Goal: Task Accomplishment & Management: Manage account settings

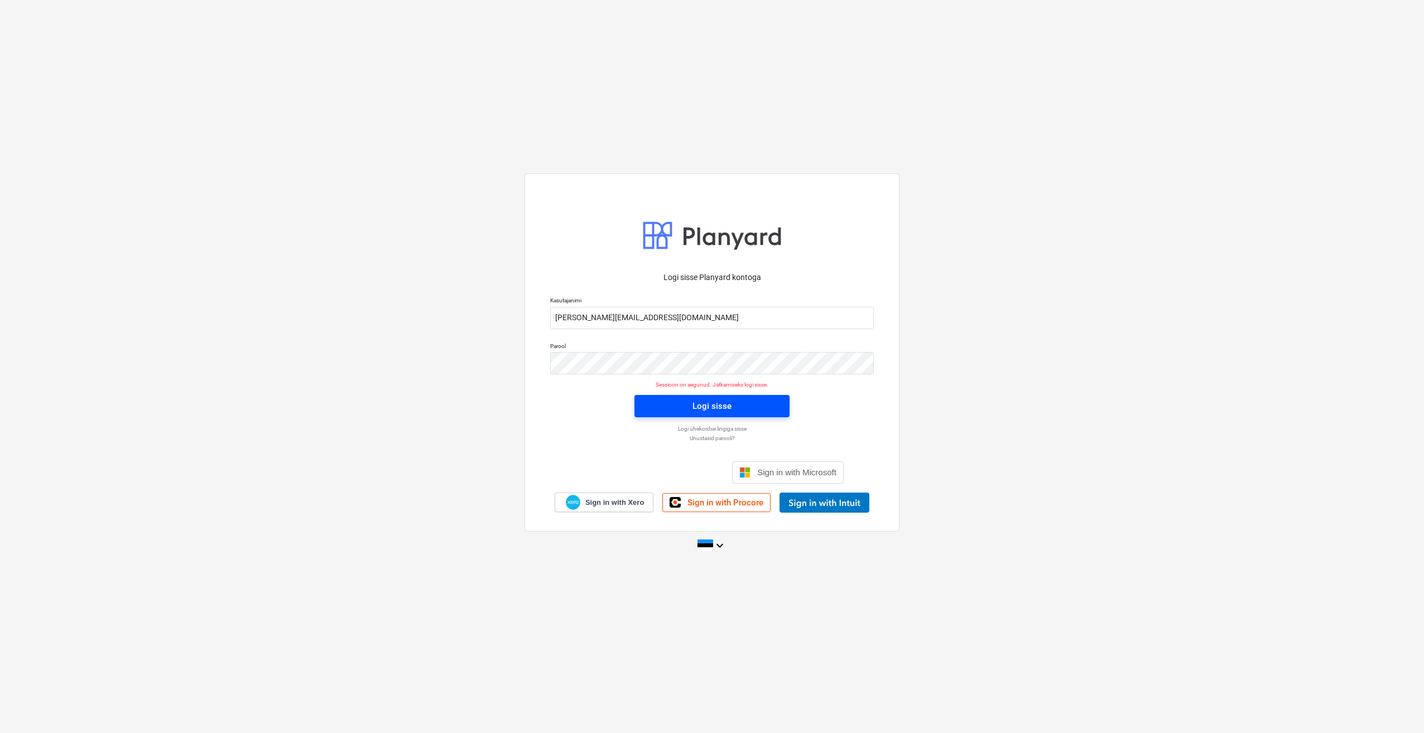
click at [664, 405] on span "Logi sisse" at bounding box center [712, 406] width 128 height 15
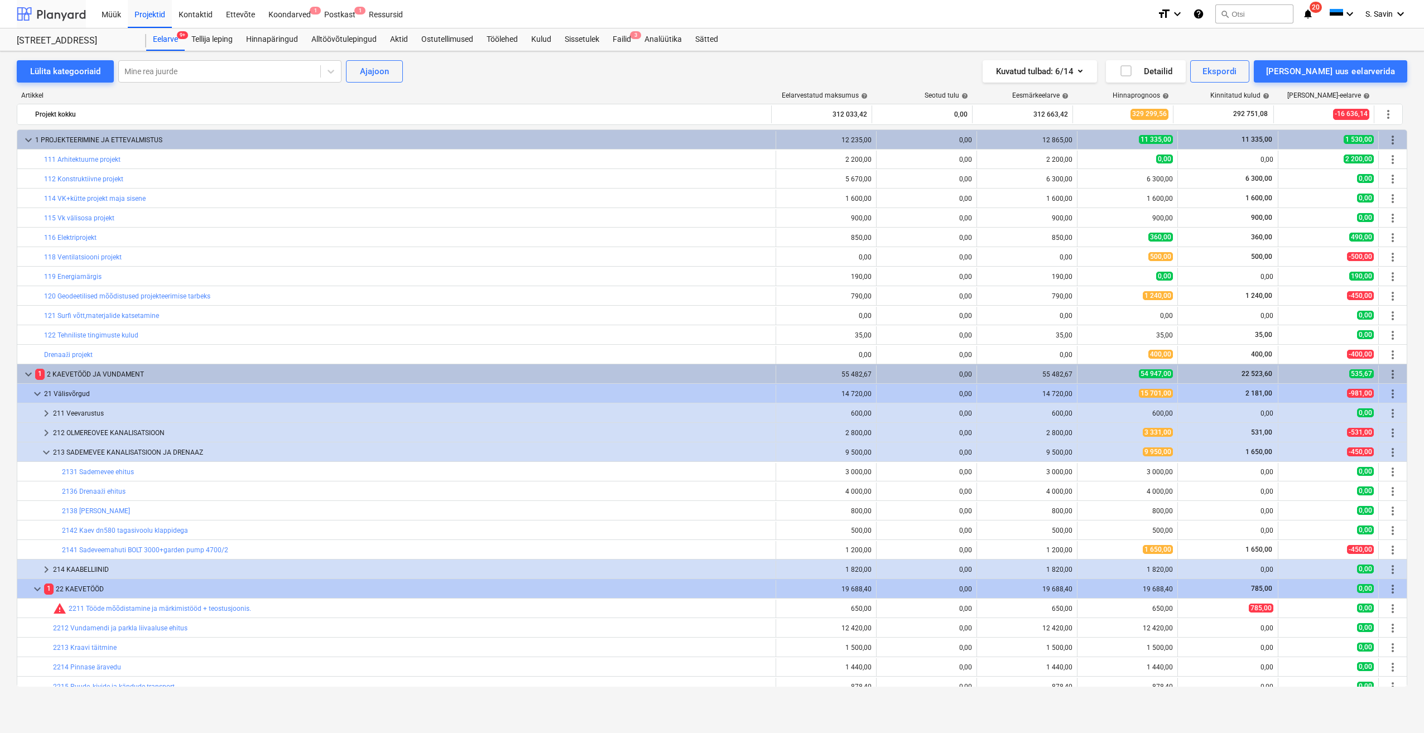
click at [57, 17] on div at bounding box center [51, 14] width 69 height 28
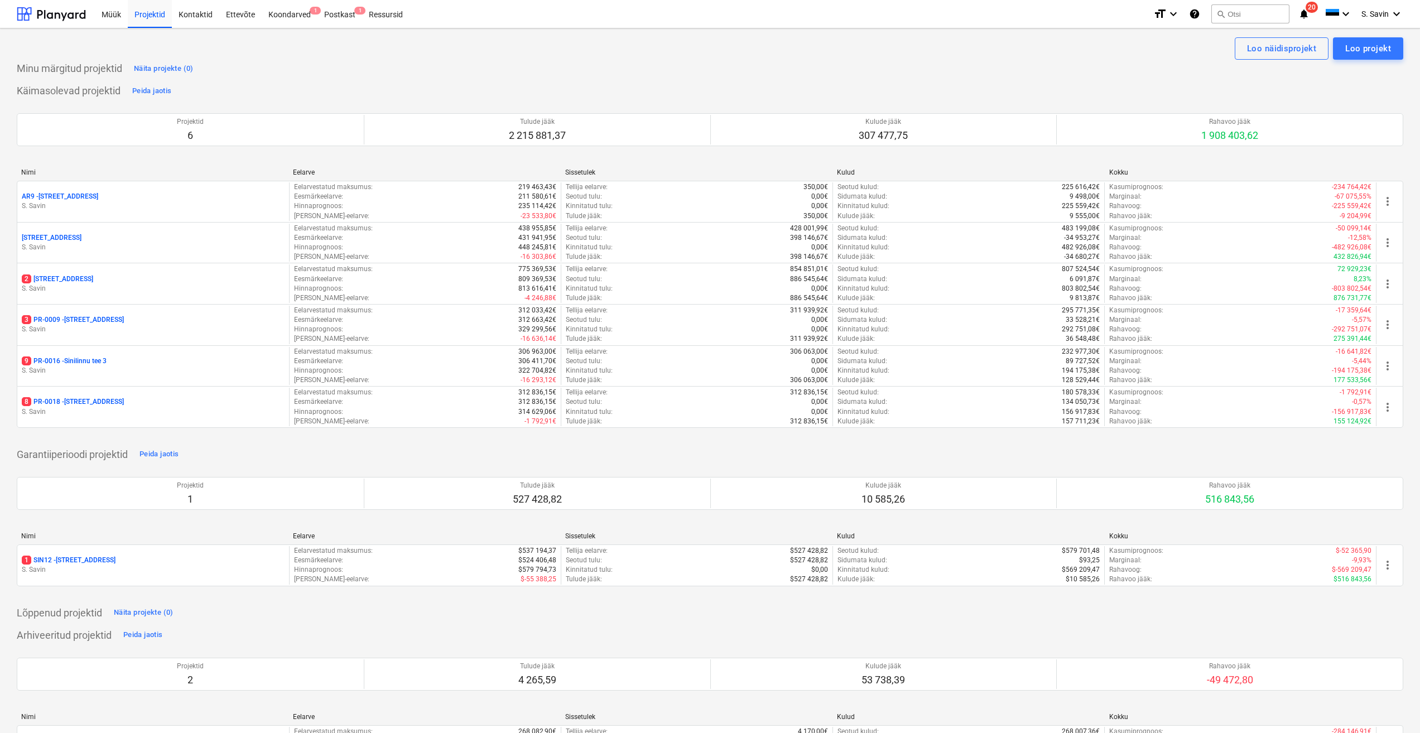
click at [121, 364] on div "9 PR-0016 - Sinilinnu tee 3" at bounding box center [153, 361] width 263 height 9
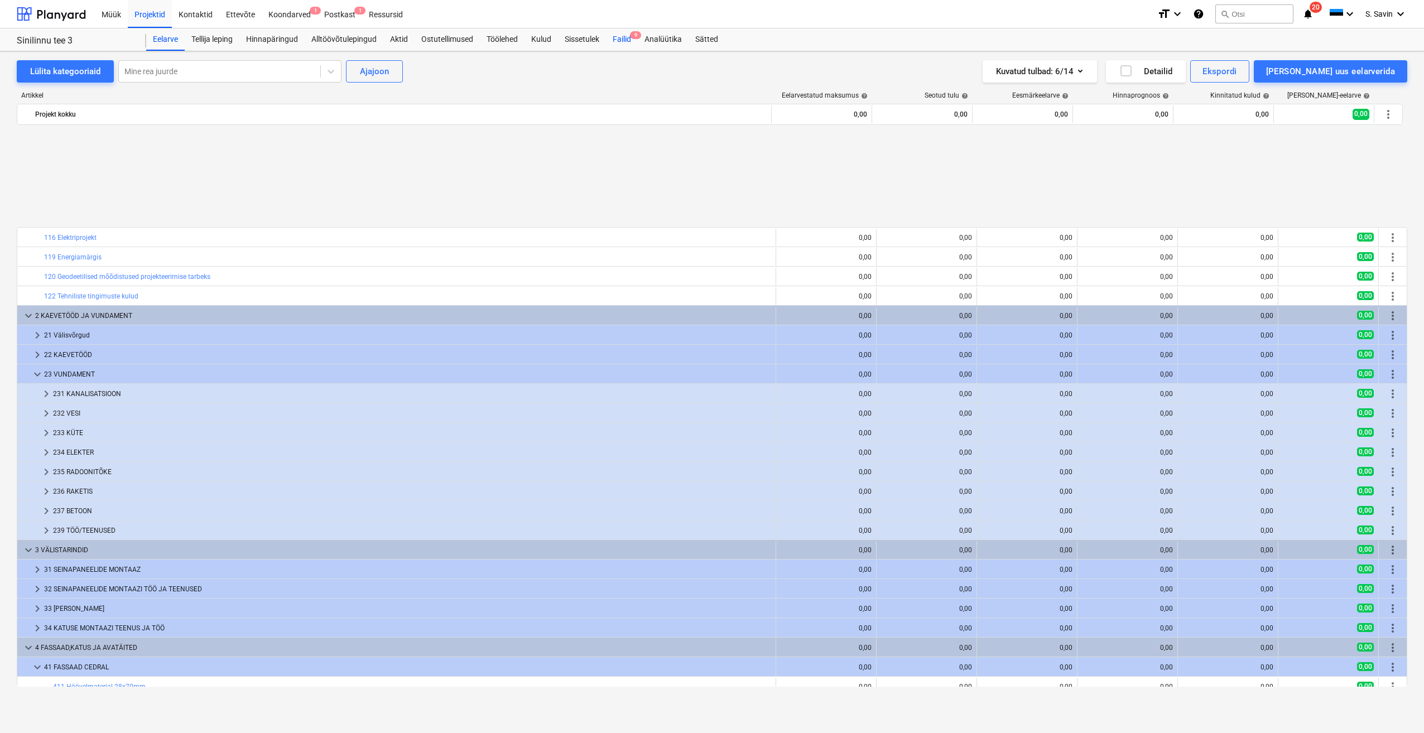
click at [628, 42] on div "Failid 9" at bounding box center [622, 39] width 32 height 22
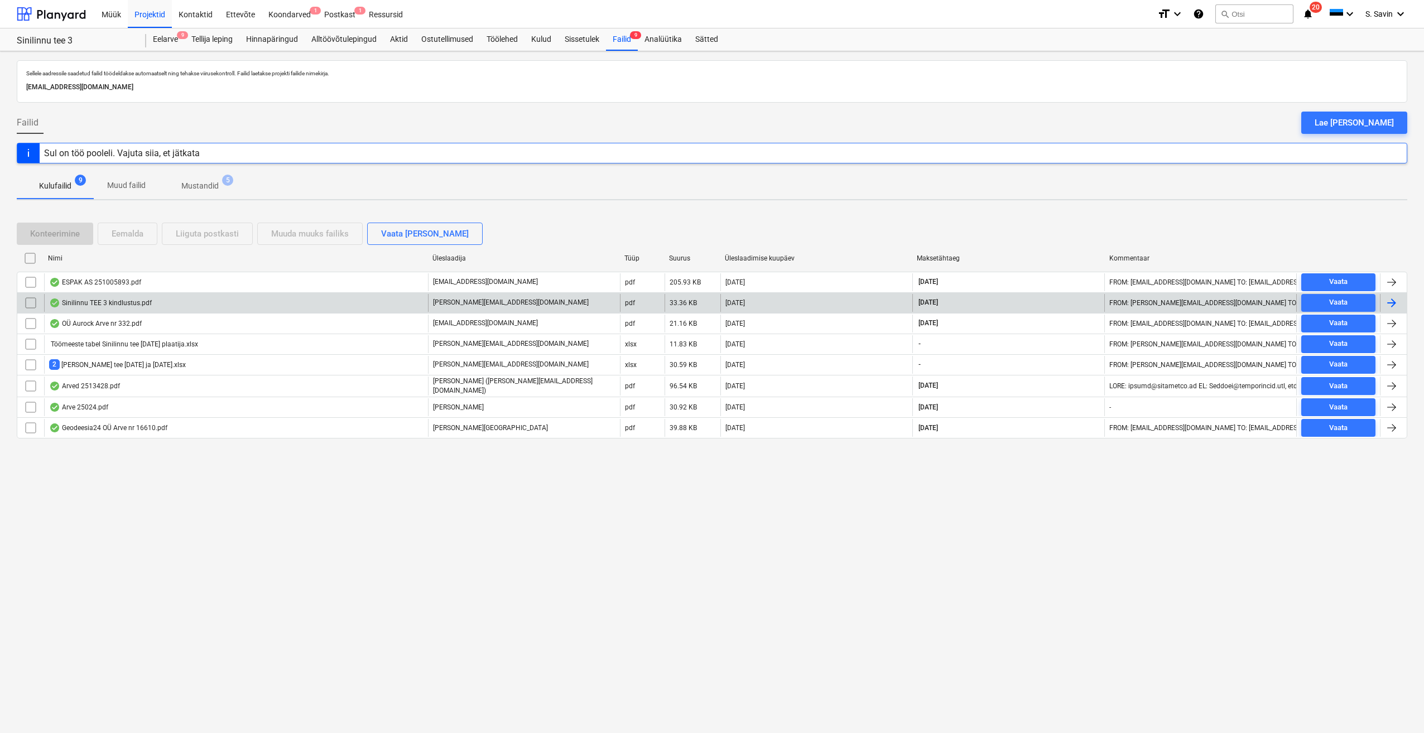
click at [1388, 297] on div at bounding box center [1391, 302] width 13 height 13
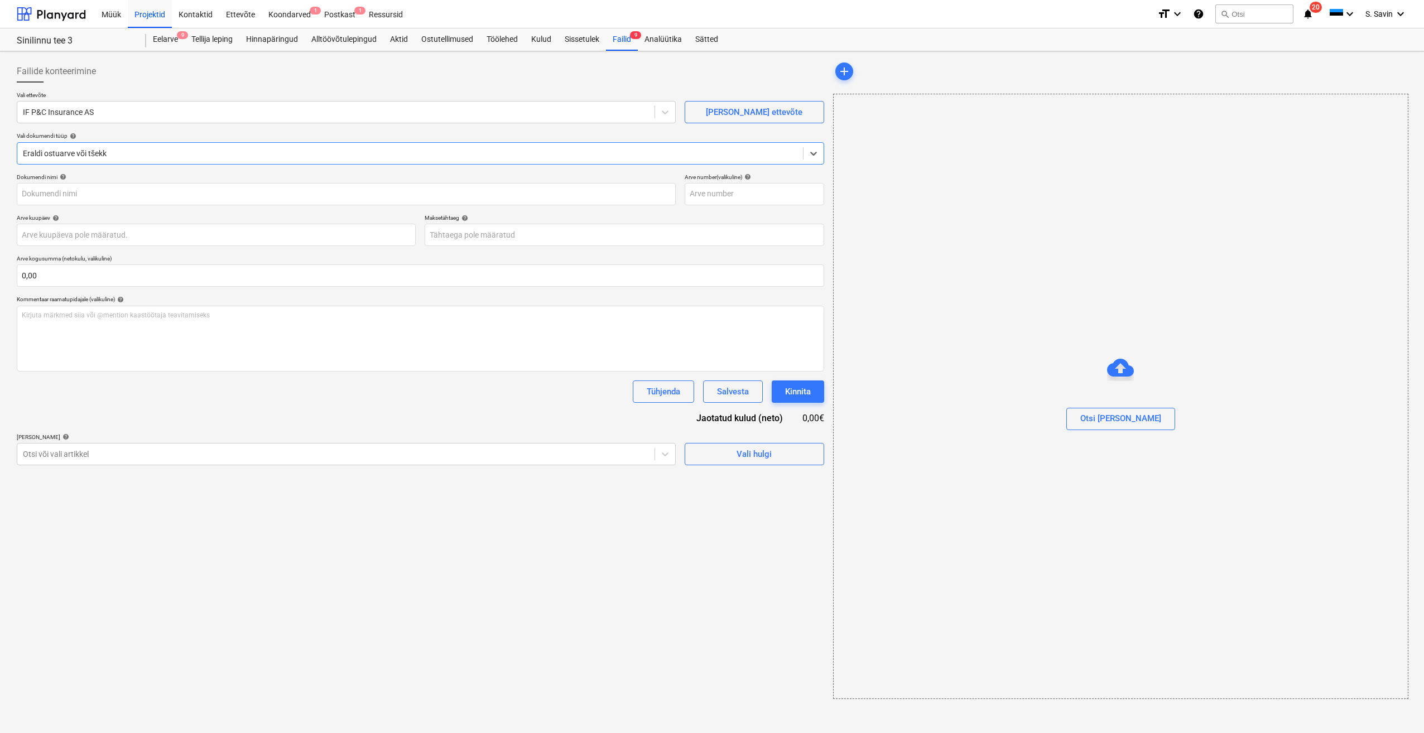
type input "E25109661352"
type input "[DATE]"
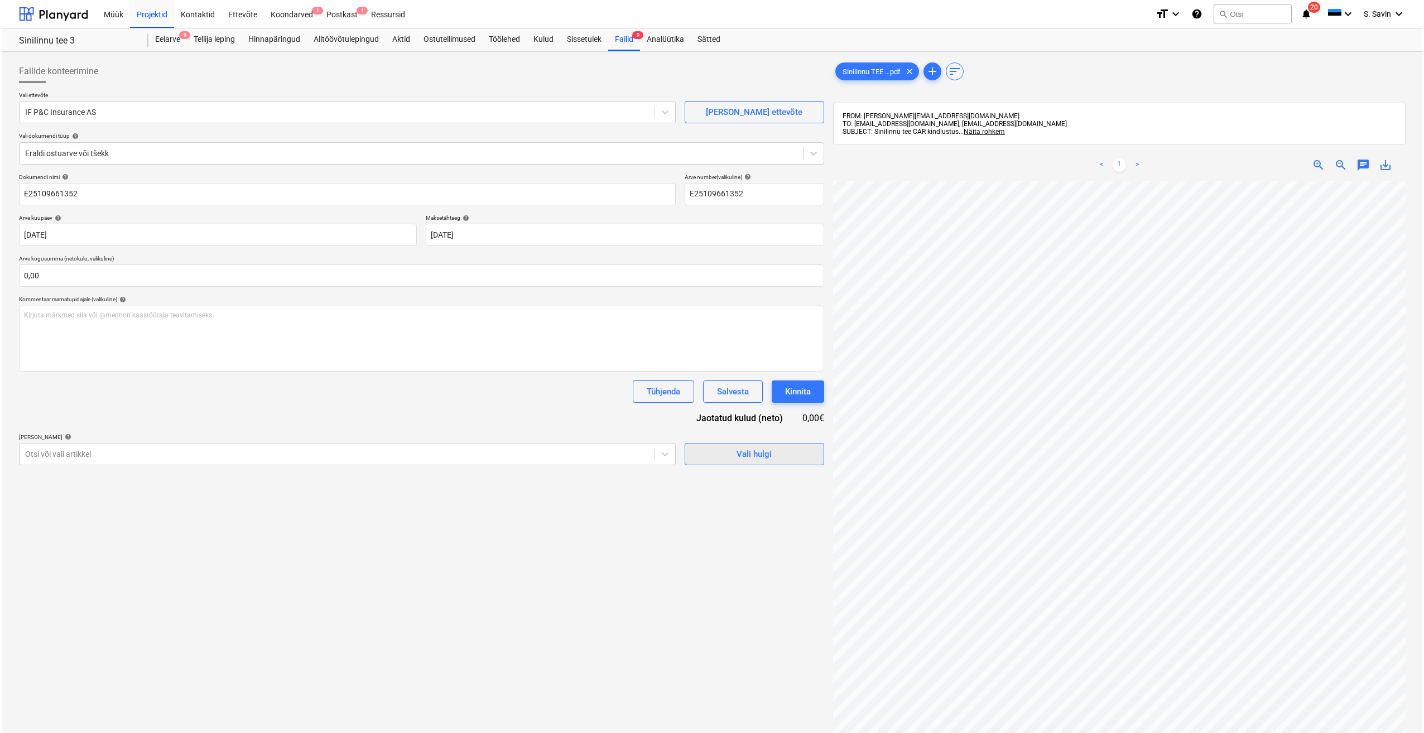
scroll to position [121, 15]
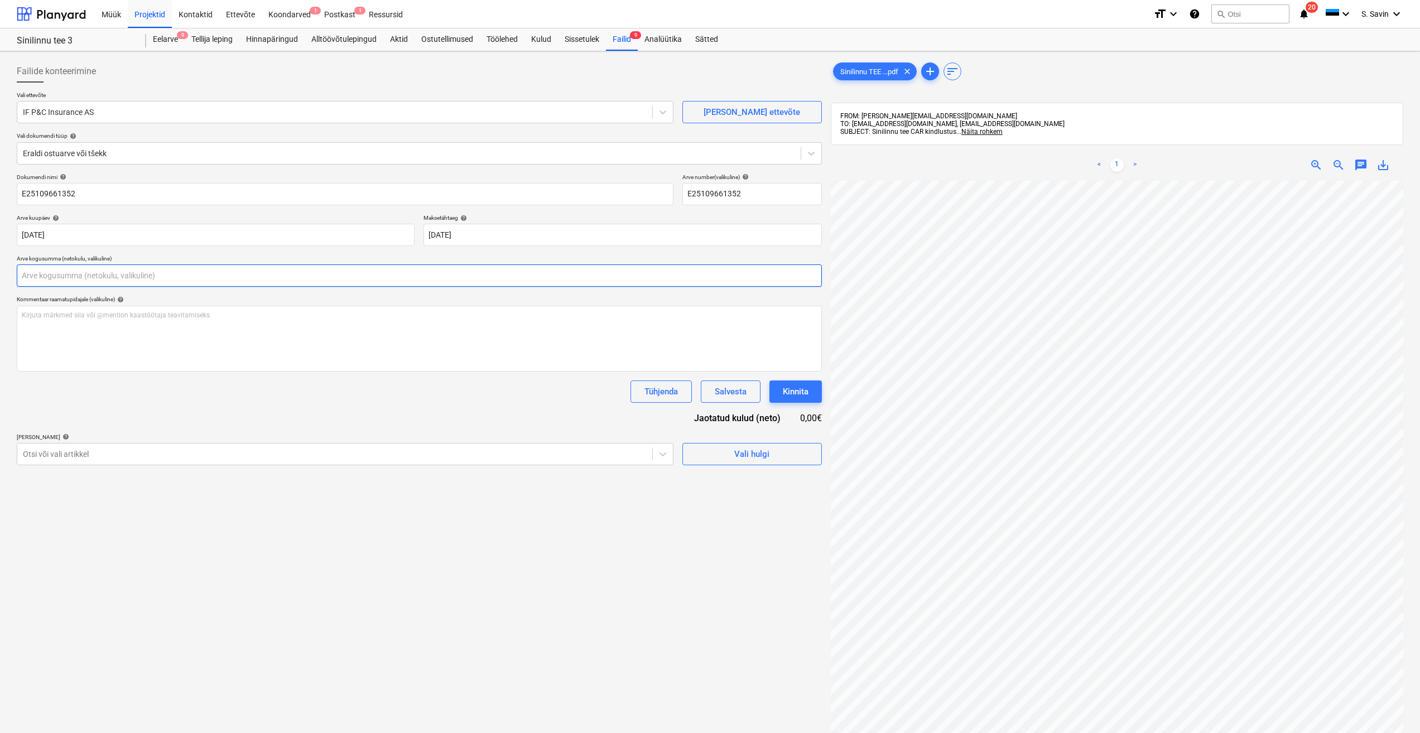
click at [203, 268] on input "text" at bounding box center [419, 275] width 805 height 22
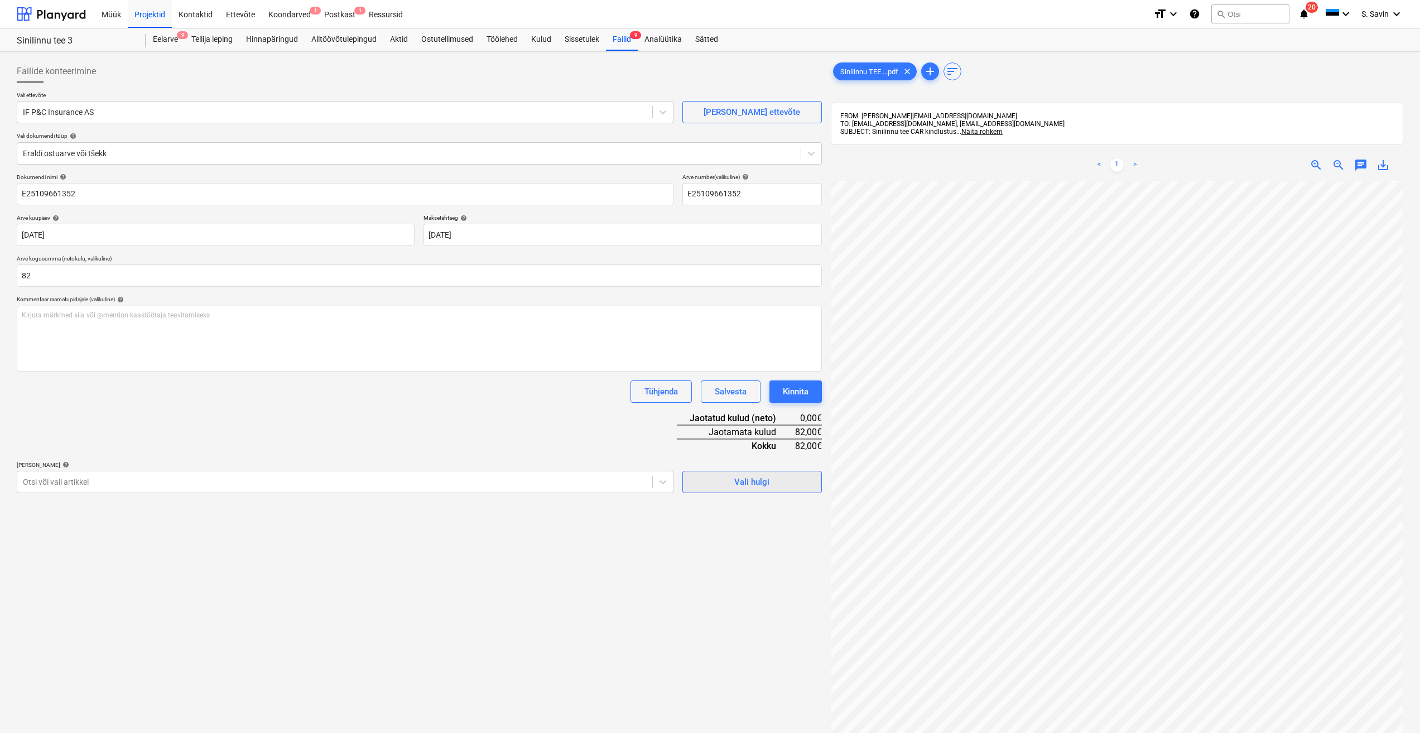
type input "82,00"
click at [753, 480] on div "Vali hulgi" at bounding box center [751, 482] width 35 height 15
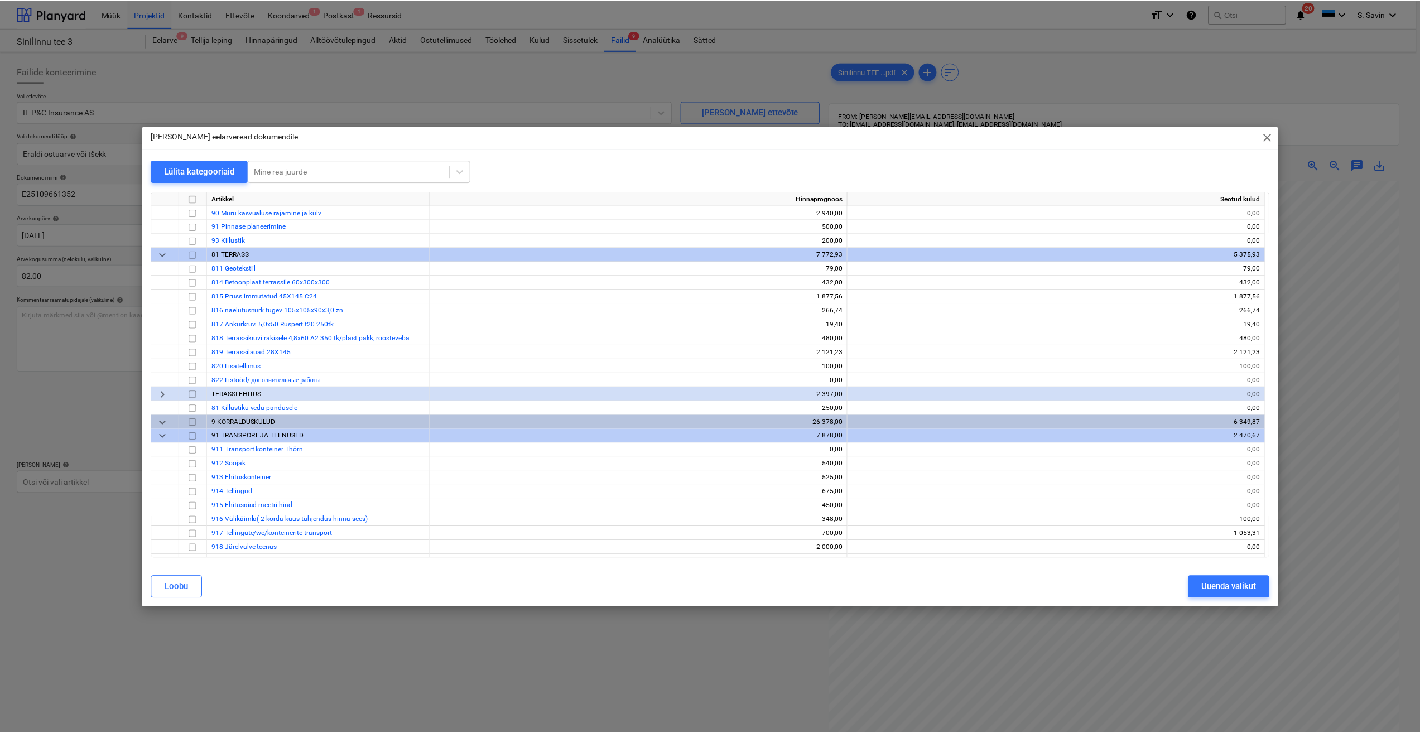
scroll to position [8339, 0]
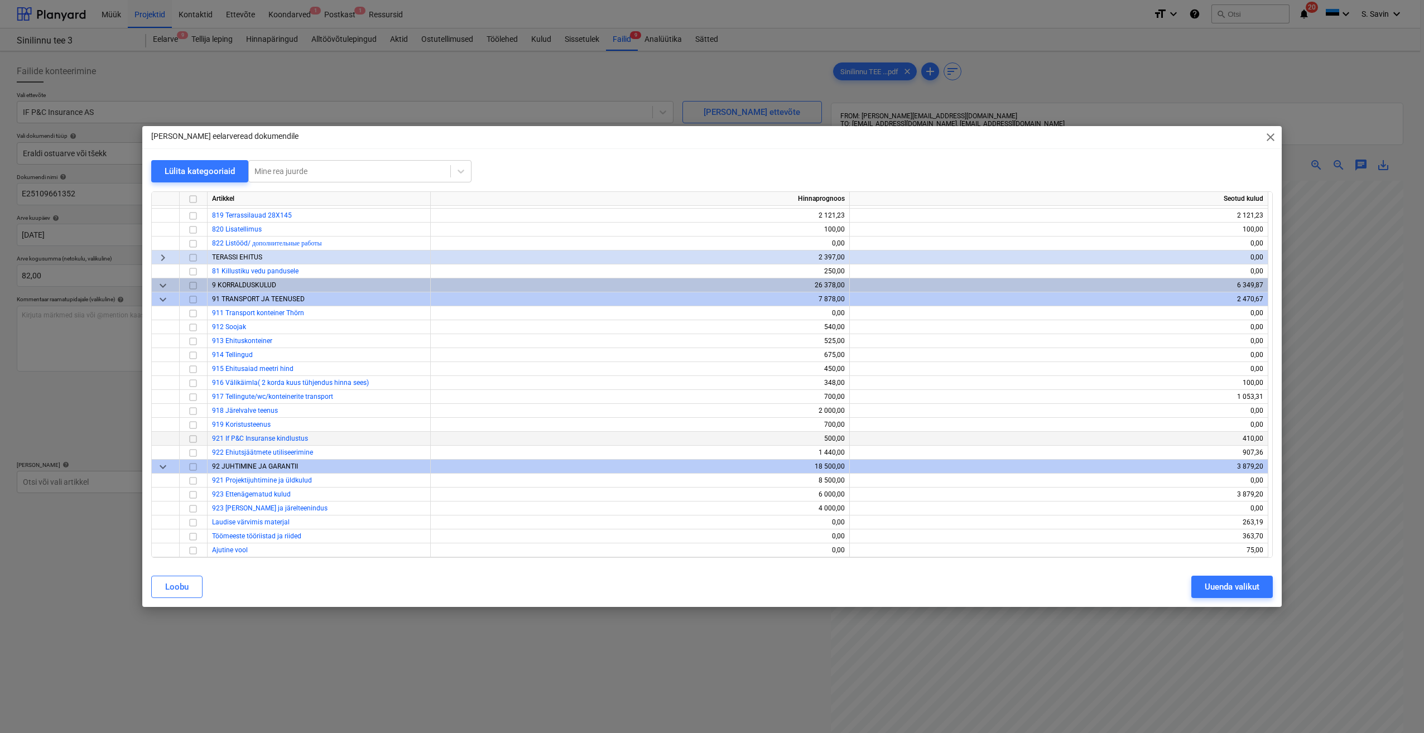
click at [194, 437] on input "checkbox" at bounding box center [192, 438] width 13 height 13
click at [1221, 587] on div "Uuenda valikut" at bounding box center [1232, 587] width 55 height 15
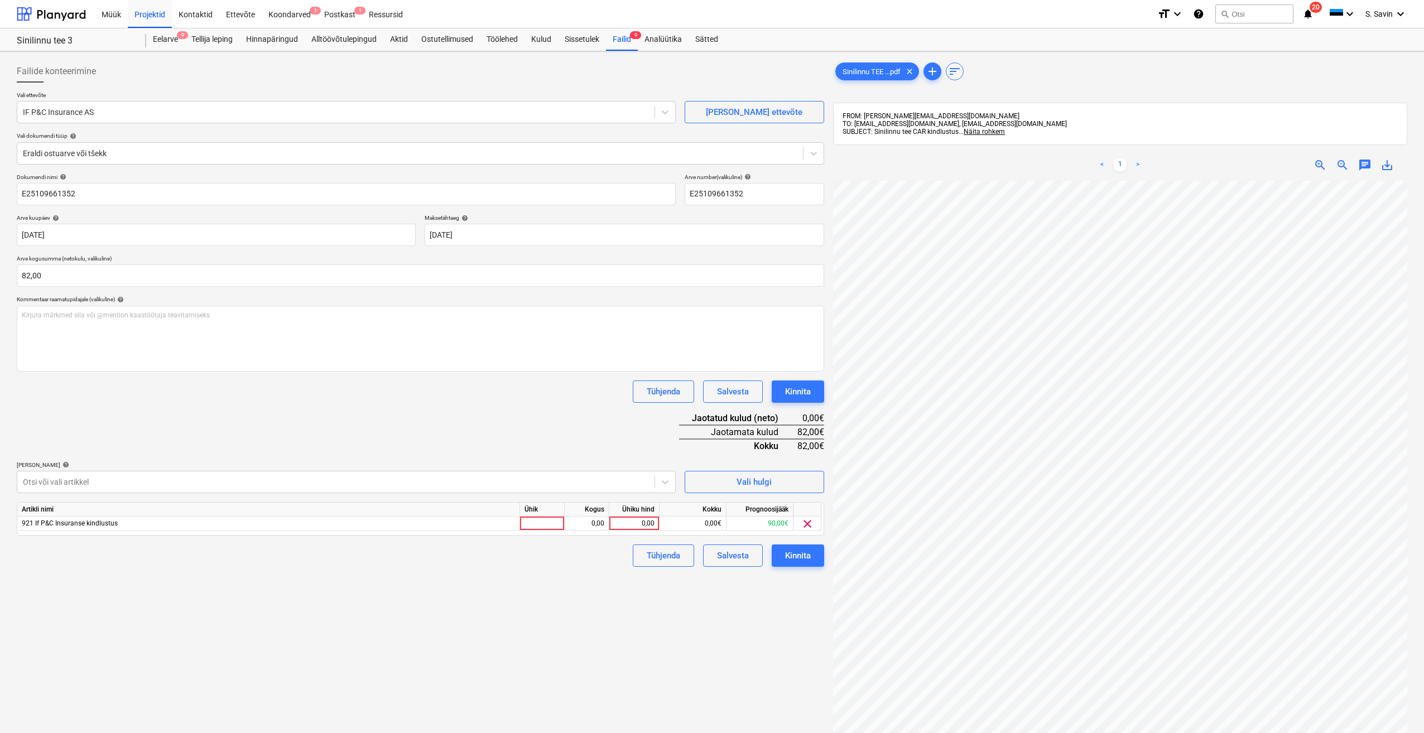
scroll to position [121, 13]
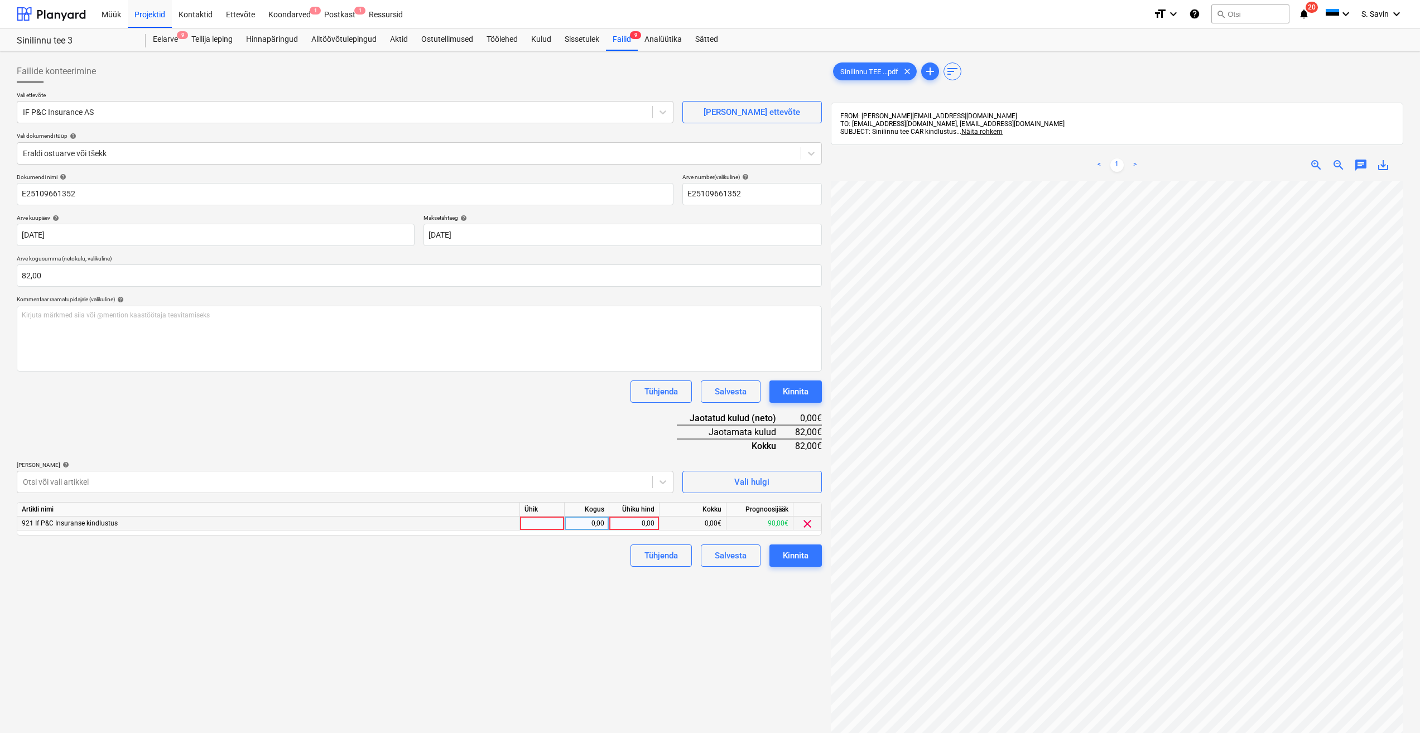
click at [537, 520] on div at bounding box center [542, 524] width 45 height 14
type input "kmpl."
click at [598, 523] on div "0,00" at bounding box center [586, 524] width 35 height 14
type input "1"
click at [630, 525] on div "0,00" at bounding box center [634, 524] width 41 height 14
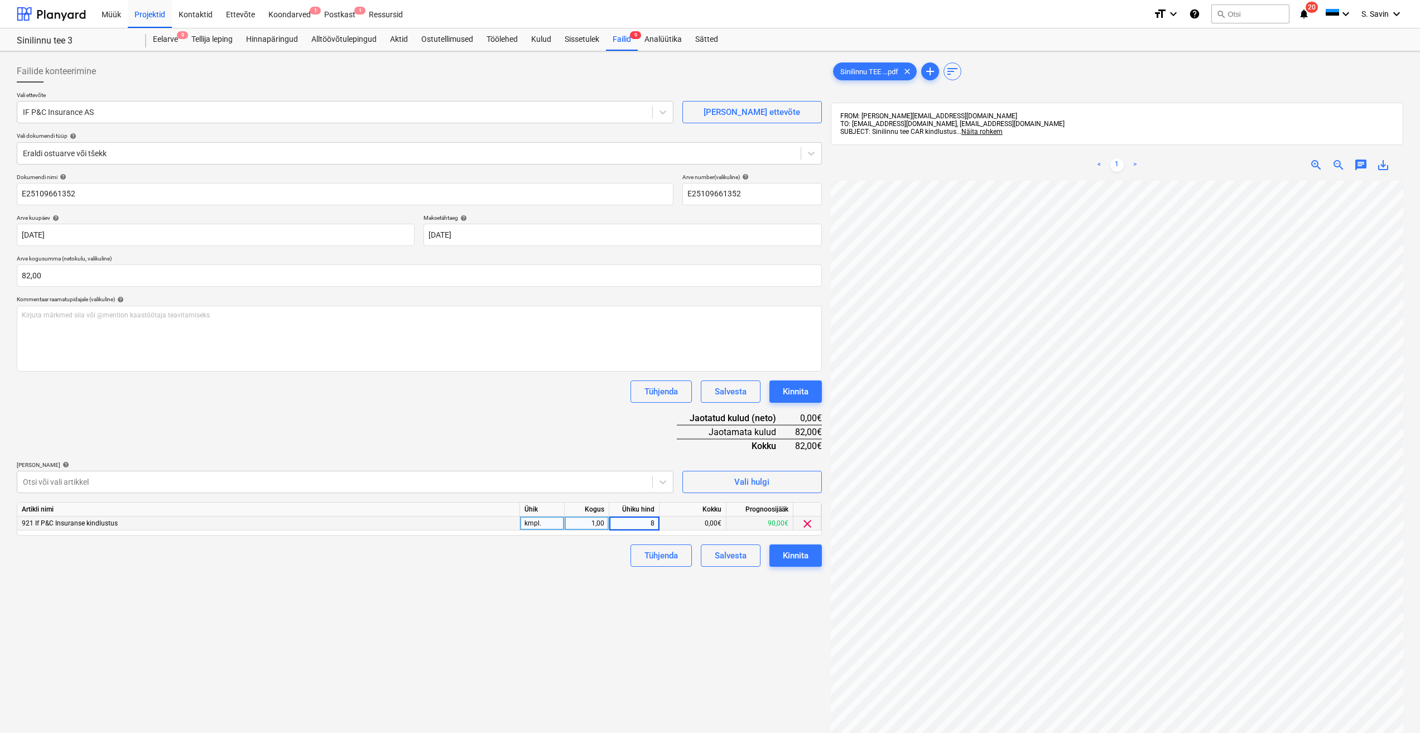
type input "82"
click at [614, 461] on div "[PERSON_NAME] artiklid help" at bounding box center [345, 464] width 657 height 7
click at [792, 560] on div "Kinnita" at bounding box center [796, 556] width 26 height 15
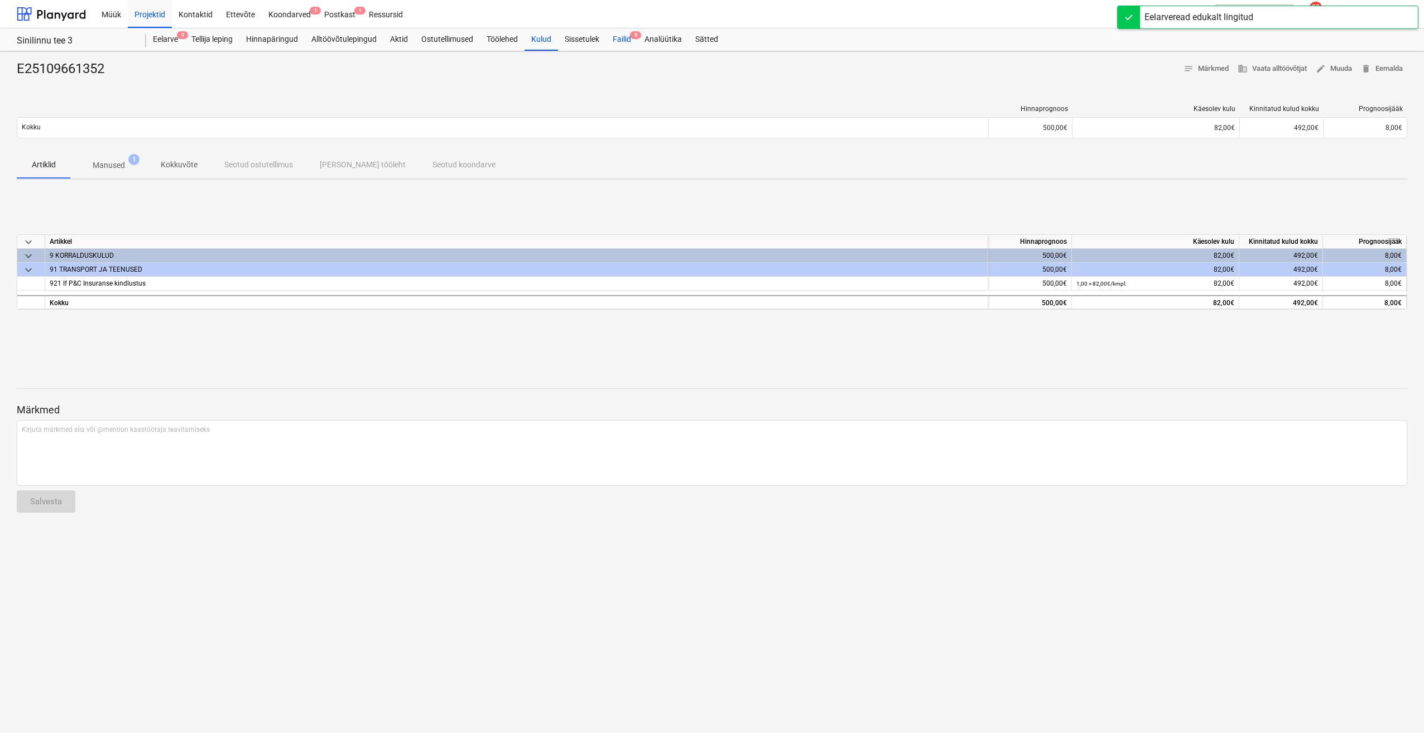
click at [624, 40] on div "Failid 8" at bounding box center [622, 39] width 32 height 22
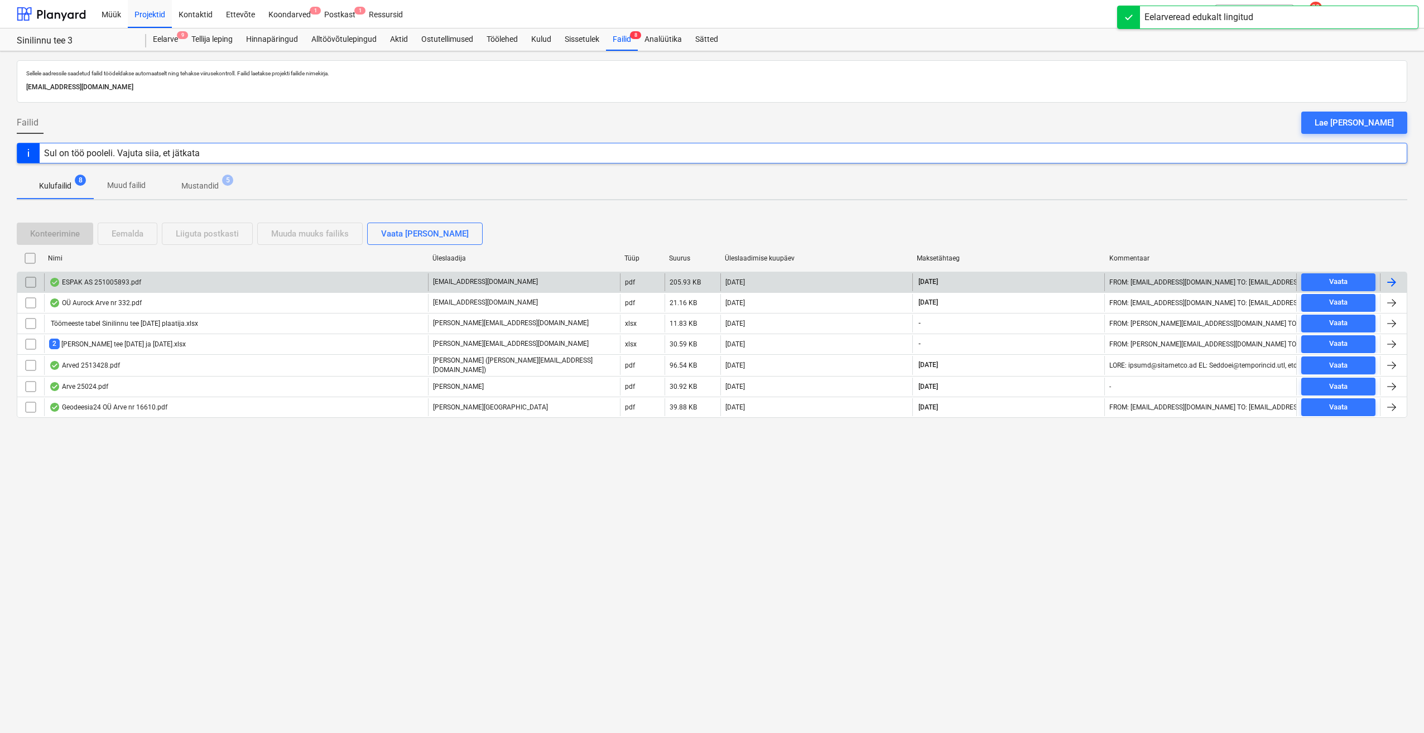
click at [1398, 283] on div at bounding box center [1393, 282] width 27 height 18
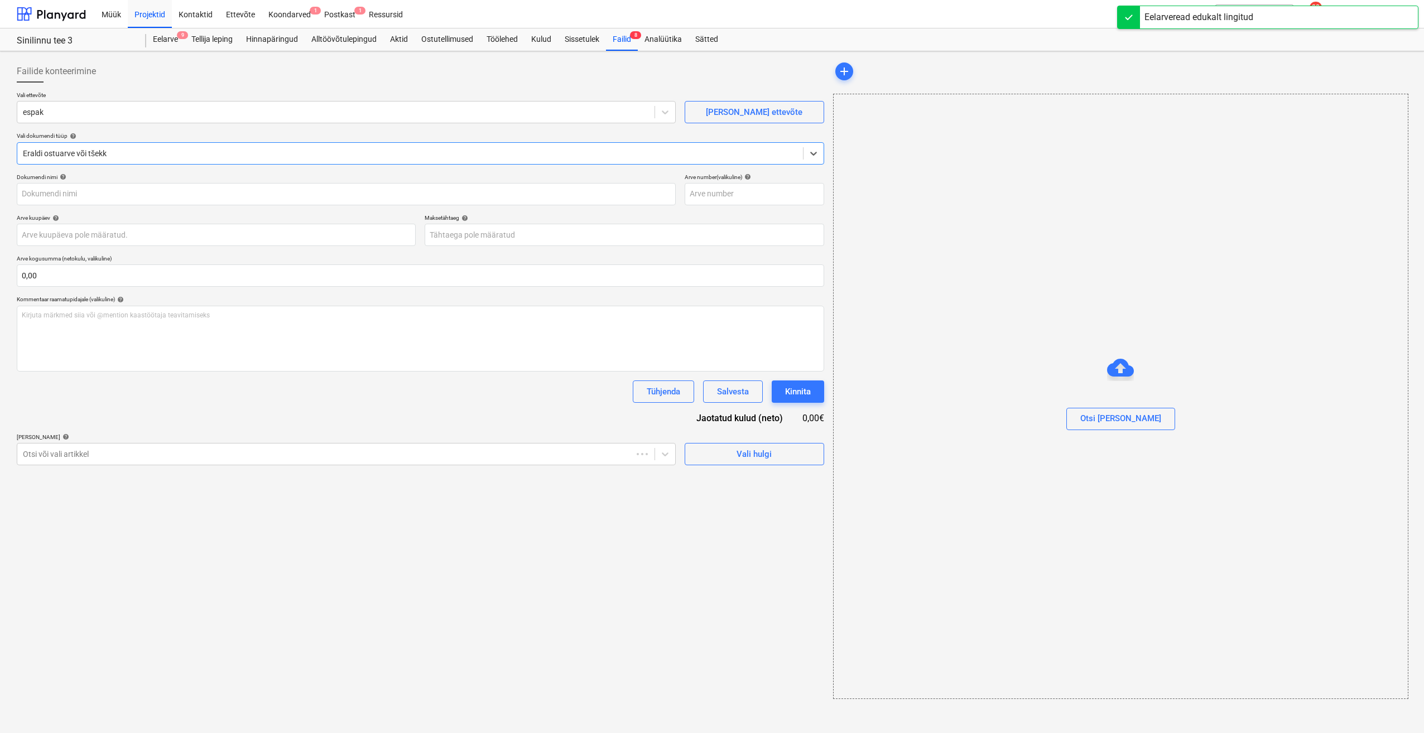
type input "251005893"
type input "[DATE]"
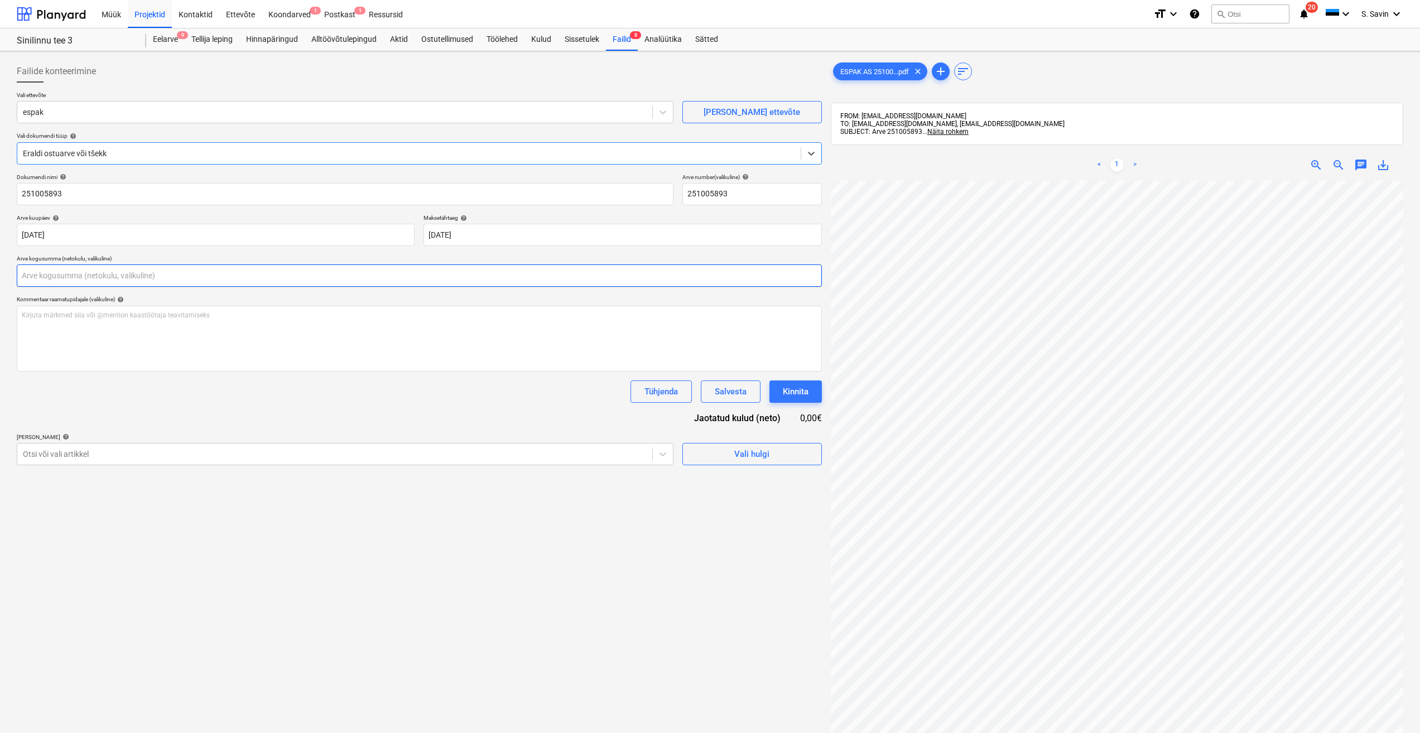
click at [124, 265] on input "text" at bounding box center [419, 275] width 805 height 22
type input "39,05"
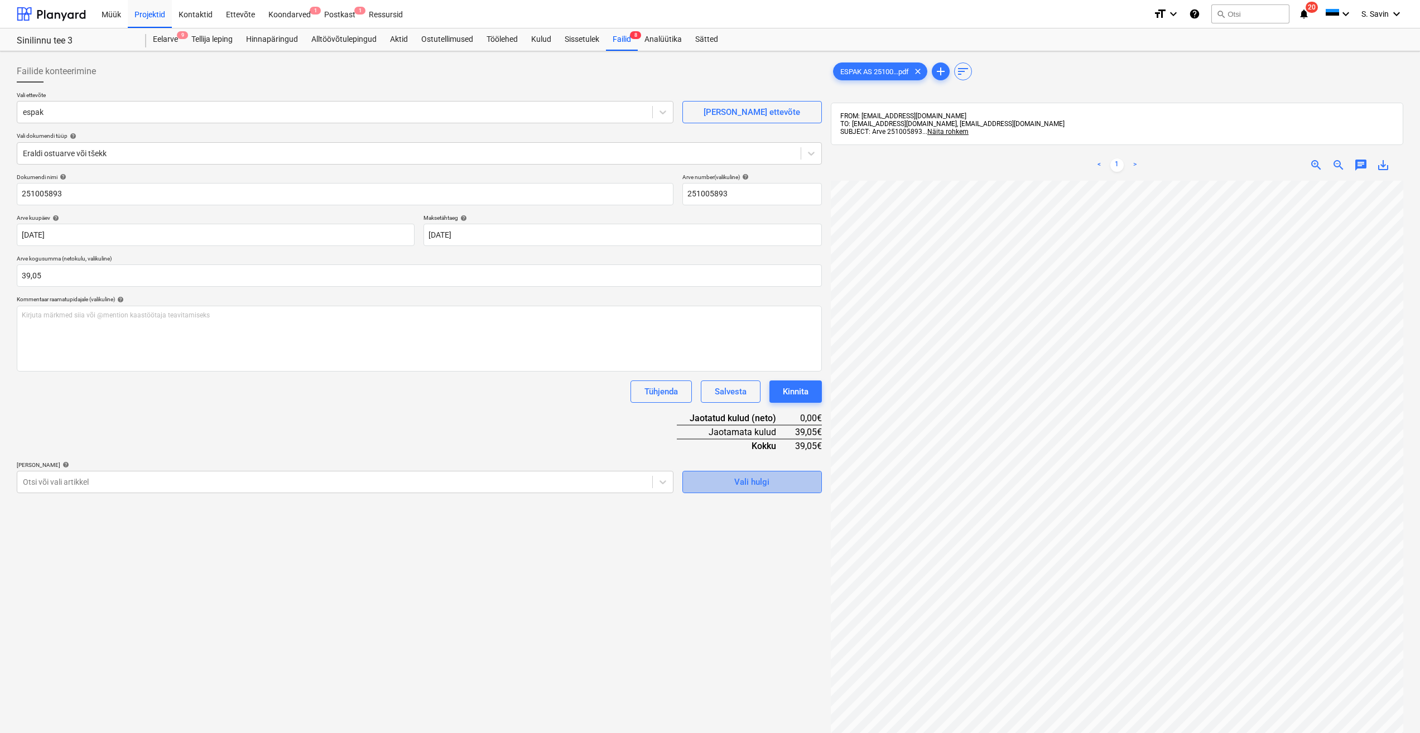
click at [734, 487] on span "Vali hulgi" at bounding box center [752, 482] width 112 height 15
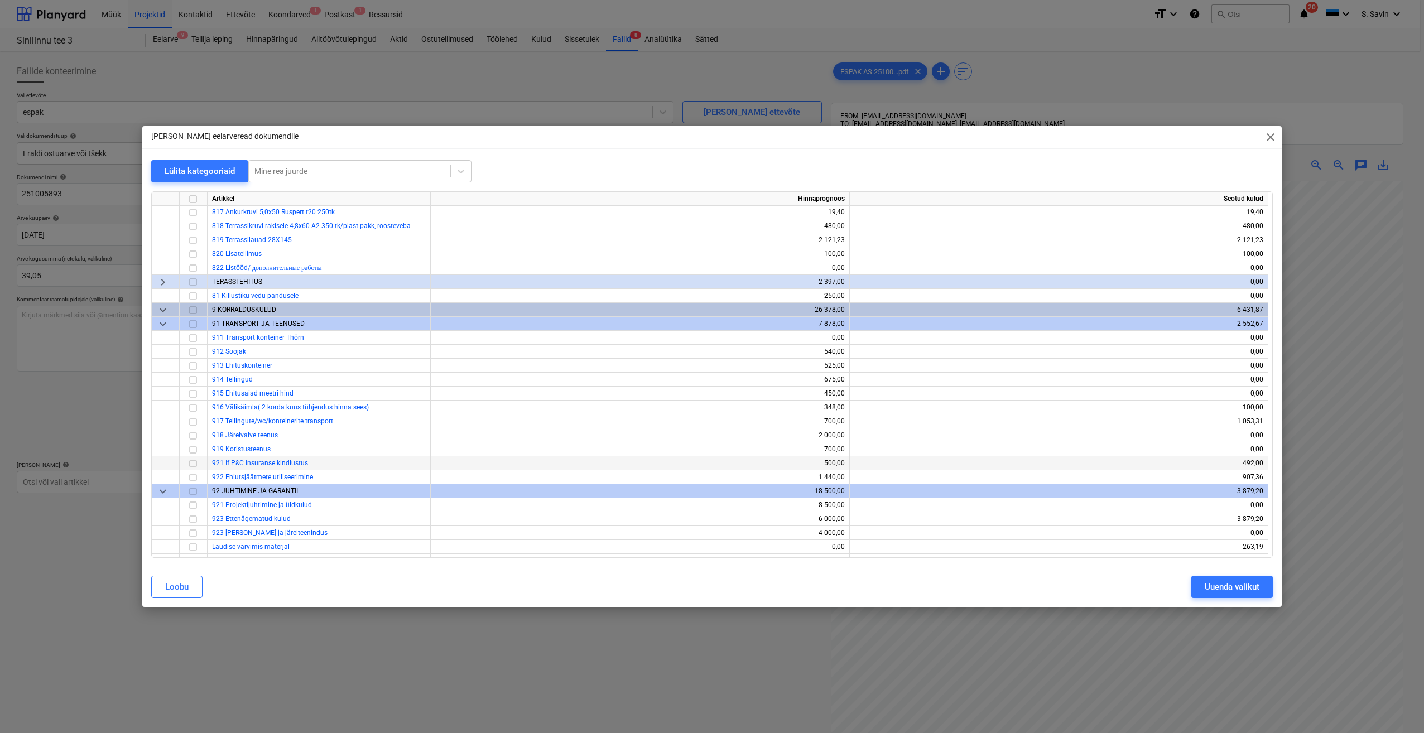
scroll to position [8339, 0]
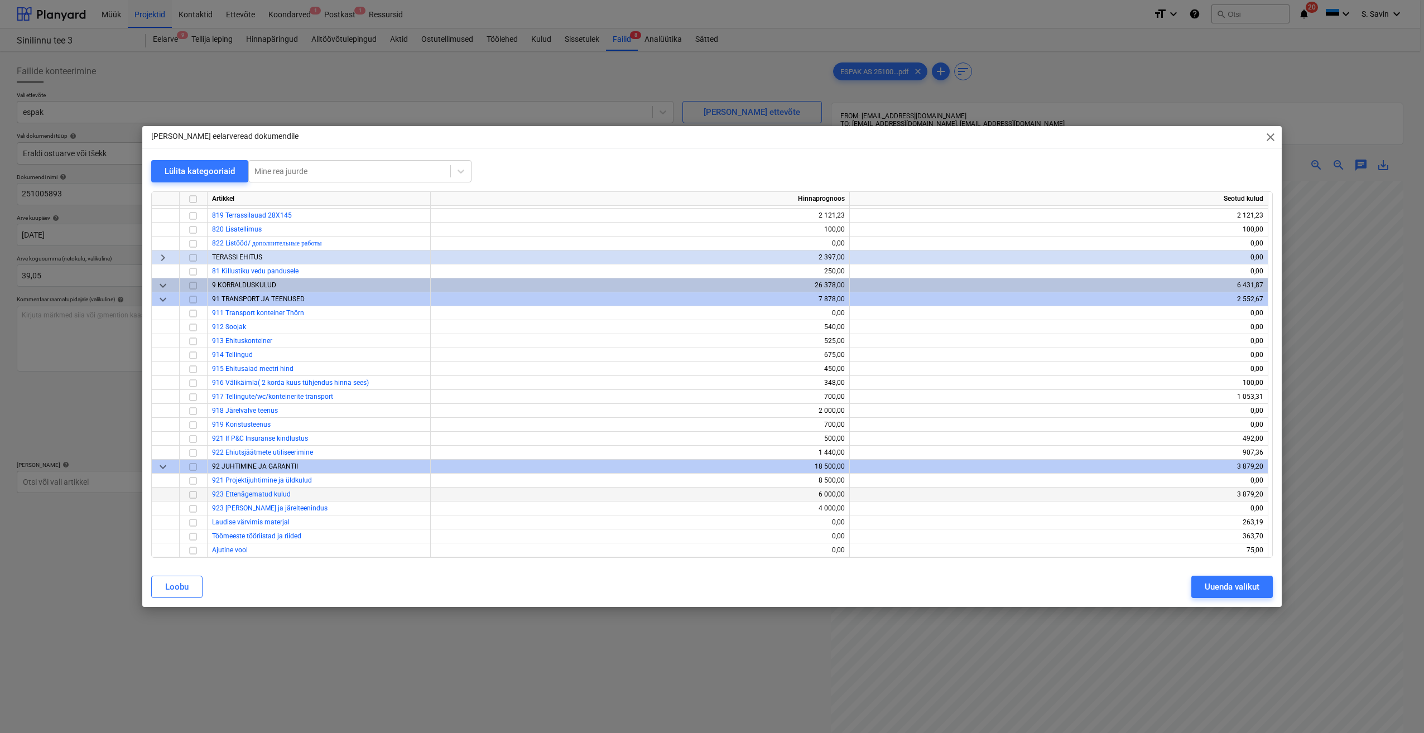
click at [197, 492] on input "checkbox" at bounding box center [192, 494] width 13 height 13
click at [1197, 585] on button "Uuenda valikut" at bounding box center [1231, 587] width 81 height 22
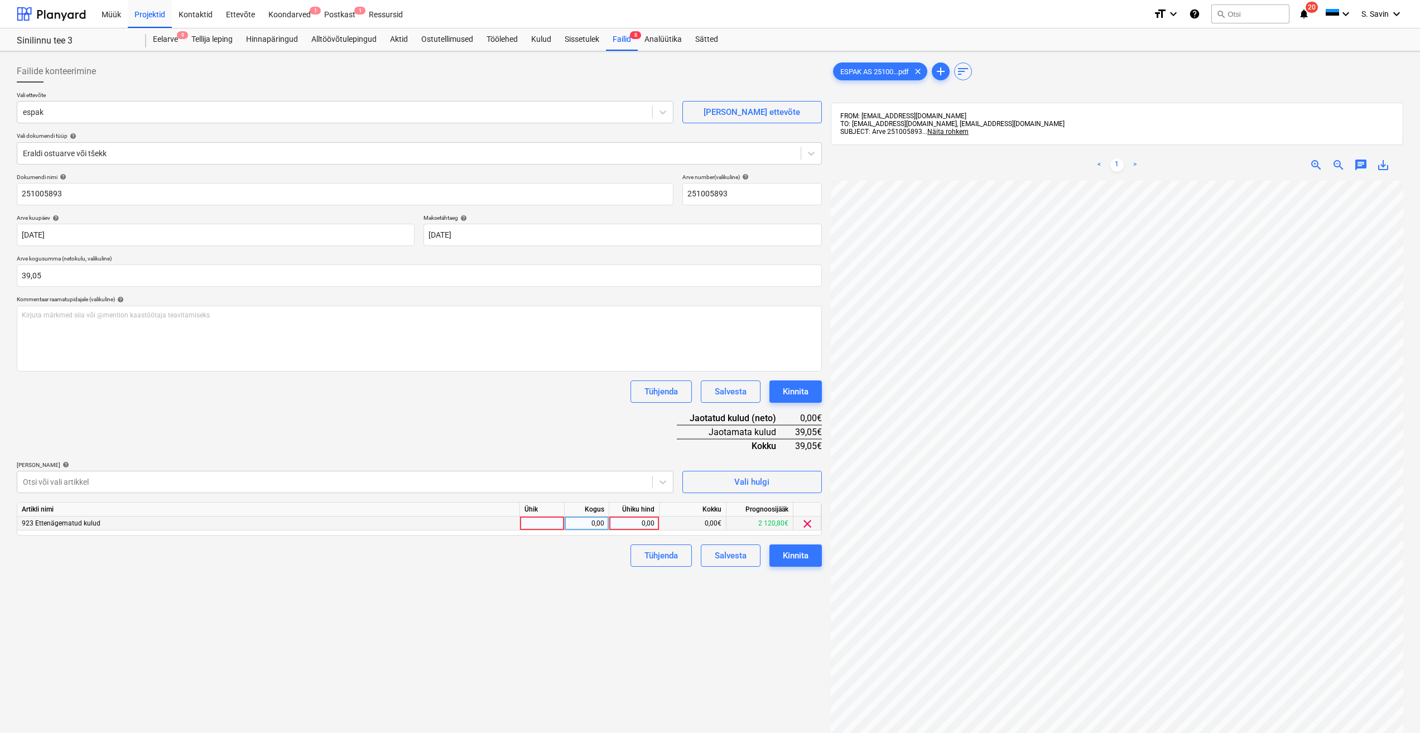
click at [560, 521] on div at bounding box center [542, 524] width 45 height 14
type input "kmpl."
click at [599, 530] on div "0,00" at bounding box center [586, 524] width 35 height 14
click at [643, 528] on div "0,00" at bounding box center [634, 524] width 41 height 14
type input "39,05"
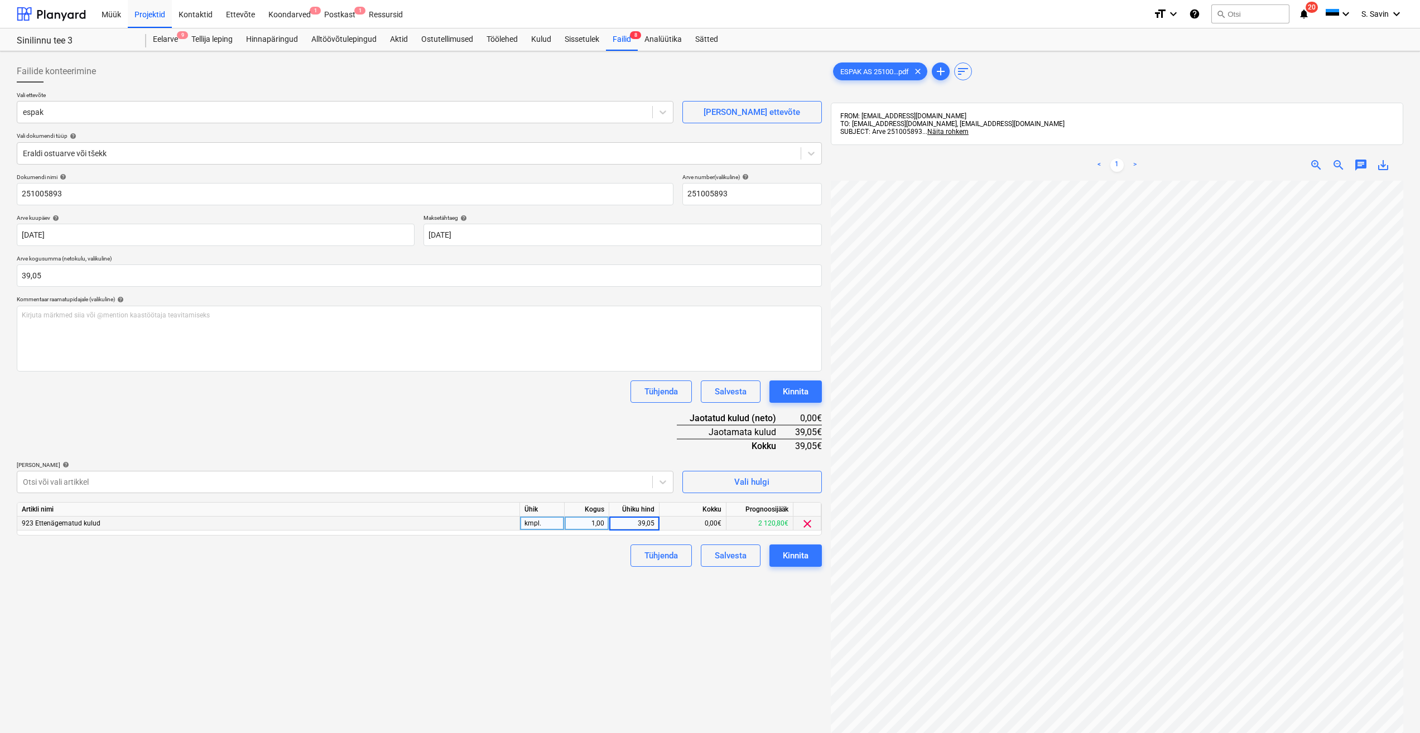
click at [716, 608] on div "Failide konteerimine Vali ettevõte espak [PERSON_NAME] uus ettevõte Vali dokume…" at bounding box center [419, 471] width 814 height 831
click at [804, 549] on div "Kinnita" at bounding box center [796, 556] width 26 height 15
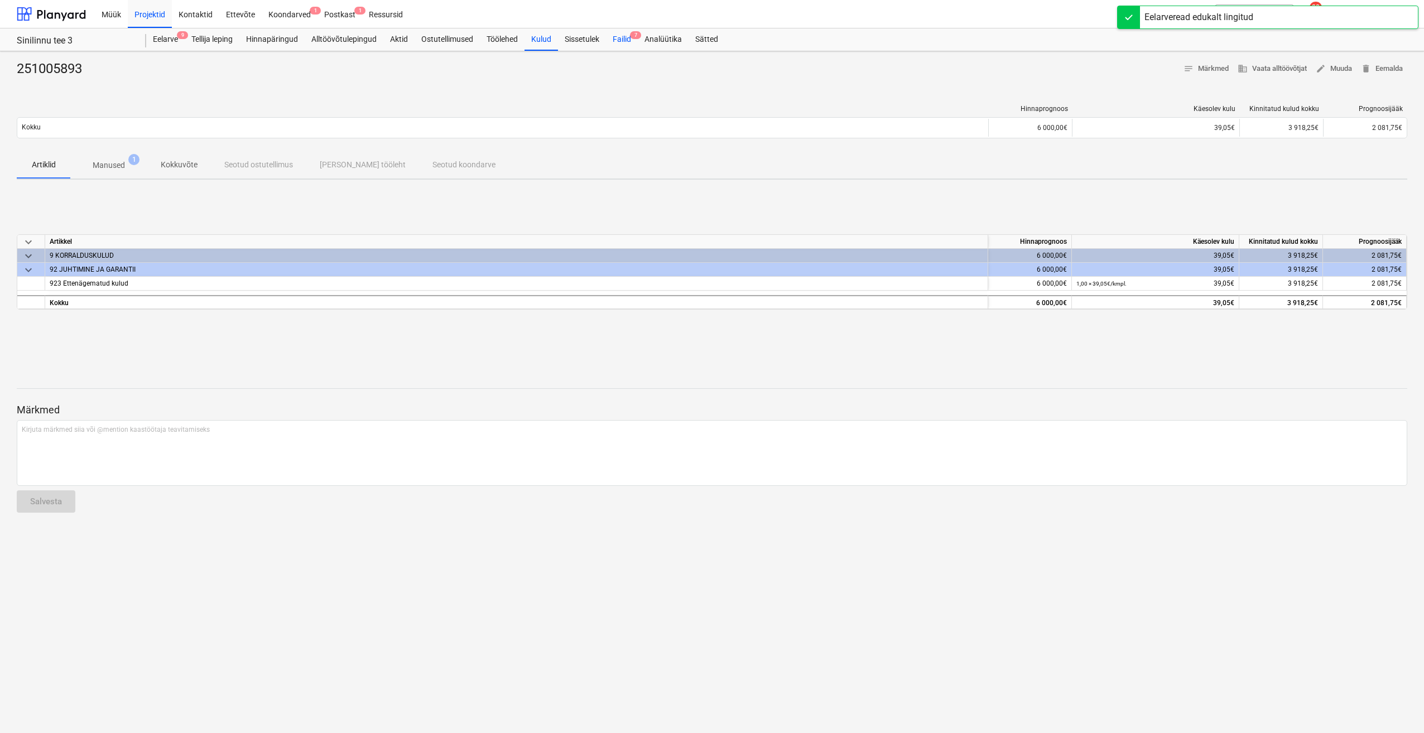
click at [629, 40] on div "Failid 7" at bounding box center [622, 39] width 32 height 22
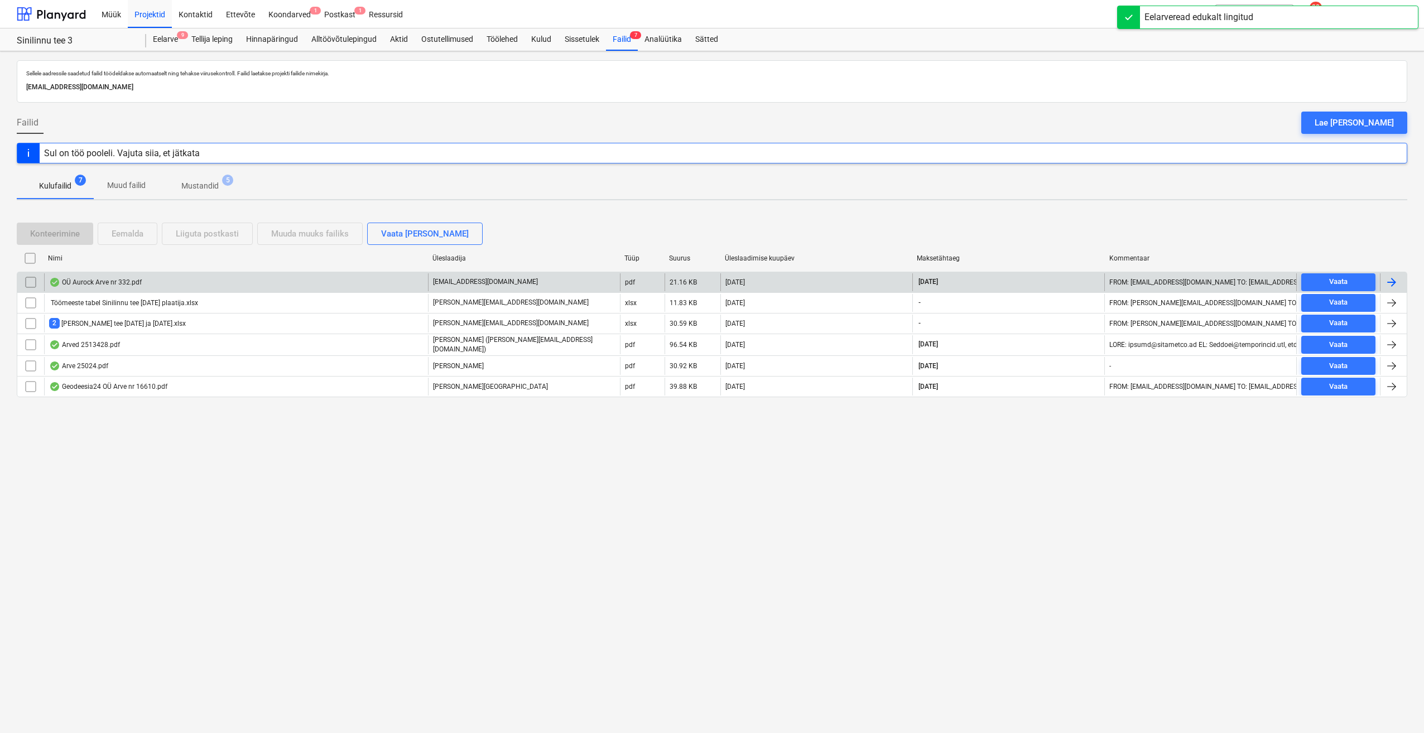
click at [1399, 277] on div at bounding box center [1393, 282] width 27 height 18
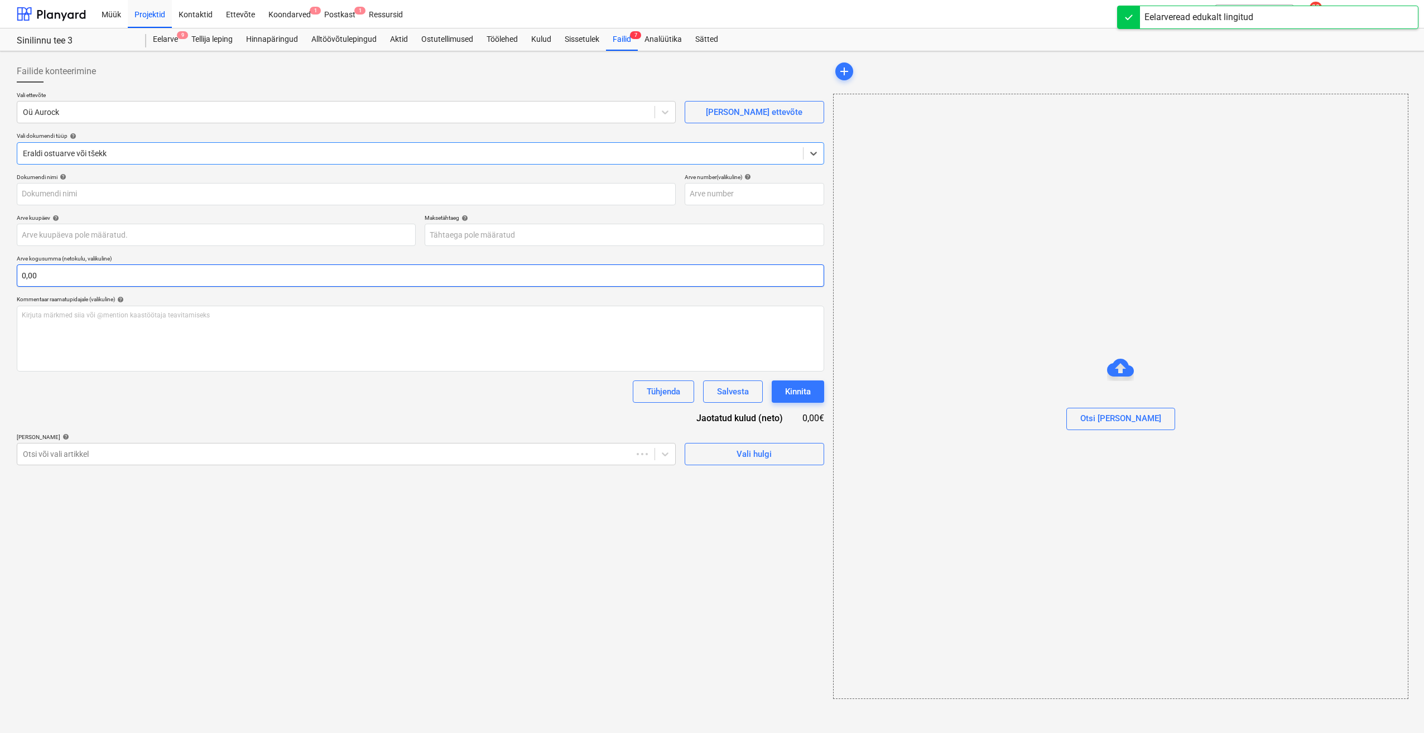
type input "332"
type input "[DATE]"
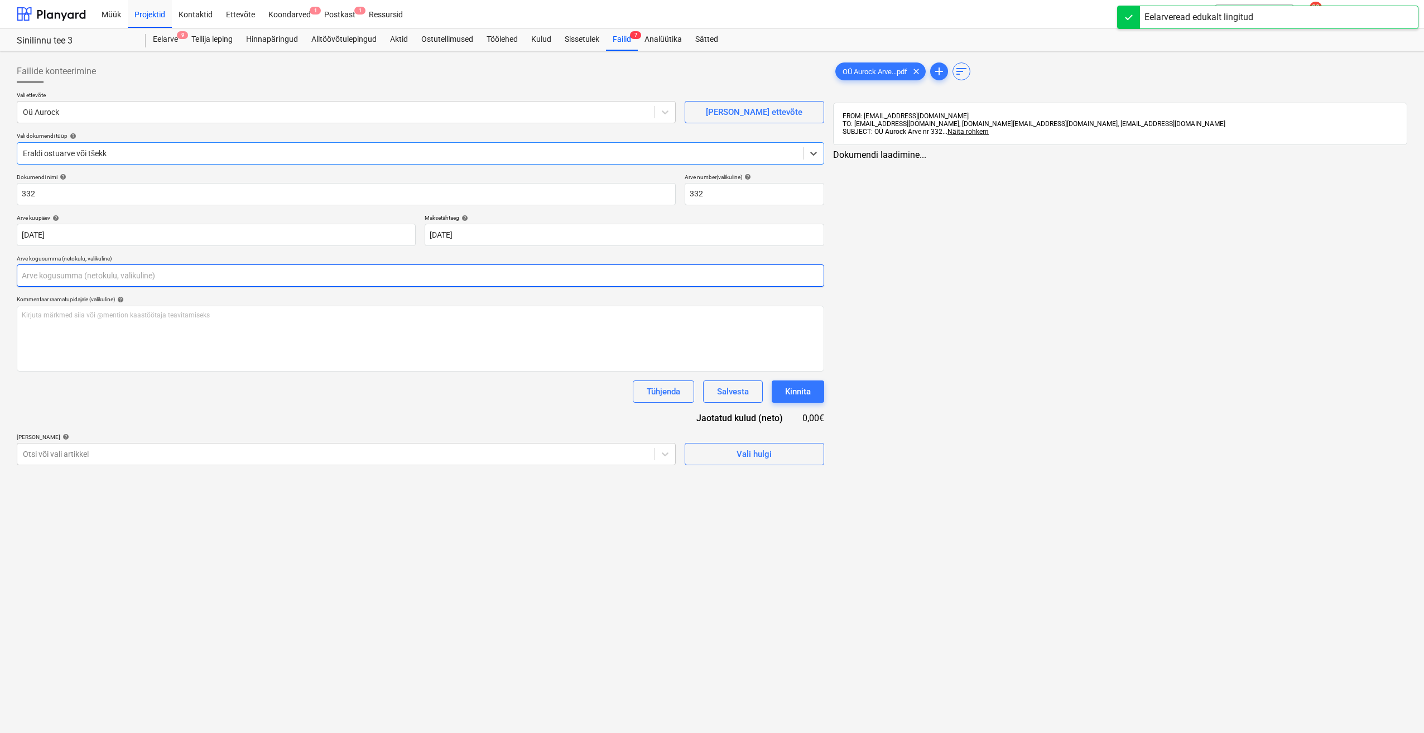
click at [125, 280] on input "text" at bounding box center [420, 275] width 807 height 22
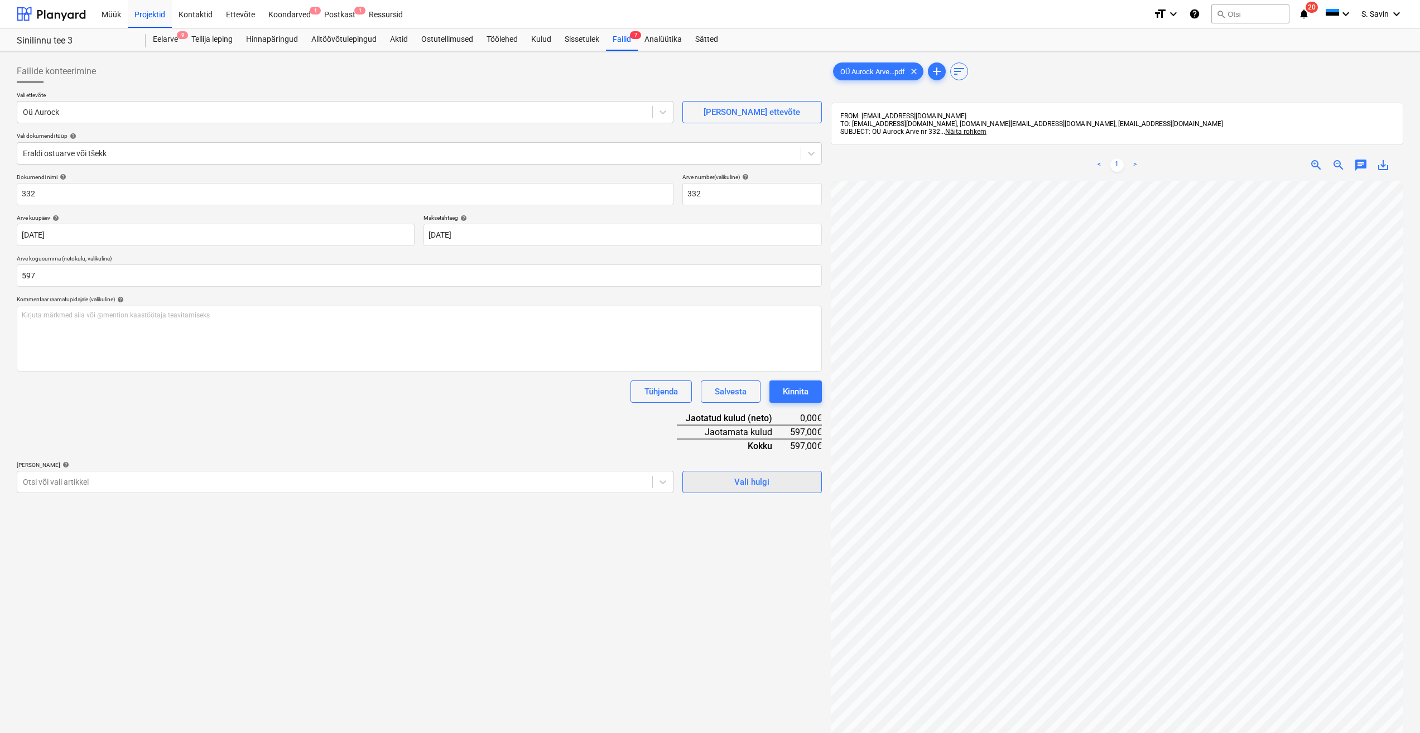
type input "597,00"
click at [747, 487] on div "Vali hulgi" at bounding box center [751, 482] width 35 height 15
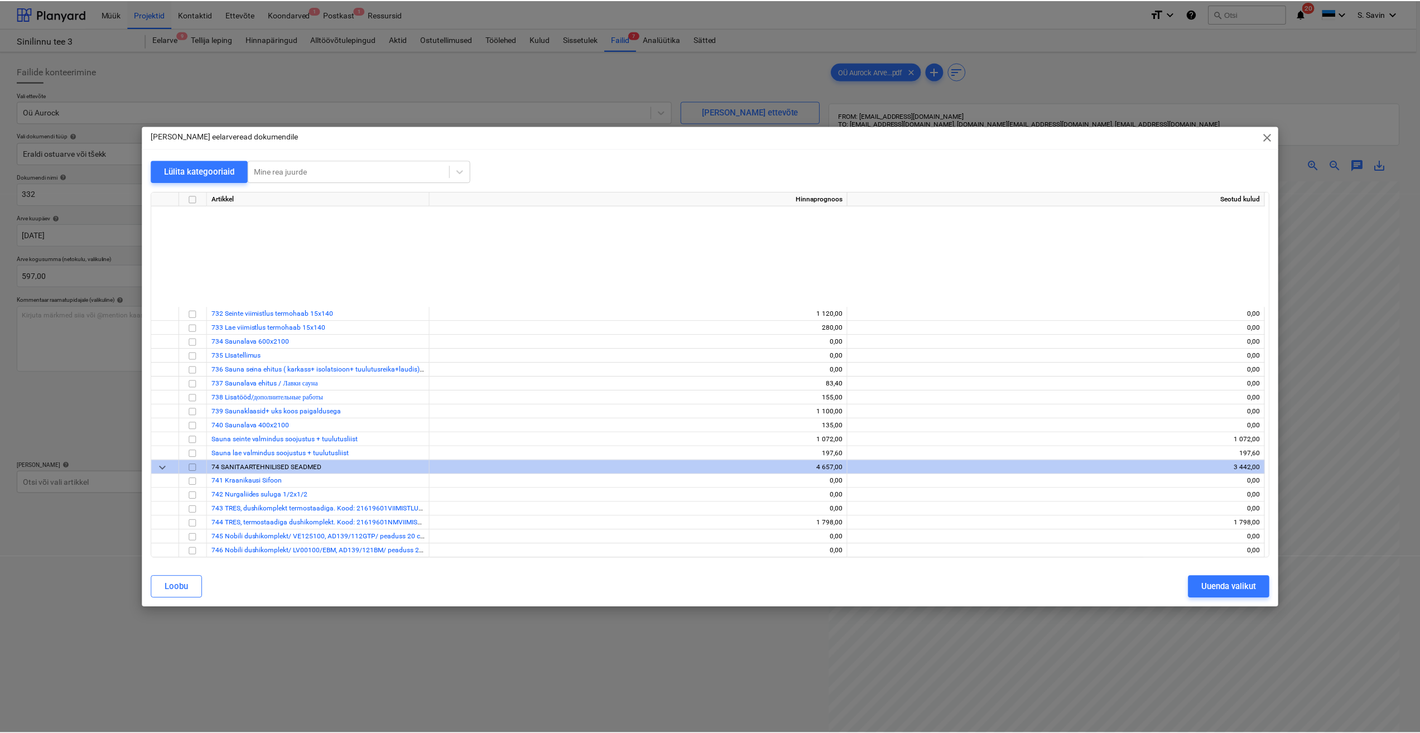
scroll to position [8339, 0]
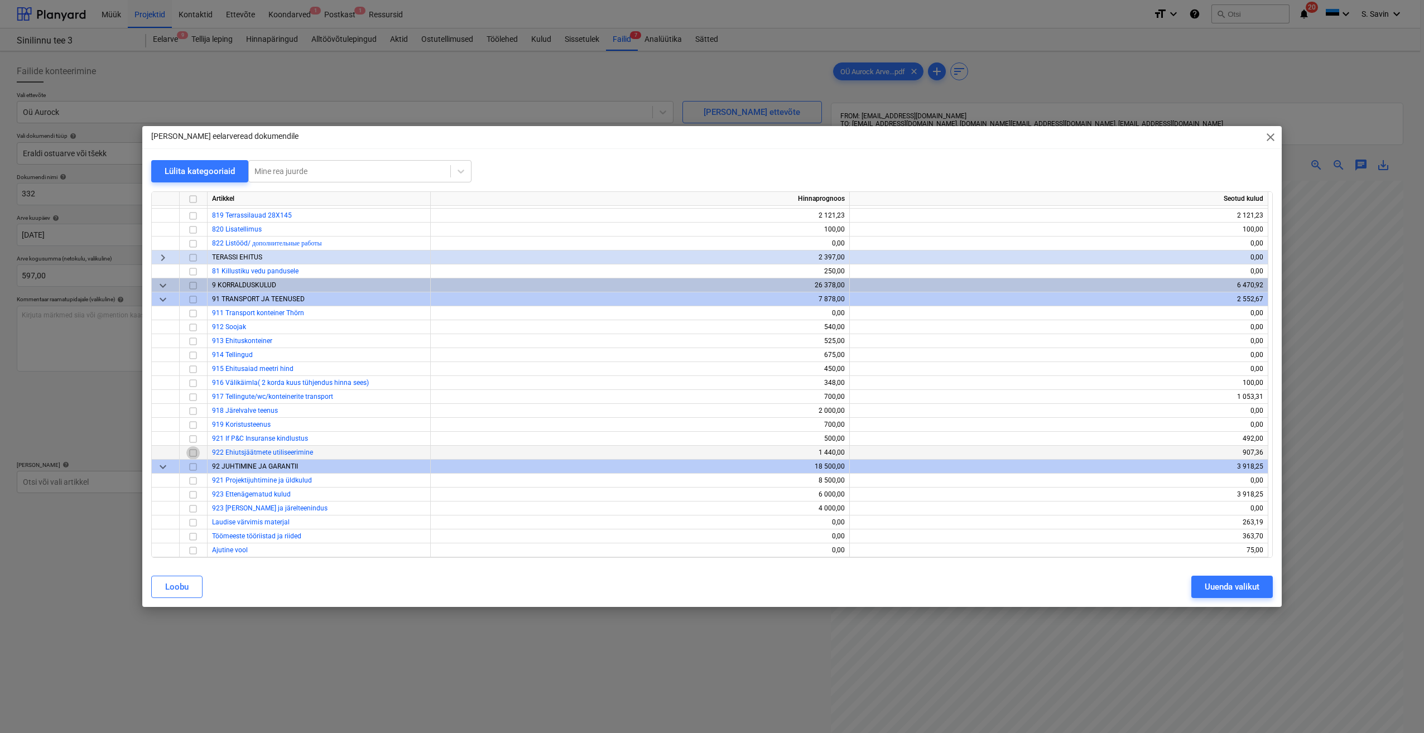
click at [195, 453] on input "checkbox" at bounding box center [192, 452] width 13 height 13
click at [1235, 585] on div "Uuenda valikut" at bounding box center [1232, 587] width 55 height 15
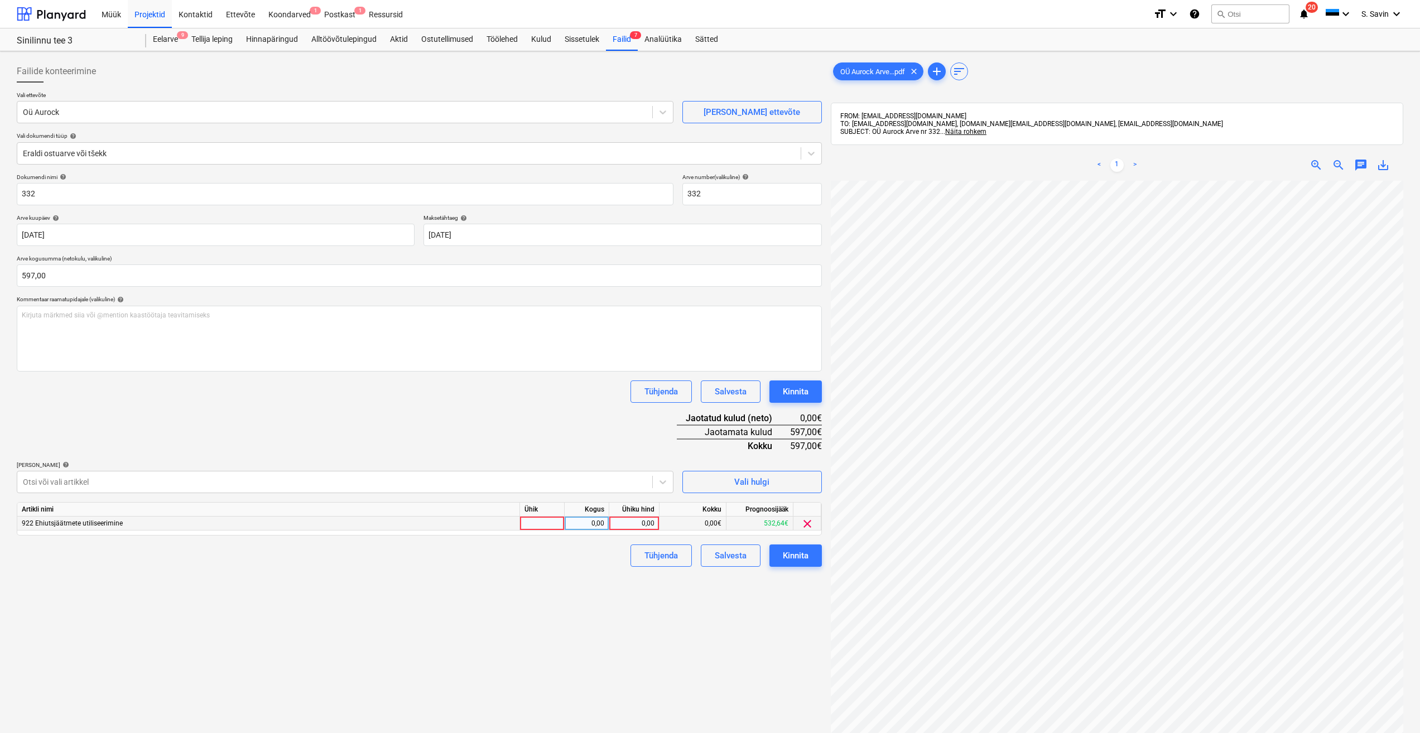
click at [536, 527] on div at bounding box center [542, 524] width 45 height 14
type input "kmpl."
click at [573, 523] on div "0,00" at bounding box center [586, 524] width 35 height 14
click at [634, 525] on div "0,00" at bounding box center [634, 524] width 41 height 14
type input "597"
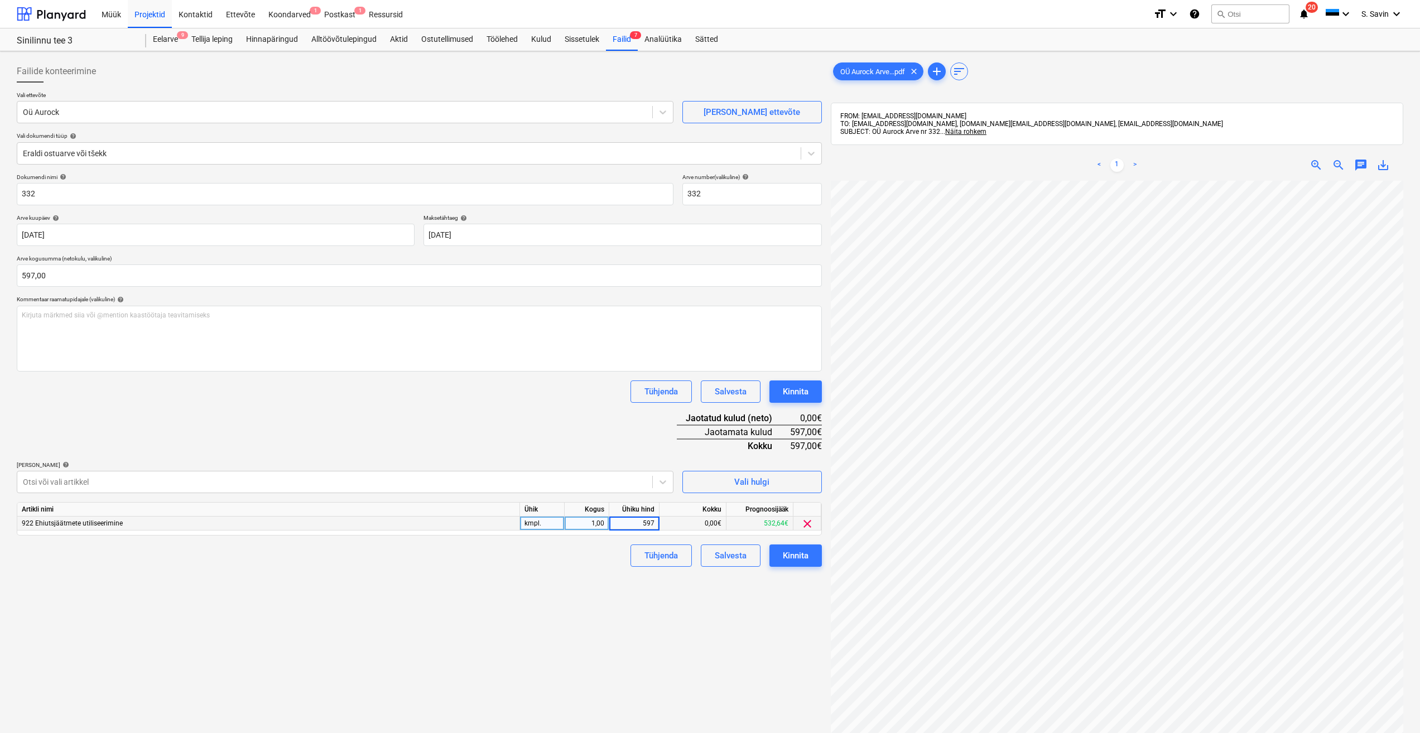
click at [699, 606] on div "Failide konteerimine Vali ettevõte Oü Aurock [PERSON_NAME] uus ettevõte Vali do…" at bounding box center [419, 471] width 814 height 831
click at [802, 545] on button "Kinnita" at bounding box center [795, 556] width 52 height 22
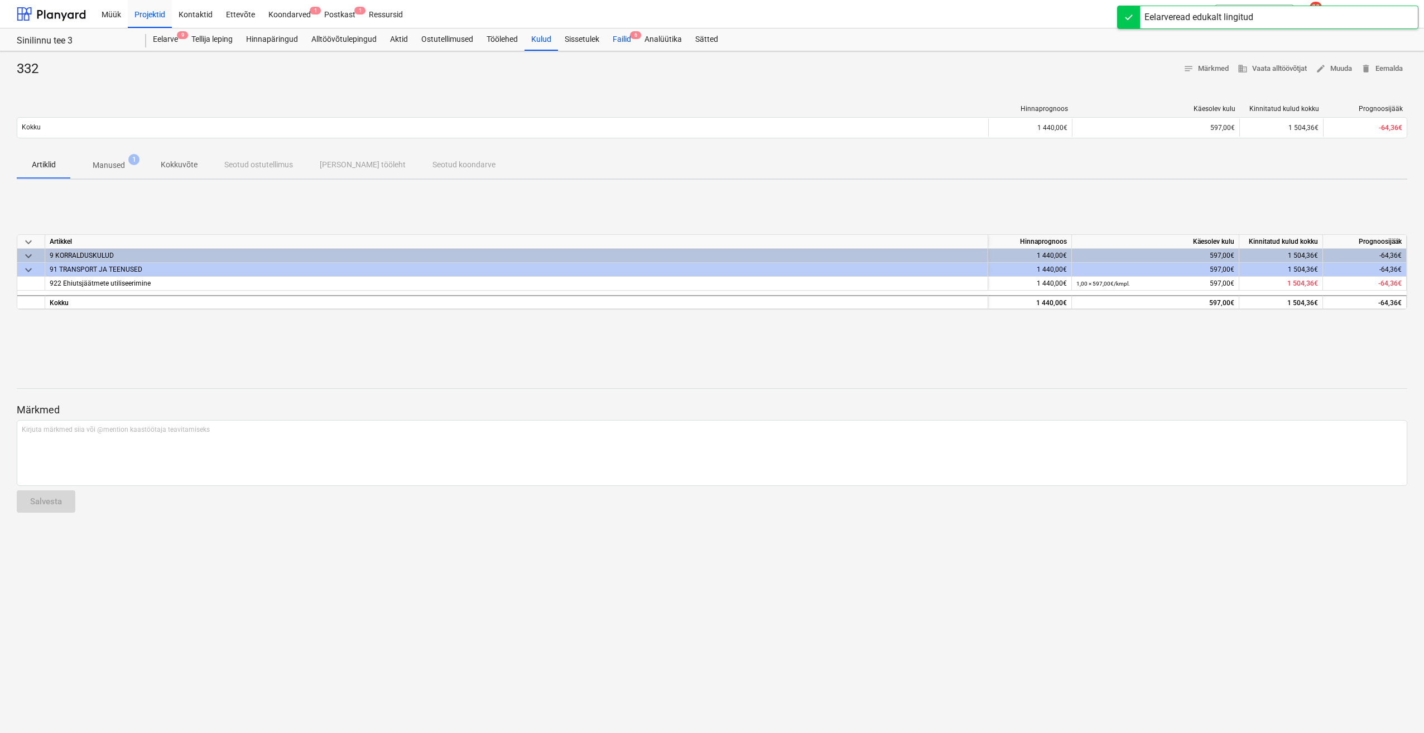
click at [621, 37] on div "Failid 6" at bounding box center [622, 39] width 32 height 22
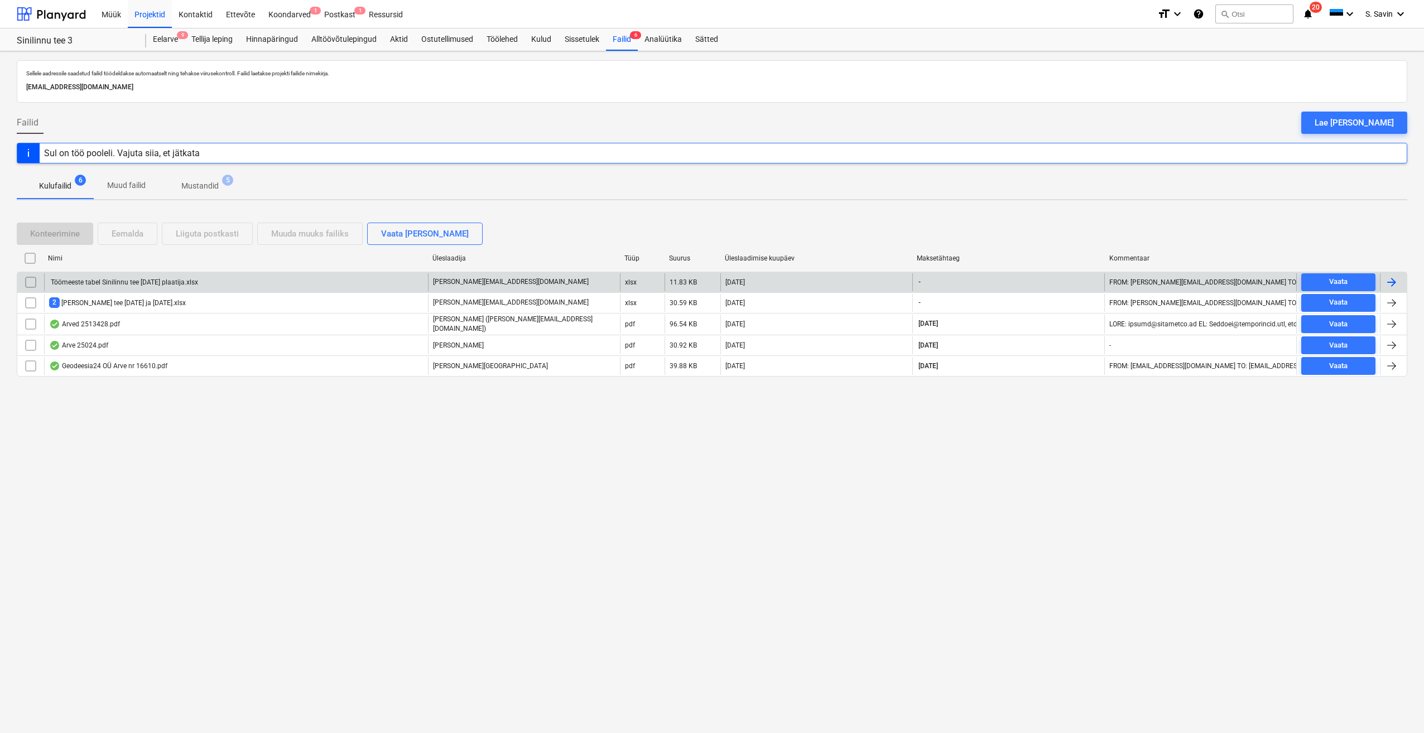
click at [1402, 288] on div at bounding box center [1393, 282] width 27 height 18
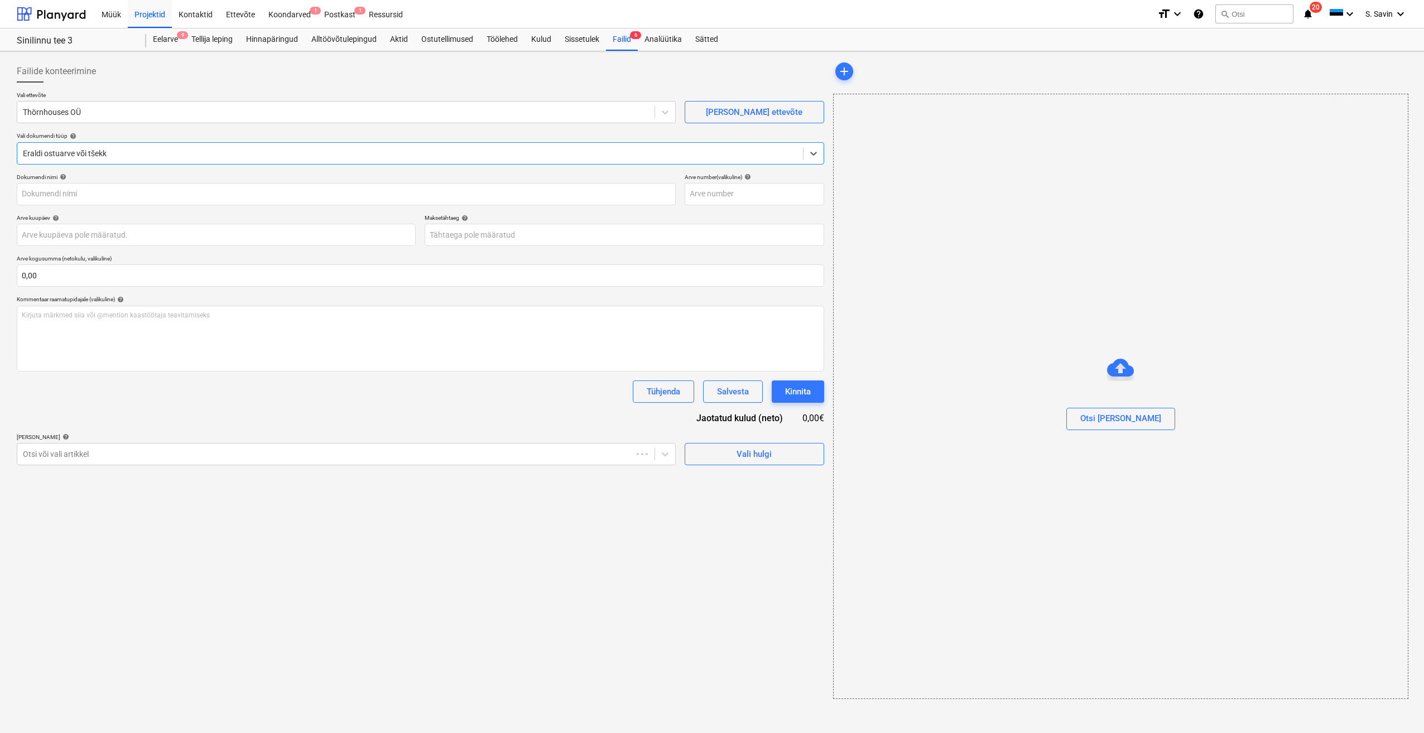
type input "Töömeeste tabel Sinilinnu tee [DATE] plaatija.xlsx"
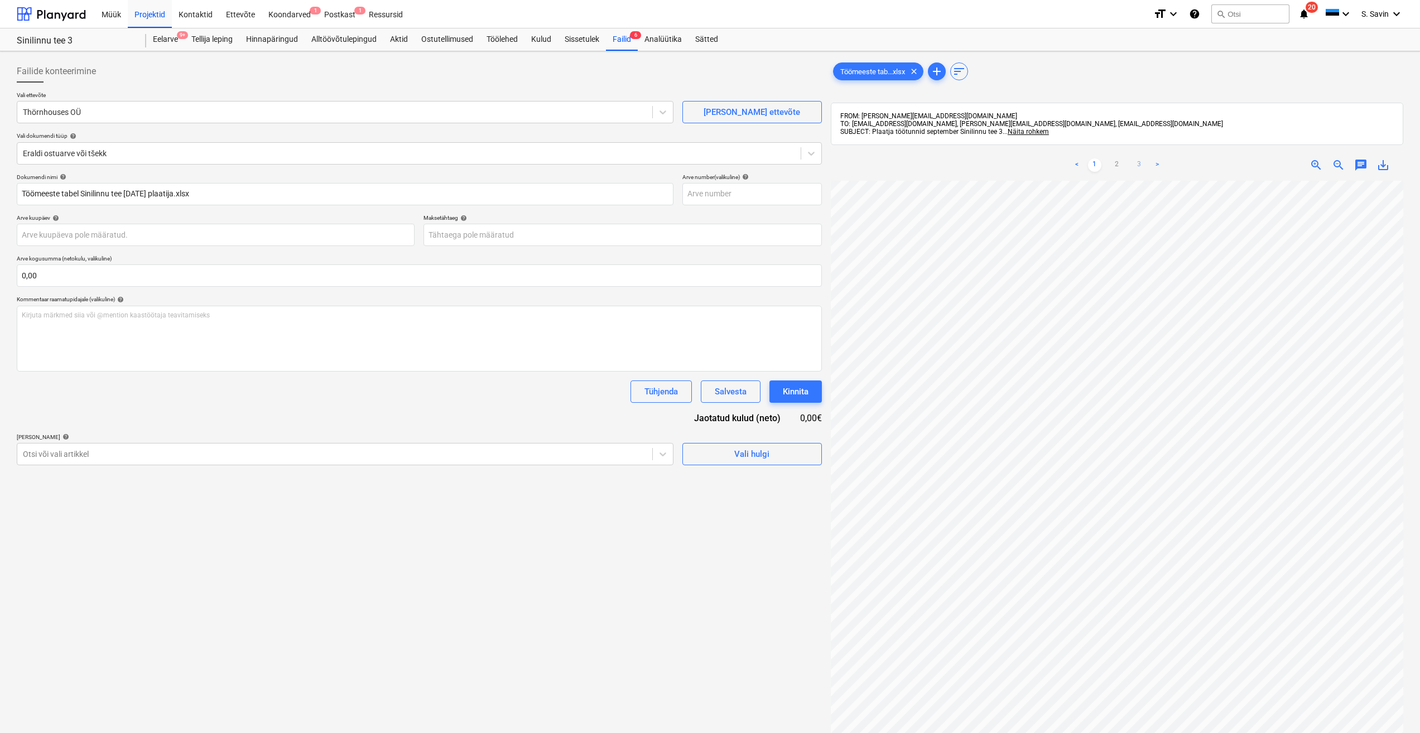
click at [1137, 169] on link "3" at bounding box center [1139, 164] width 13 height 13
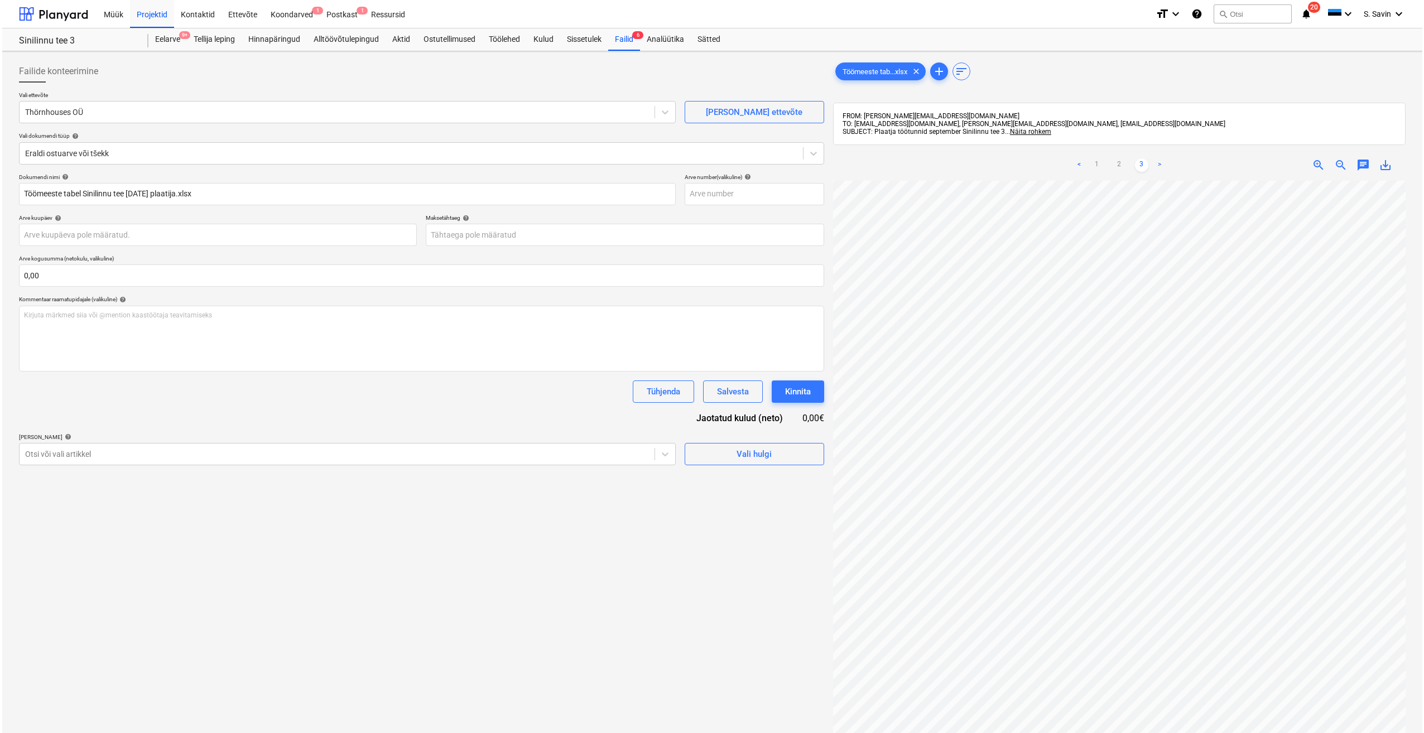
scroll to position [128, 0]
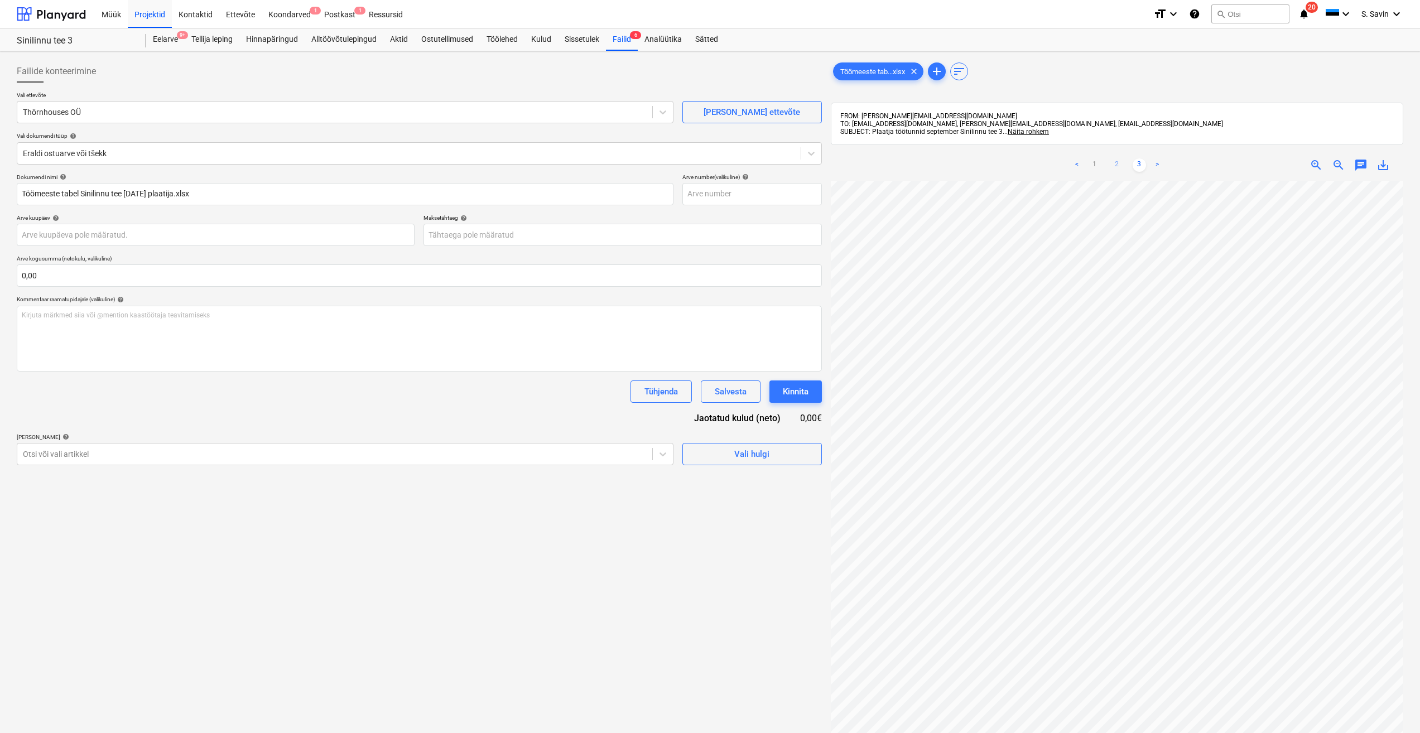
click at [1115, 165] on link "2" at bounding box center [1116, 164] width 13 height 13
click at [1142, 165] on link "3" at bounding box center [1139, 164] width 13 height 13
click at [128, 283] on input "text" at bounding box center [419, 275] width 805 height 22
type input "1 764,75"
click at [714, 484] on span "Vali hulgi" at bounding box center [752, 482] width 112 height 15
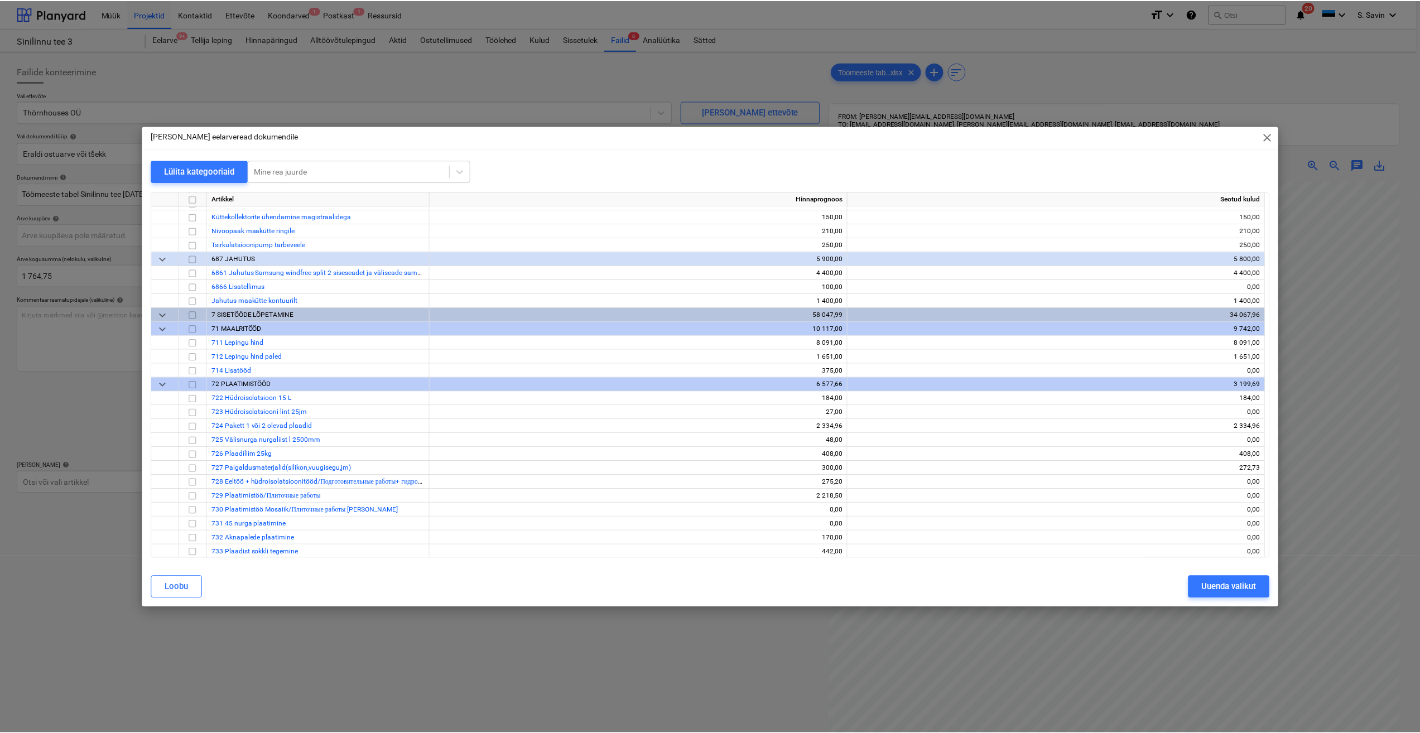
scroll to position [6473, 0]
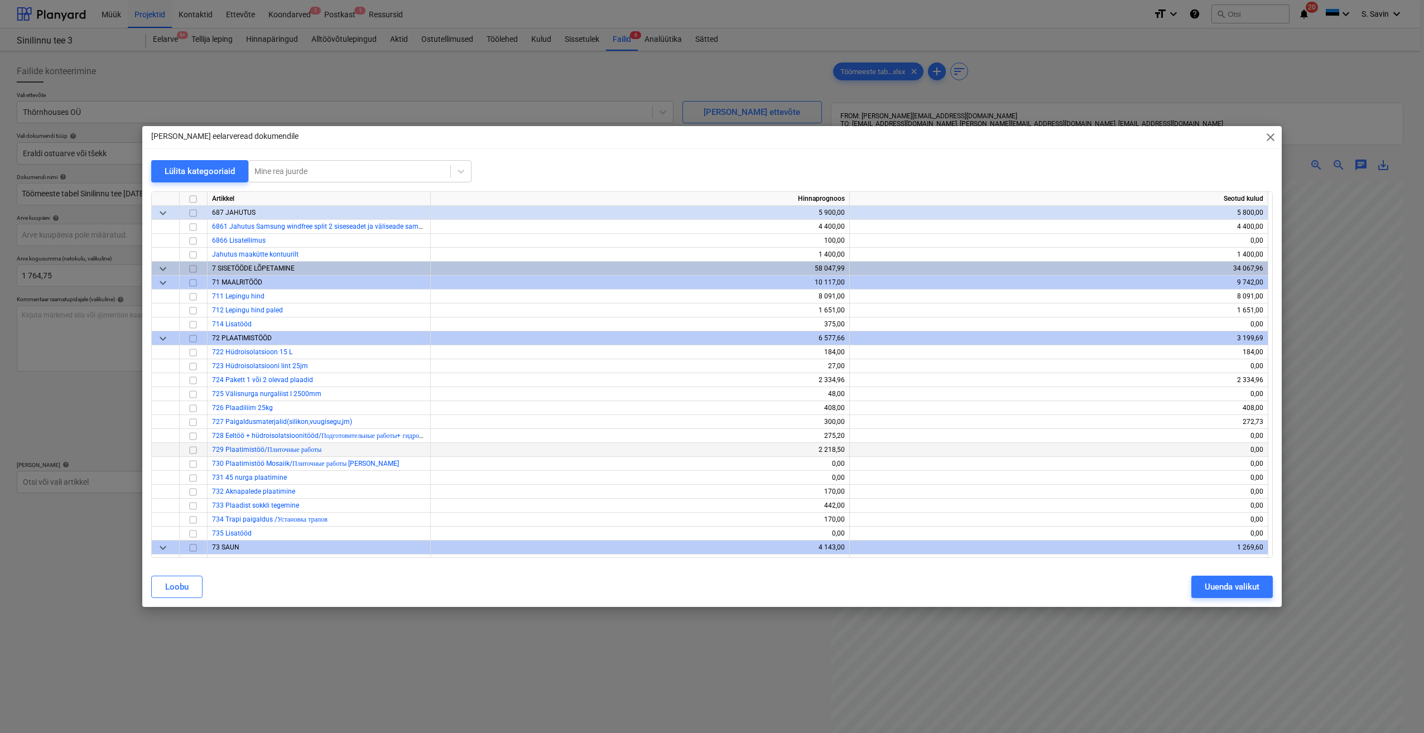
click at [190, 449] on input "checkbox" at bounding box center [192, 450] width 13 height 13
click at [1234, 584] on div "Uuenda valikut" at bounding box center [1232, 587] width 55 height 15
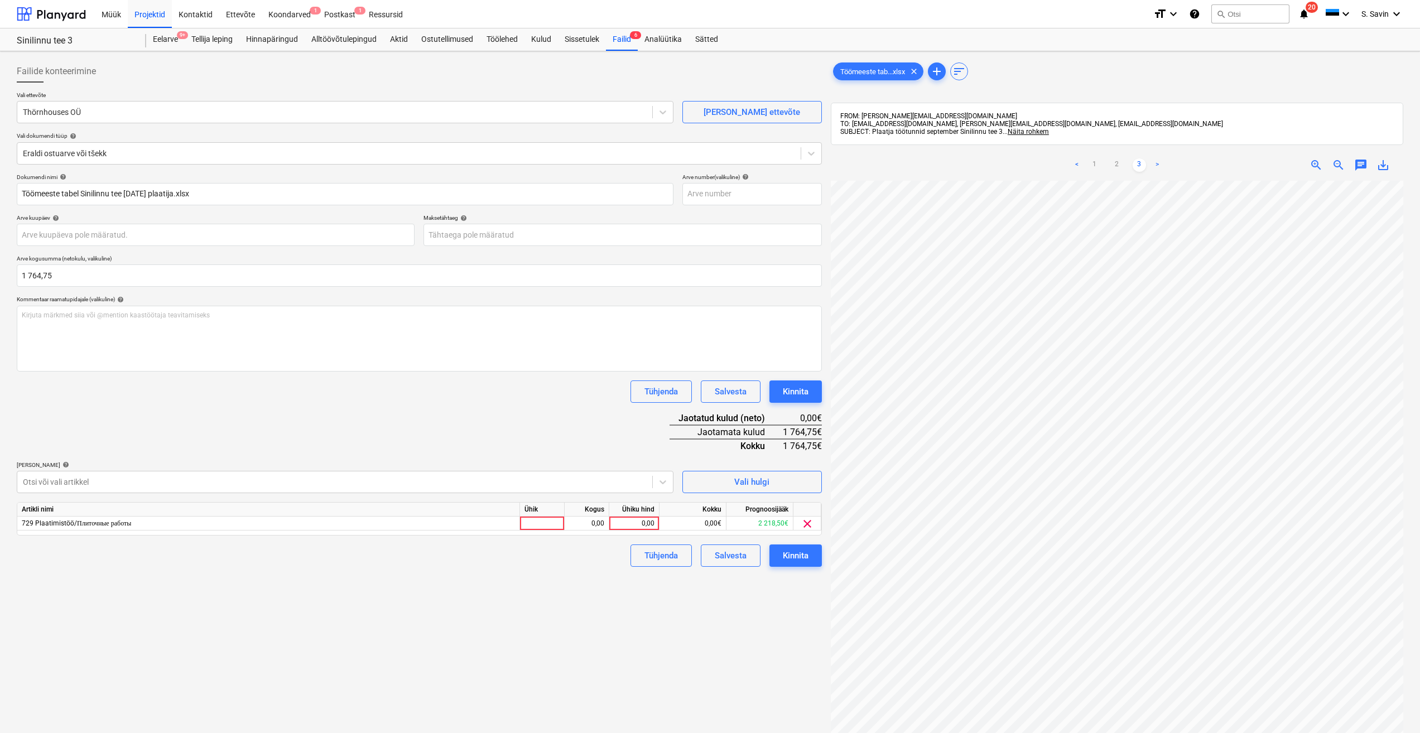
click at [562, 532] on div "Artikli nimi Ühik Kogus Ühiku hind Kokku Prognoosijääk 729 Plaatimistöö/Плиточн…" at bounding box center [419, 518] width 805 height 33
click at [552, 526] on div at bounding box center [542, 524] width 45 height 14
type input "kmpl."
click at [583, 528] on div "0,00" at bounding box center [586, 524] width 35 height 14
click at [614, 522] on div "0,00" at bounding box center [634, 524] width 41 height 14
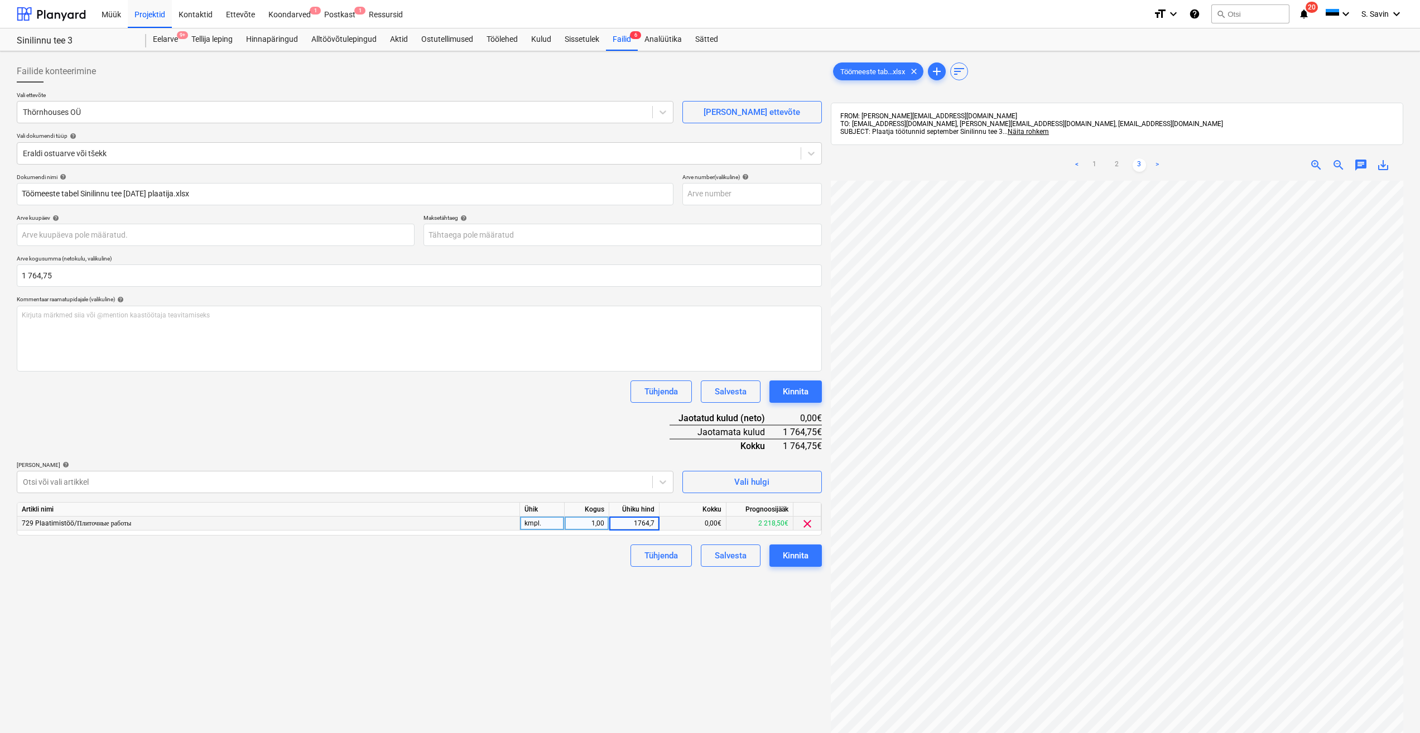
type input "1764,75"
click at [634, 577] on div "Failide konteerimine Vali ettevõte Thörnhouses OÜ [PERSON_NAME] uus ettevõte Va…" at bounding box center [419, 471] width 814 height 831
click at [779, 552] on button "Kinnita" at bounding box center [795, 556] width 52 height 22
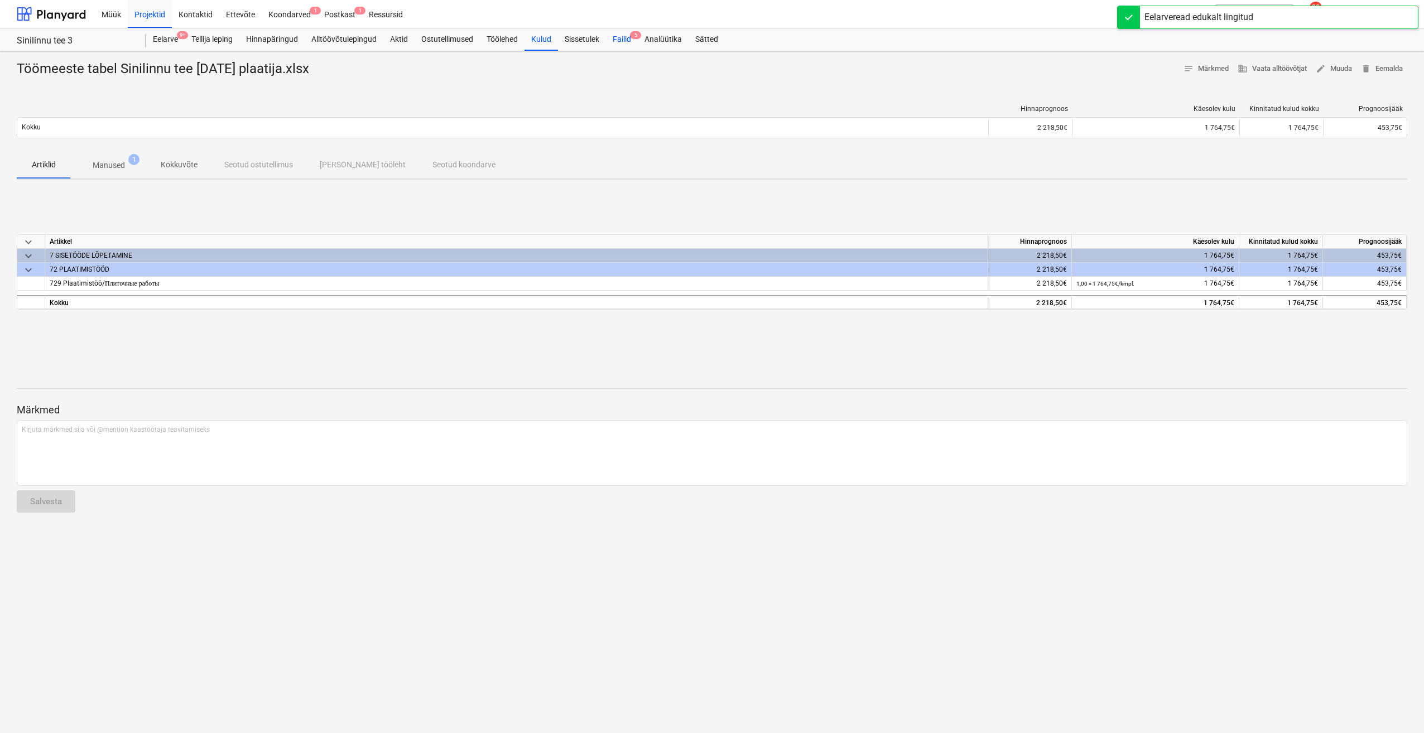
click at [626, 37] on div "Failid 5" at bounding box center [622, 39] width 32 height 22
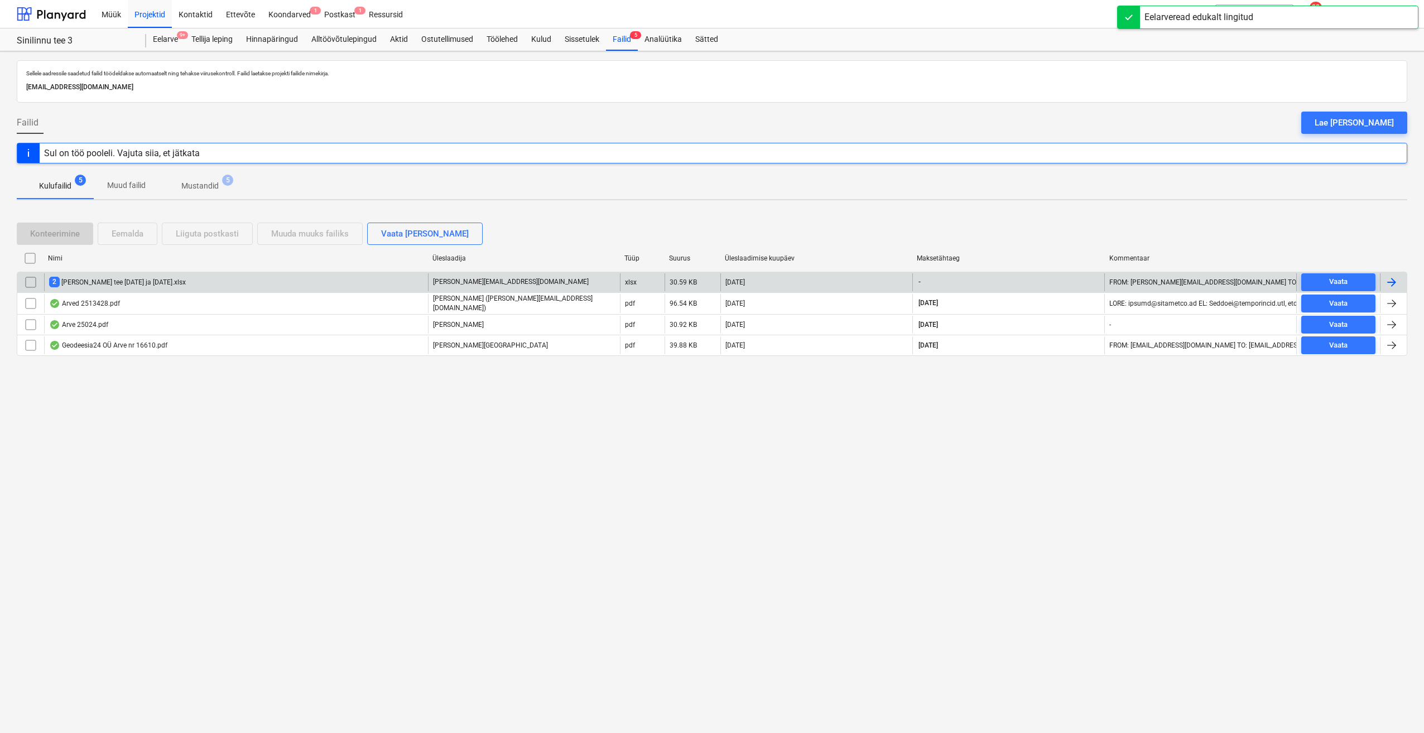
click at [1397, 280] on div at bounding box center [1391, 282] width 13 height 13
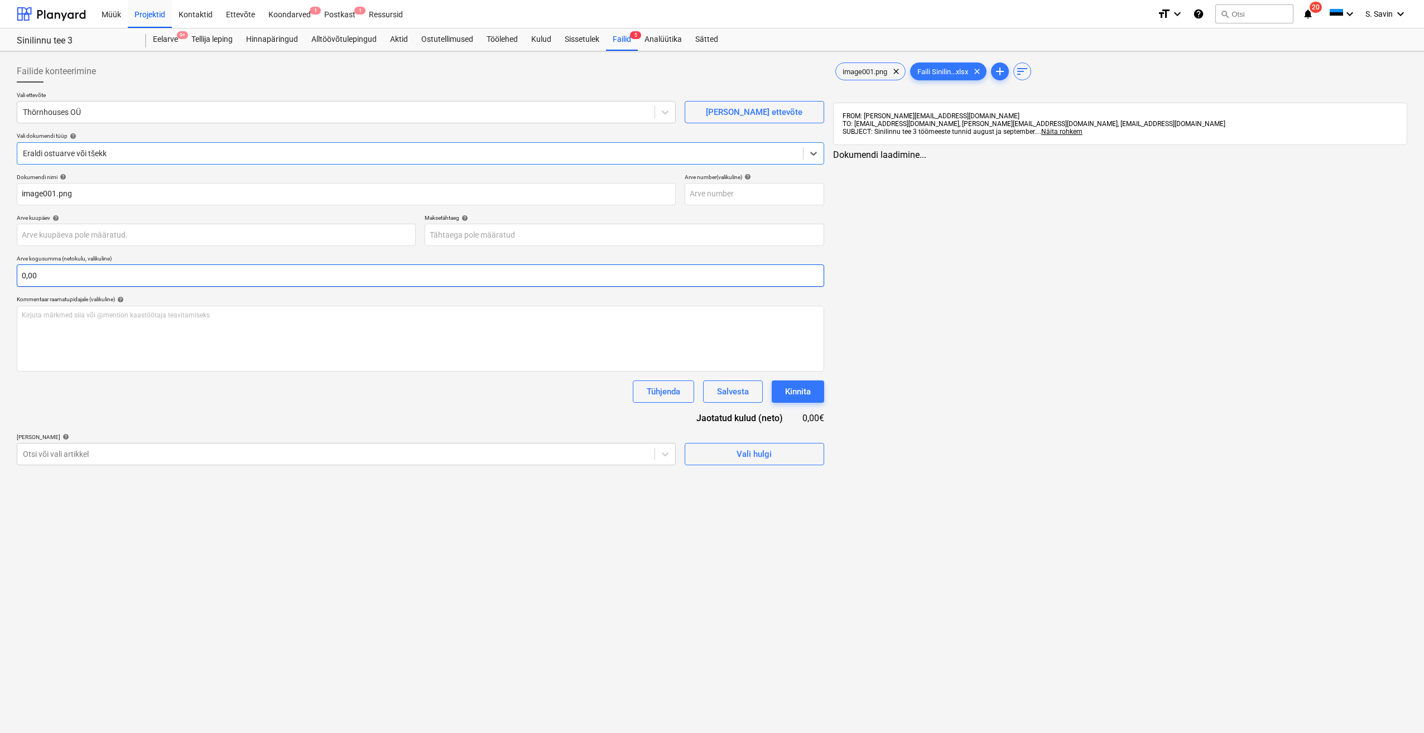
type input "image001.png"
click at [169, 276] on input "text" at bounding box center [420, 275] width 807 height 22
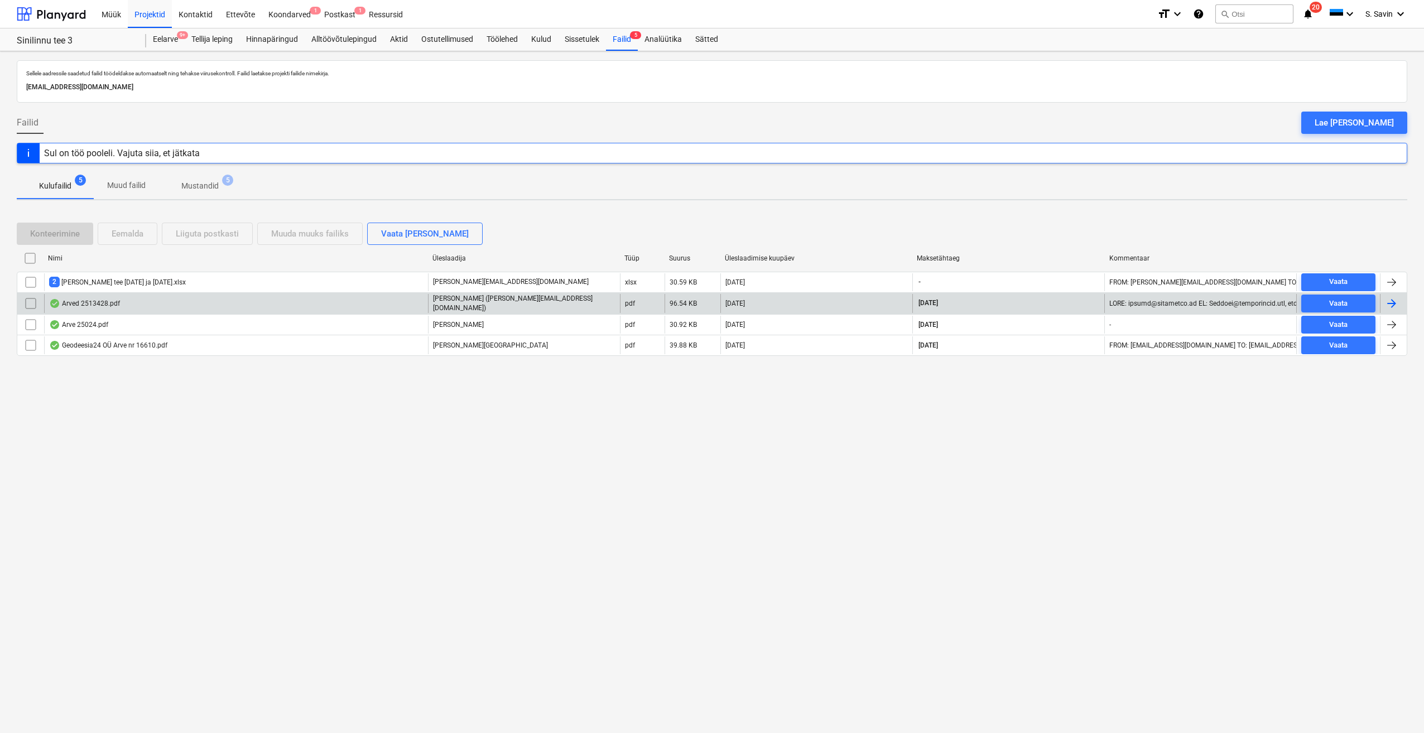
click at [1392, 304] on div at bounding box center [1391, 303] width 13 height 13
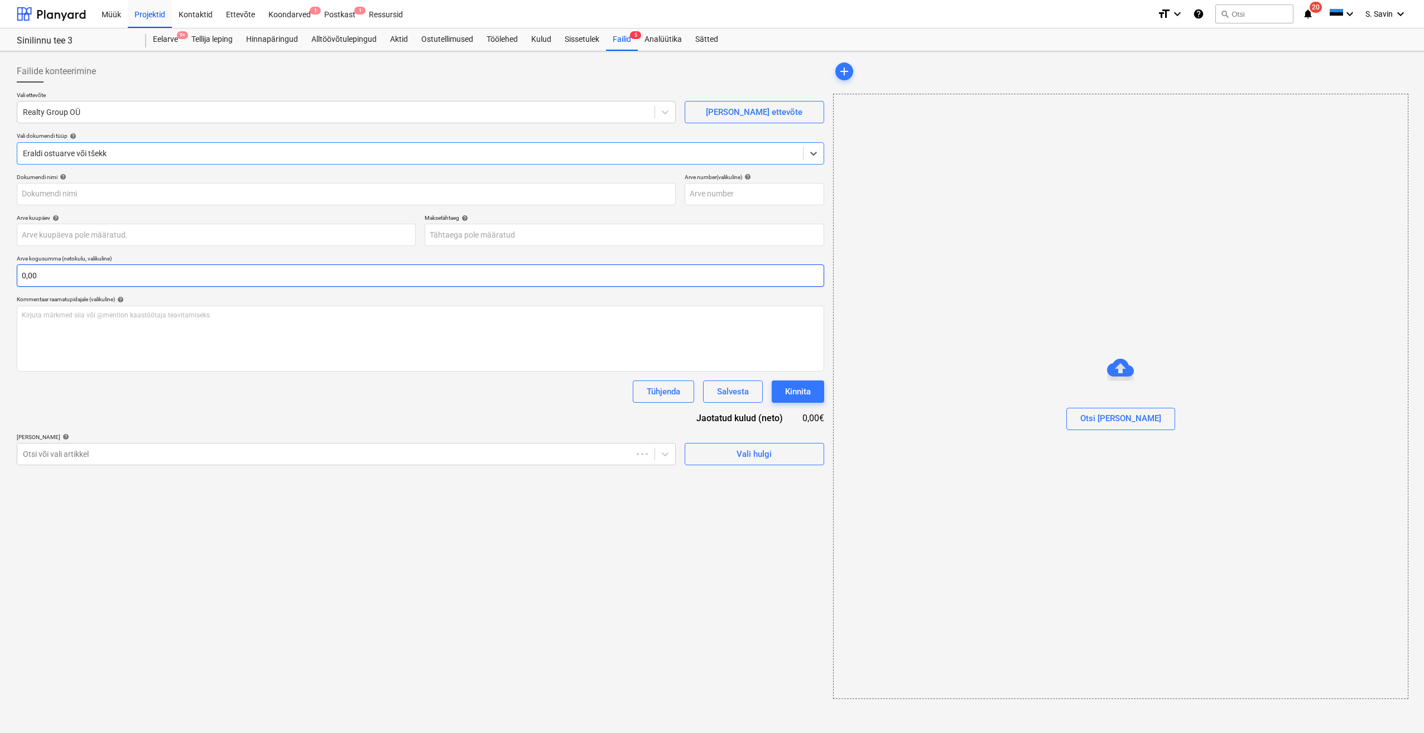
type input "2513428"
type input "[DATE]"
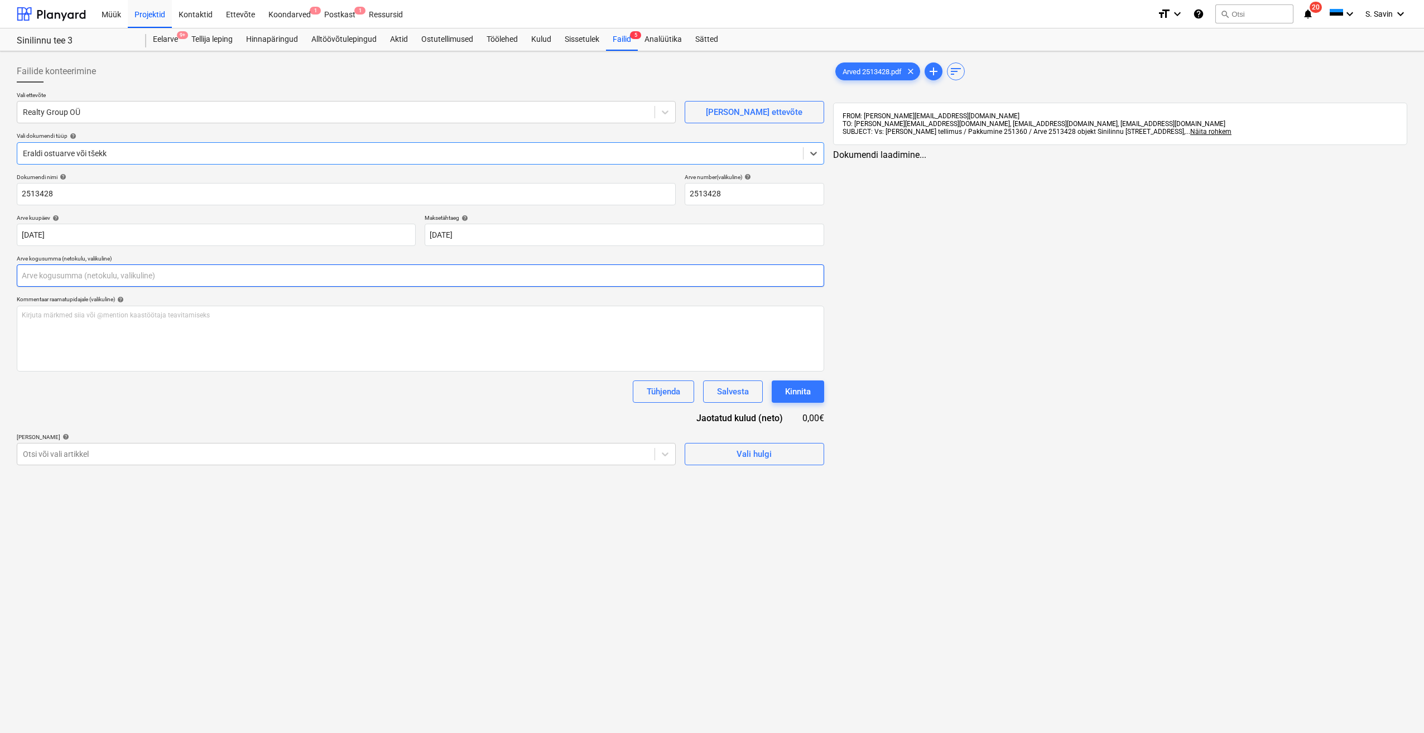
click at [153, 281] on input "text" at bounding box center [420, 275] width 807 height 22
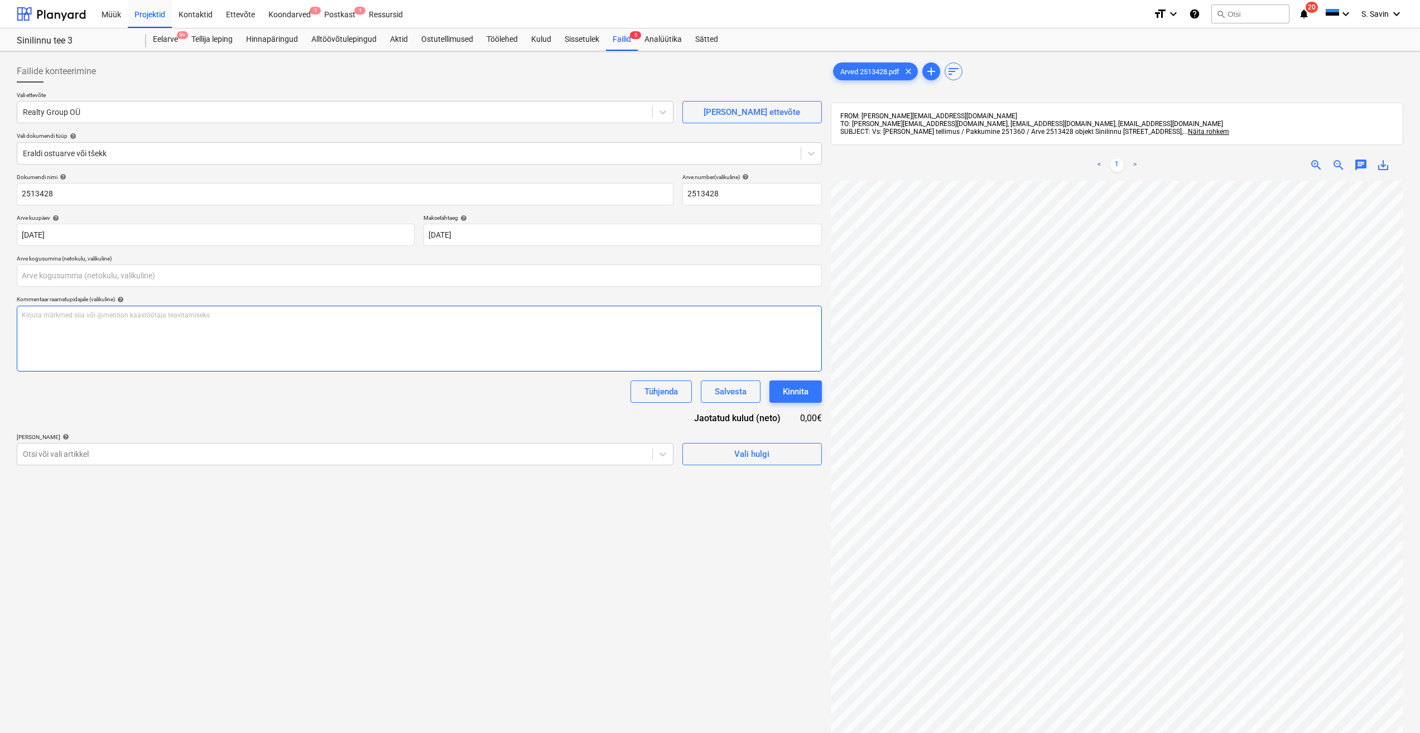
type input "0,00"
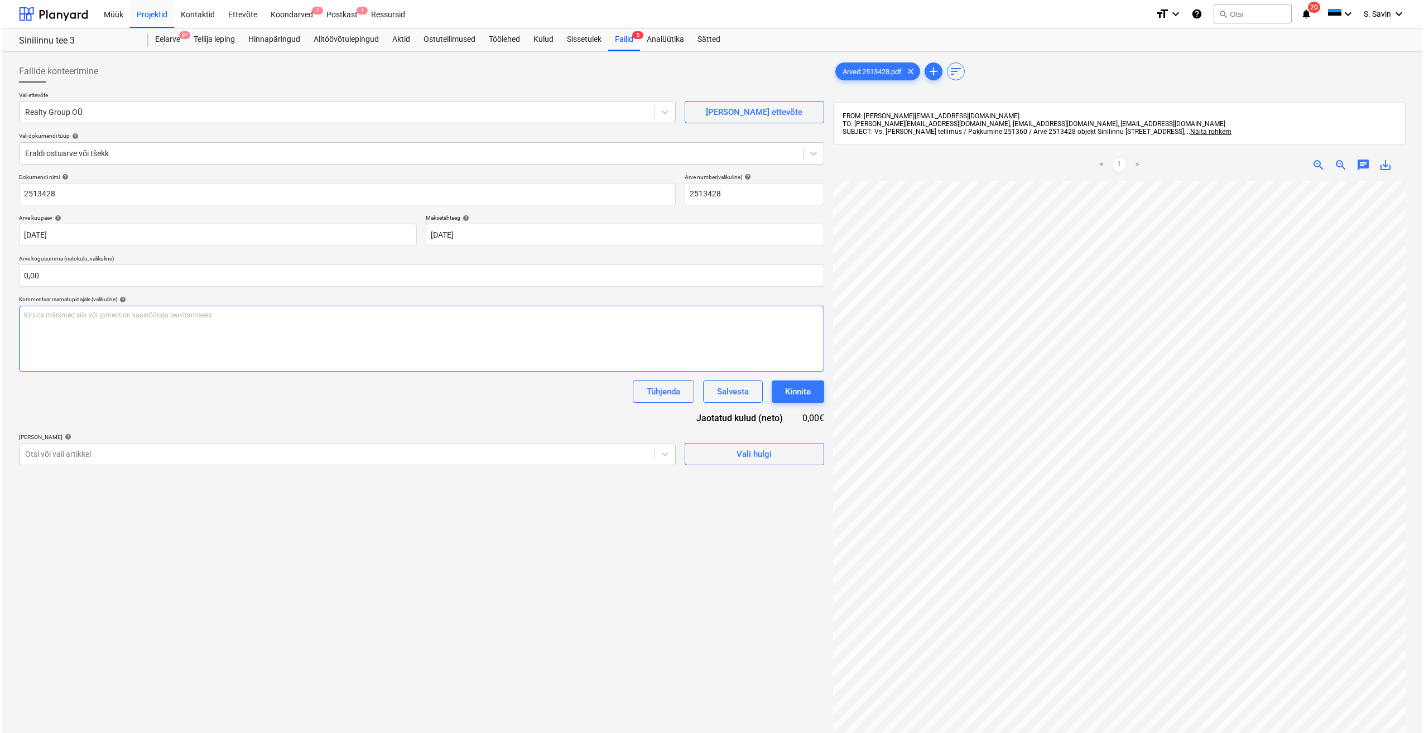
scroll to position [129, 15]
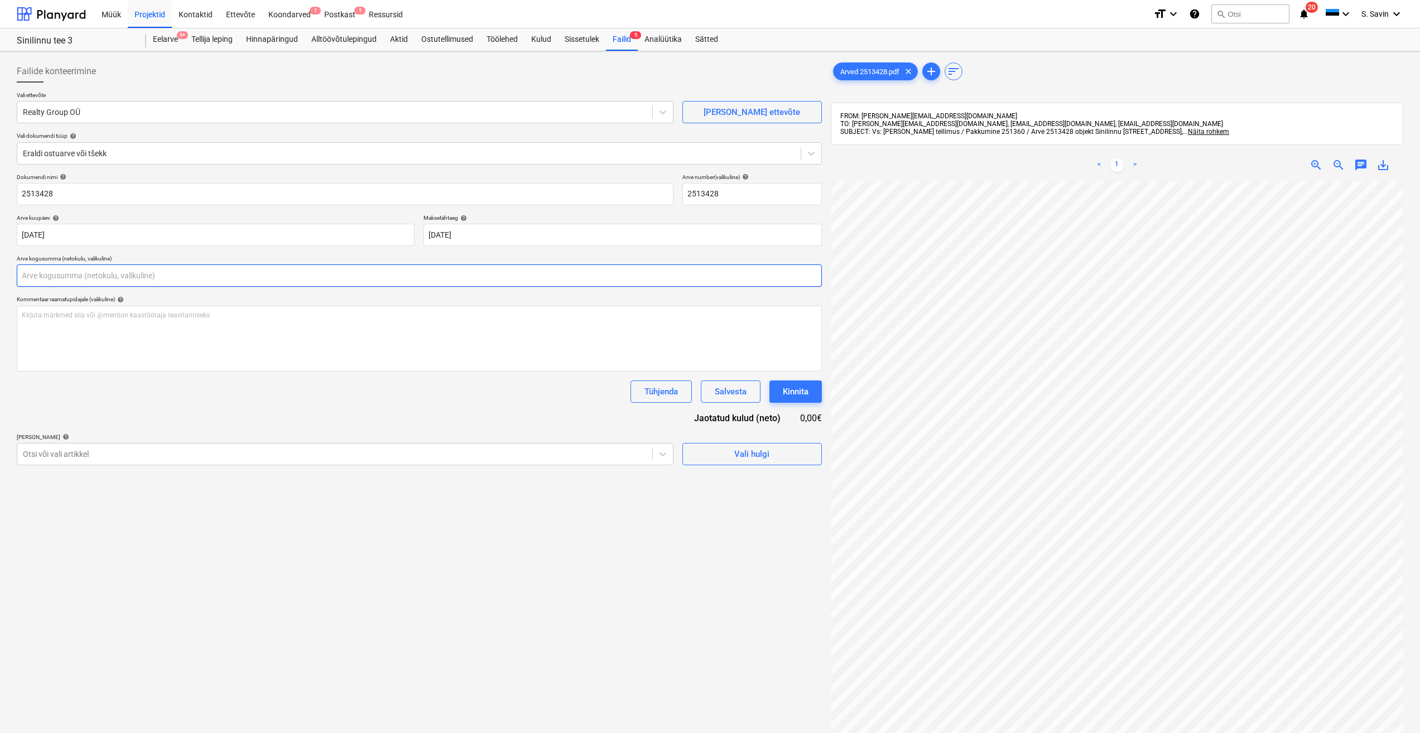
click at [60, 276] on input "text" at bounding box center [419, 275] width 805 height 22
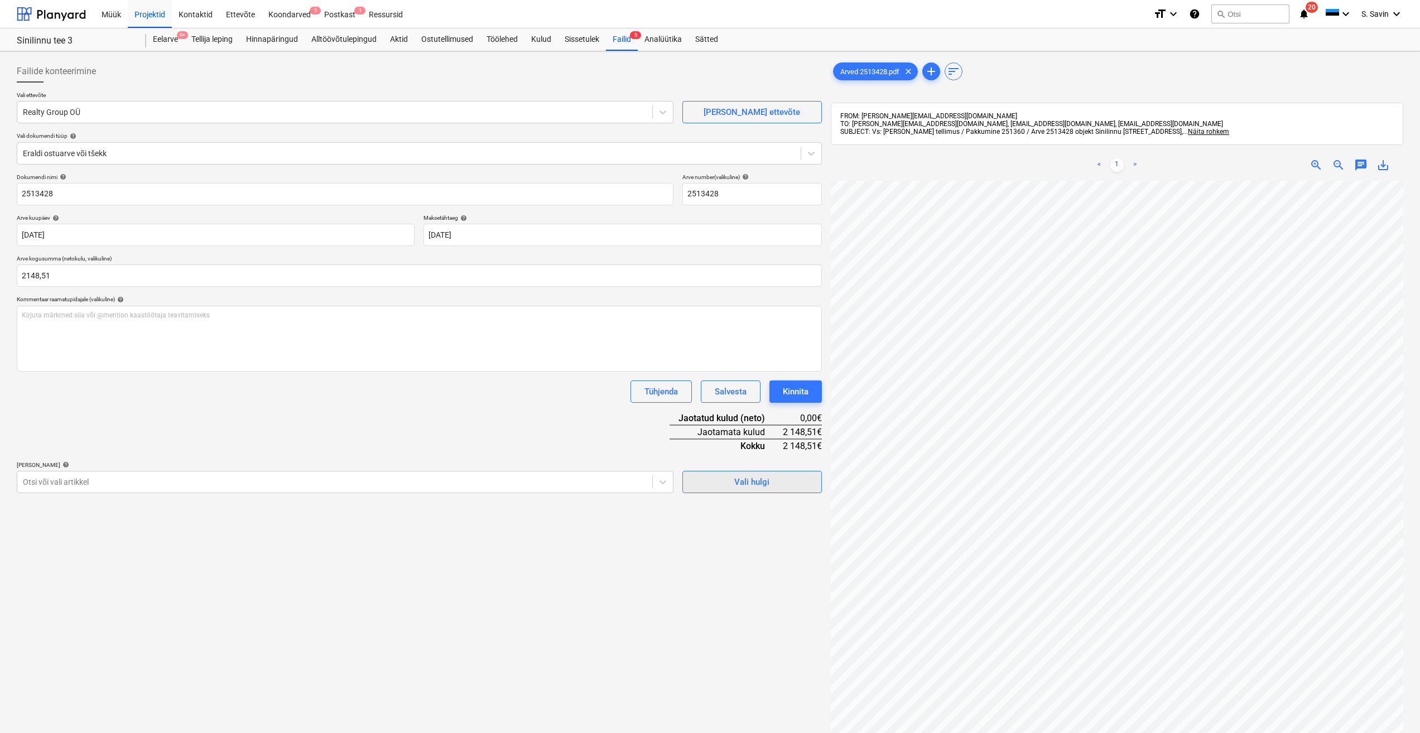
type input "2 148,51"
click at [724, 485] on span "Vali hulgi" at bounding box center [752, 482] width 112 height 15
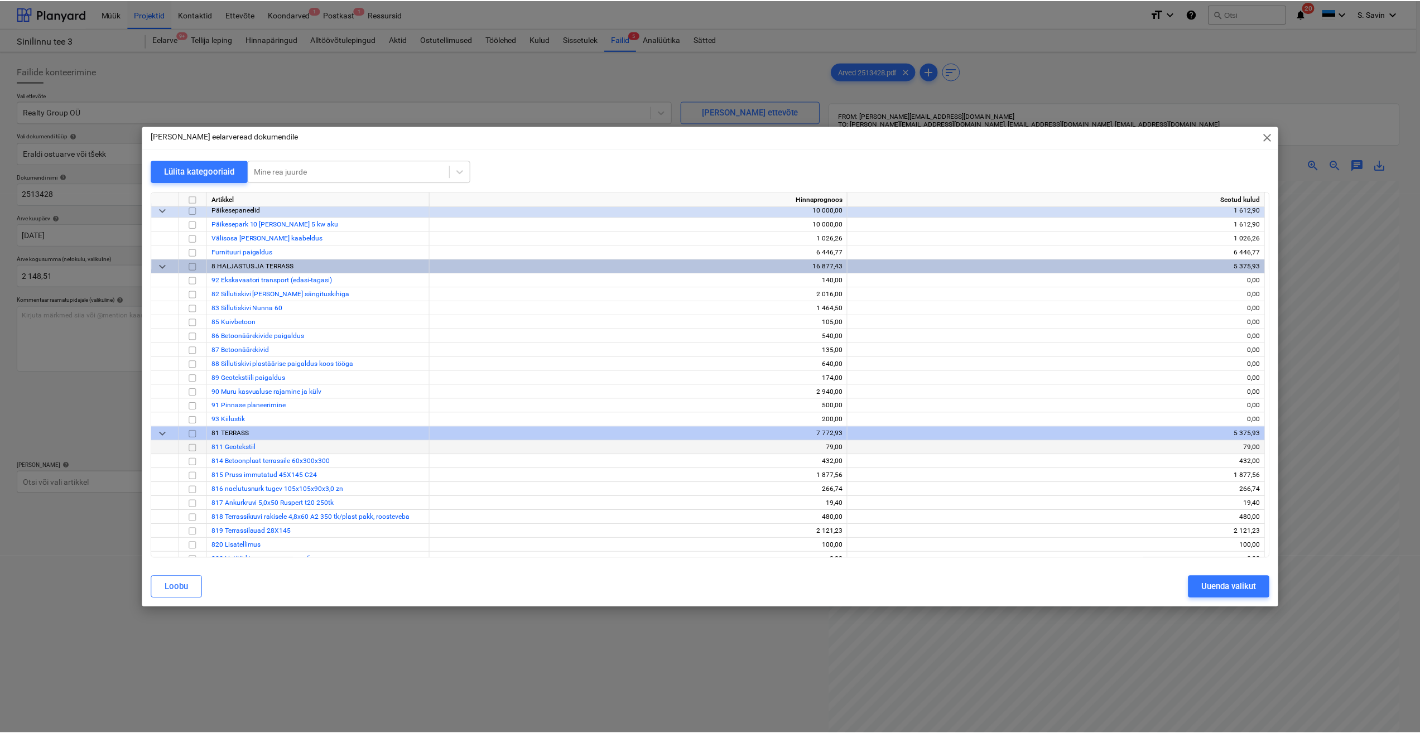
scroll to position [8005, 0]
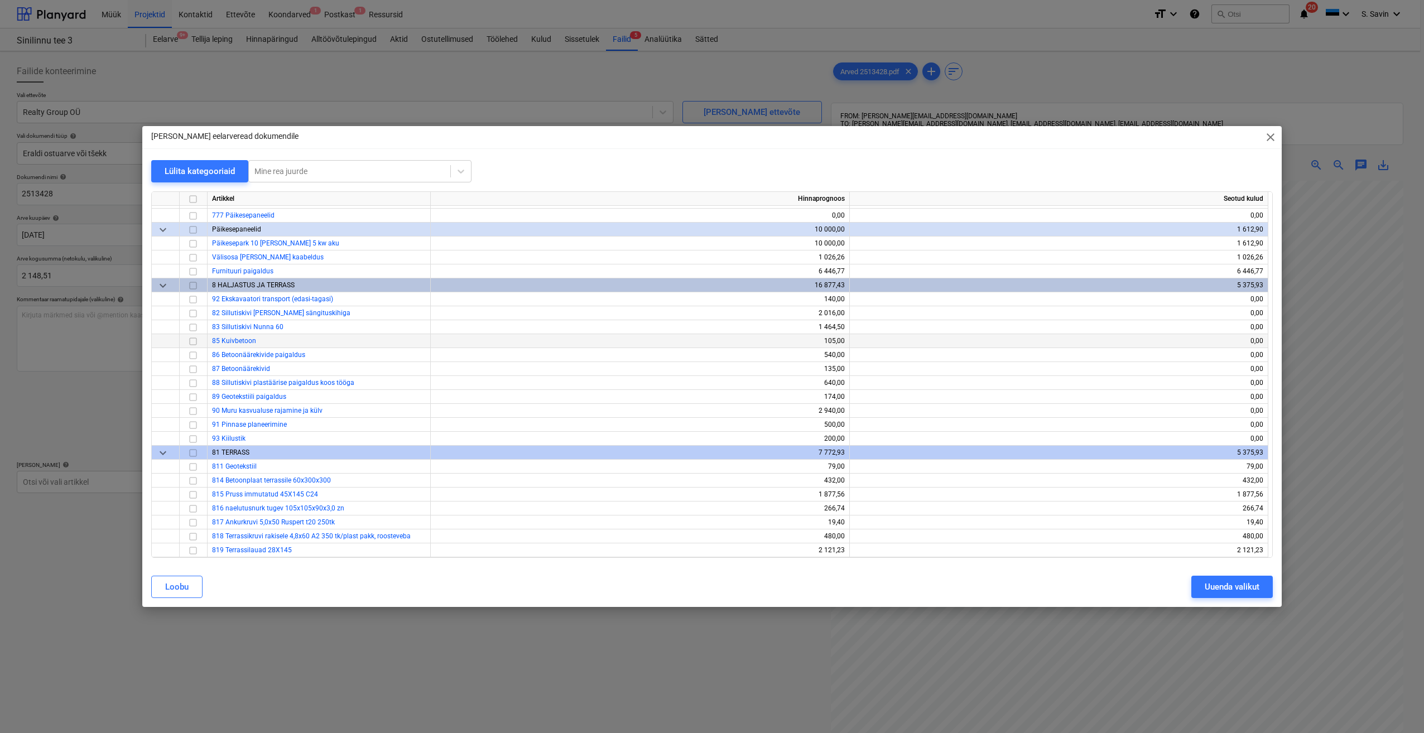
click at [193, 344] on input "checkbox" at bounding box center [192, 341] width 13 height 13
click at [193, 353] on input "checkbox" at bounding box center [192, 355] width 13 height 13
click at [195, 329] on input "checkbox" at bounding box center [192, 327] width 13 height 13
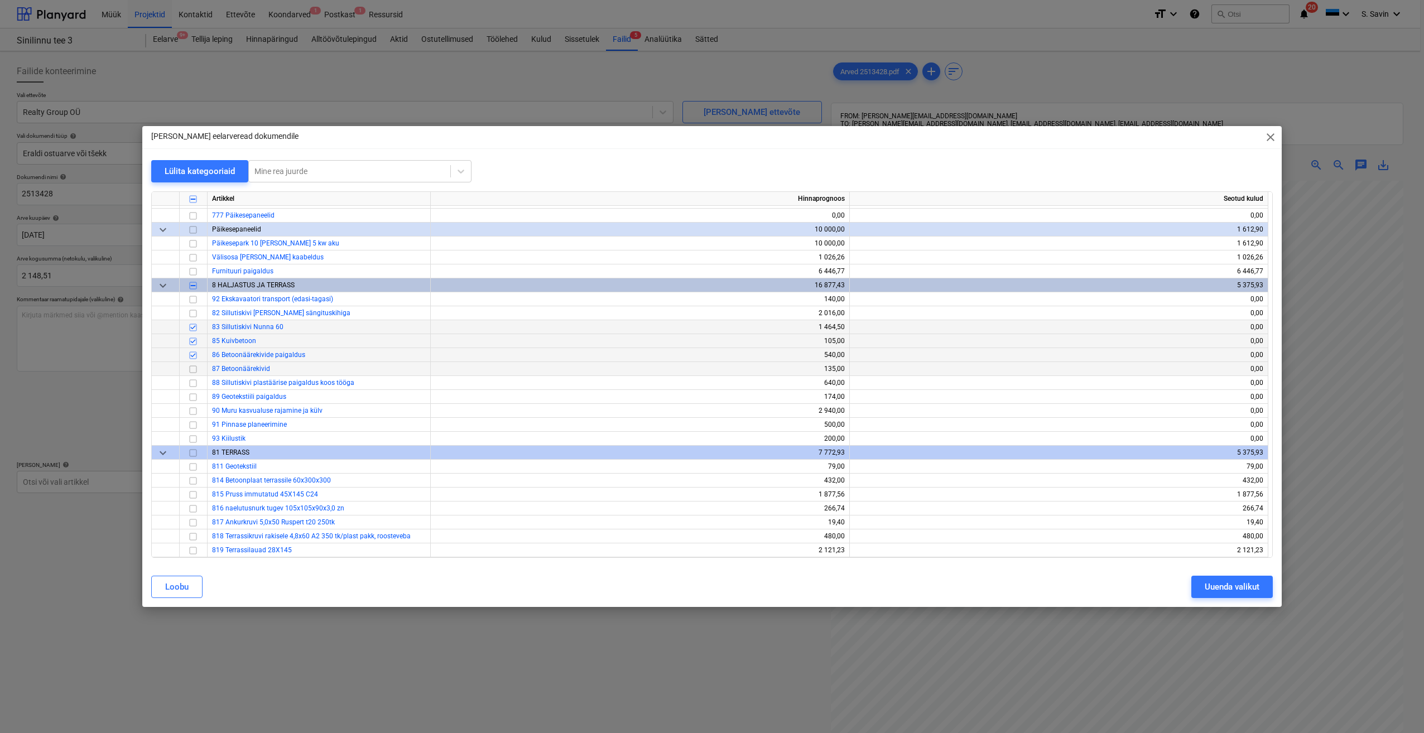
click at [196, 369] on input "checkbox" at bounding box center [192, 369] width 13 height 13
click at [1238, 586] on div "Uuenda valikut" at bounding box center [1232, 587] width 55 height 15
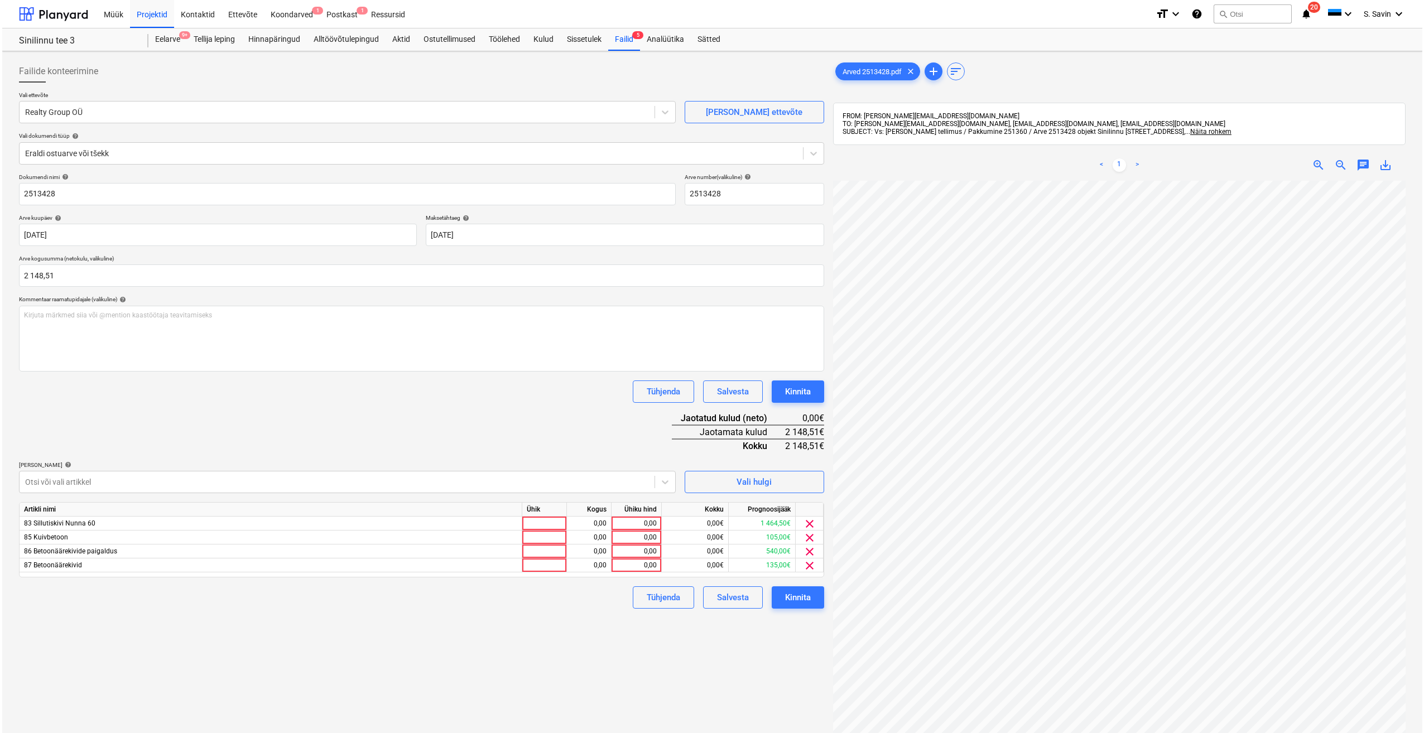
scroll to position [129, 13]
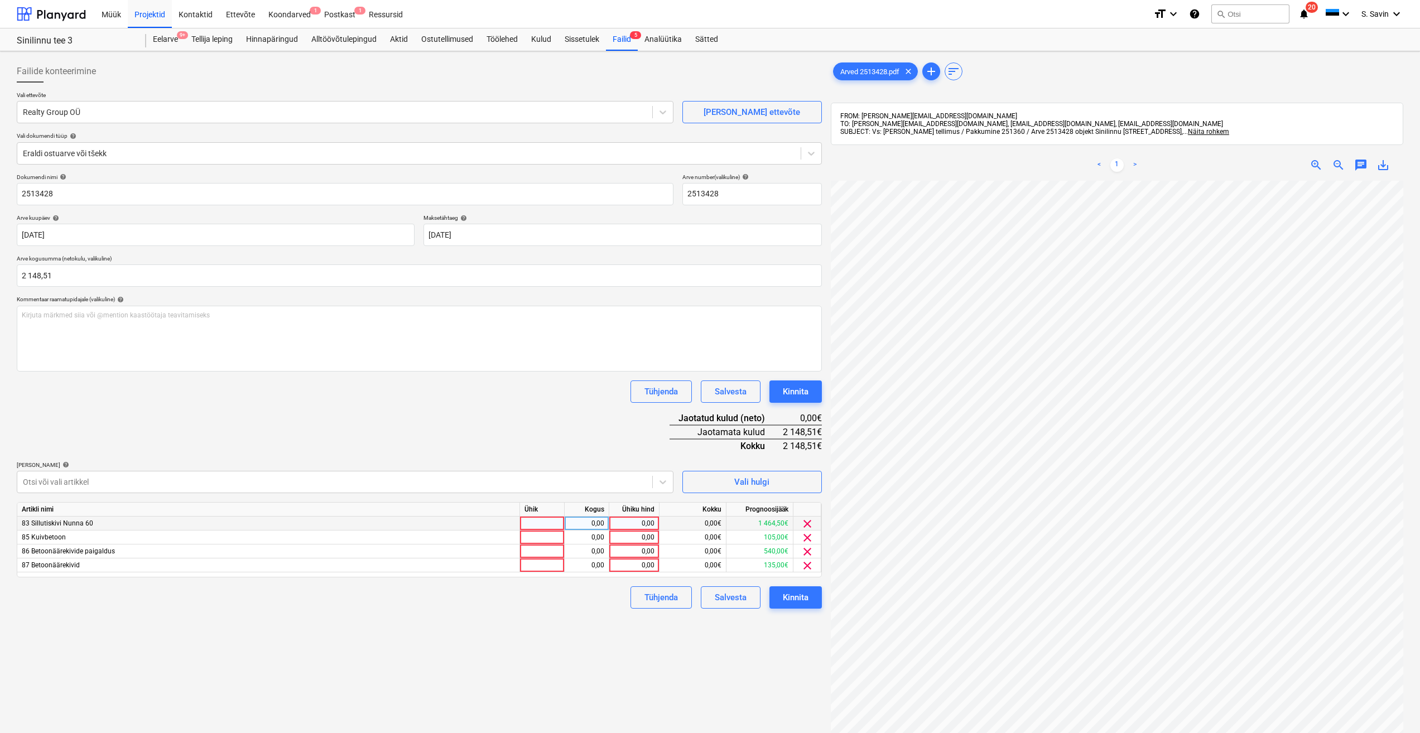
click at [546, 525] on div at bounding box center [542, 524] width 45 height 14
type input "kmpl."
click at [586, 526] on div "0,00" at bounding box center [586, 524] width 35 height 14
type input "1"
click at [618, 524] on div "0,00" at bounding box center [634, 524] width 41 height 14
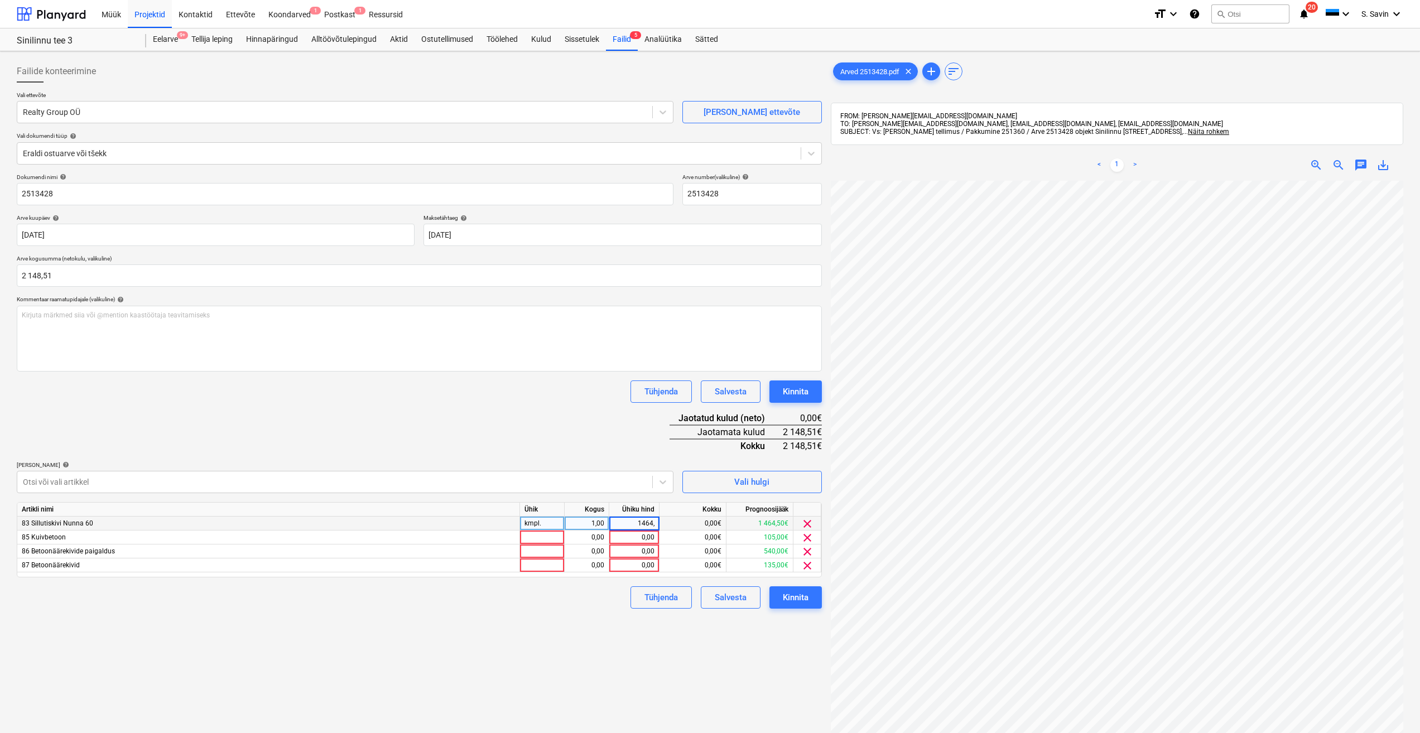
type input "1464,5"
click at [528, 538] on div at bounding box center [542, 538] width 45 height 14
type input "kmpl."
click at [579, 535] on div "0,00" at bounding box center [586, 538] width 35 height 14
type input "1"
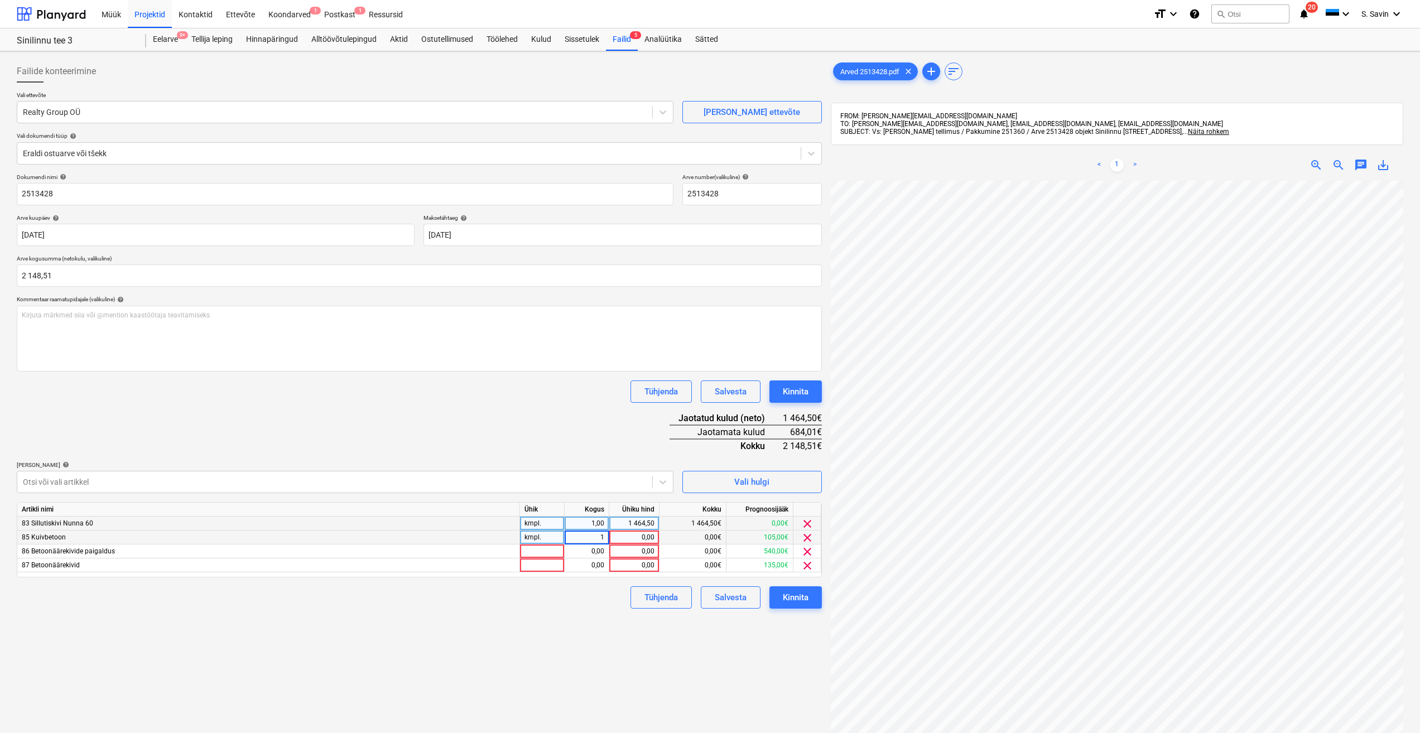
click at [628, 535] on div "0,00" at bounding box center [634, 538] width 41 height 14
type input "105"
click at [546, 555] on div at bounding box center [542, 552] width 45 height 14
click at [802, 553] on span "clear" at bounding box center [807, 551] width 13 height 13
type input "kmpl."
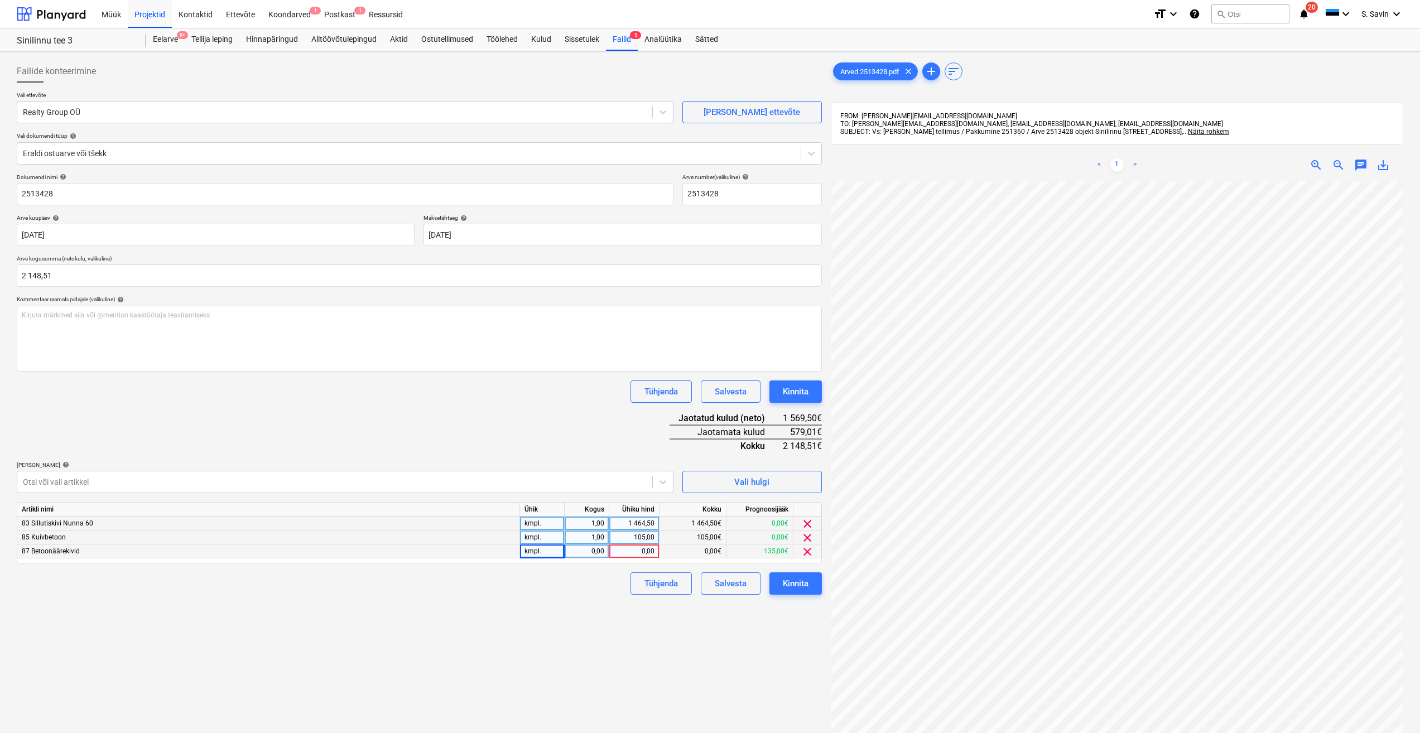
click at [592, 550] on div "0,00" at bounding box center [586, 552] width 35 height 14
type input "1"
click at [627, 552] on div "0,00" at bounding box center [634, 552] width 41 height 14
type input "579,01"
click at [691, 648] on div "Failide konteerimine Vali ettevõte Realty Group OÜ [PERSON_NAME] uus ettevõte V…" at bounding box center [419, 471] width 814 height 831
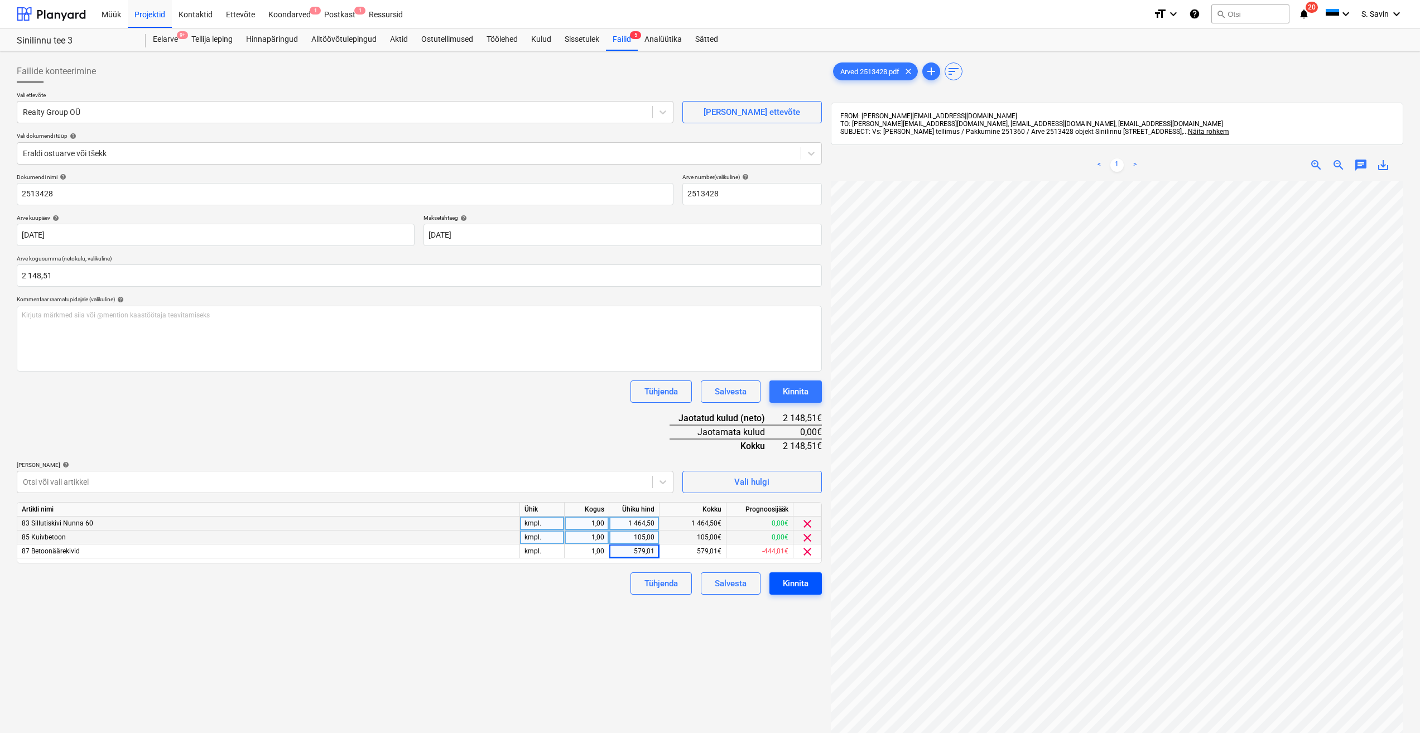
click at [814, 584] on button "Kinnita" at bounding box center [795, 584] width 52 height 22
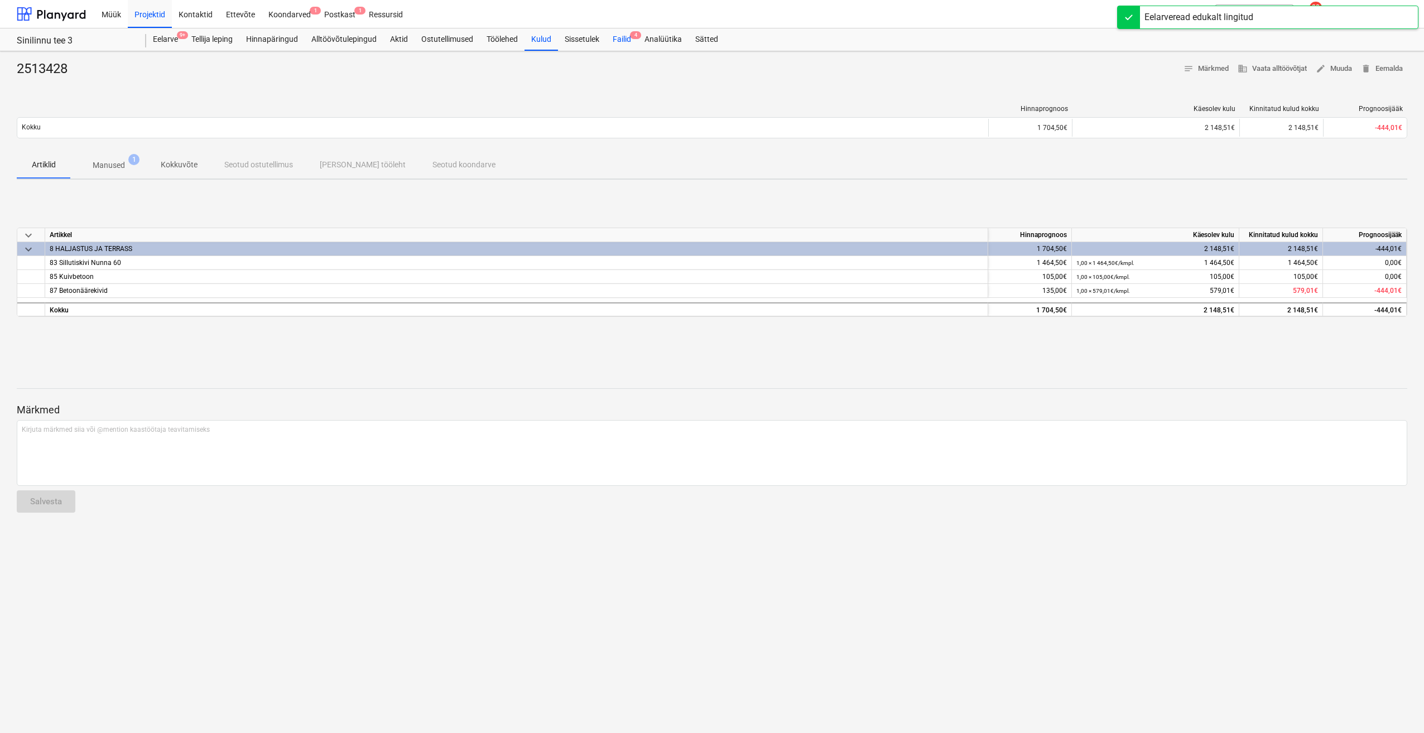
click at [620, 37] on div "Failid 4" at bounding box center [622, 39] width 32 height 22
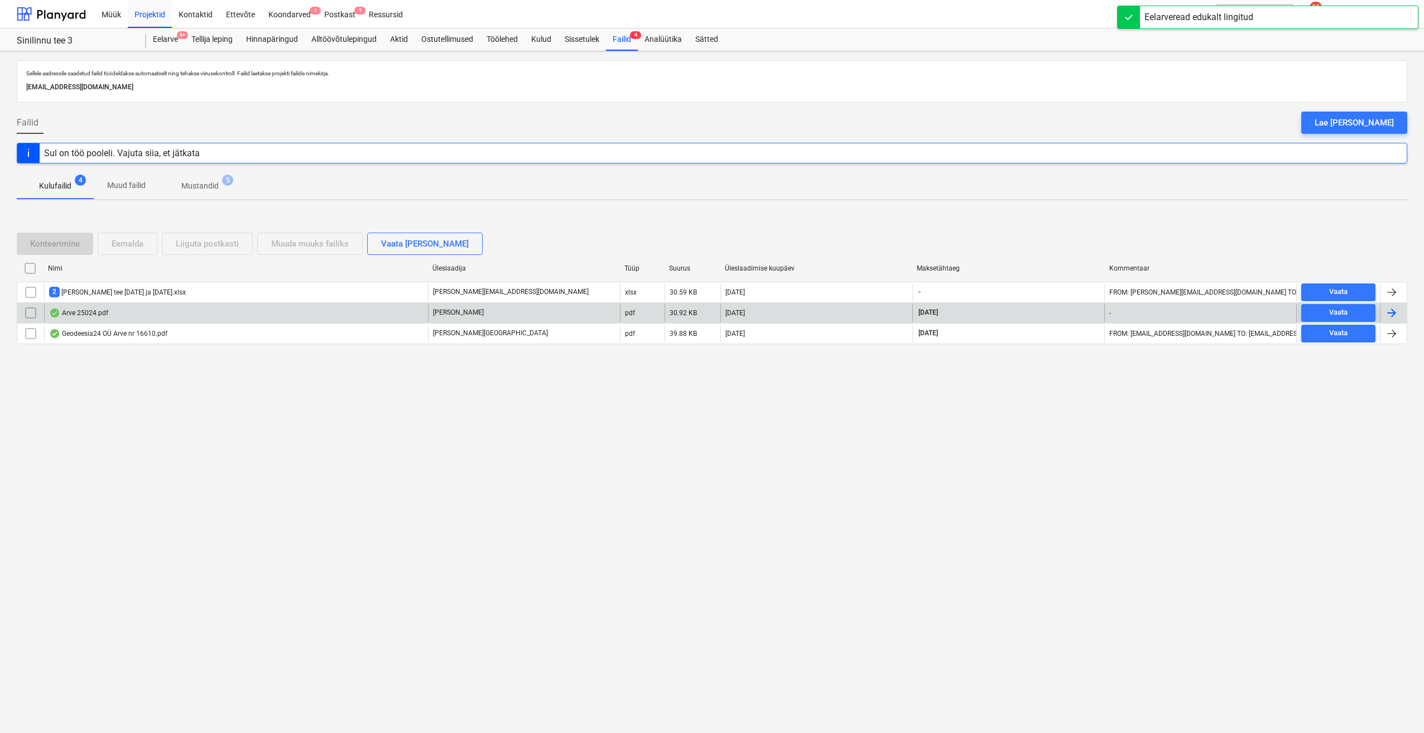
click at [1388, 314] on div at bounding box center [1391, 312] width 13 height 13
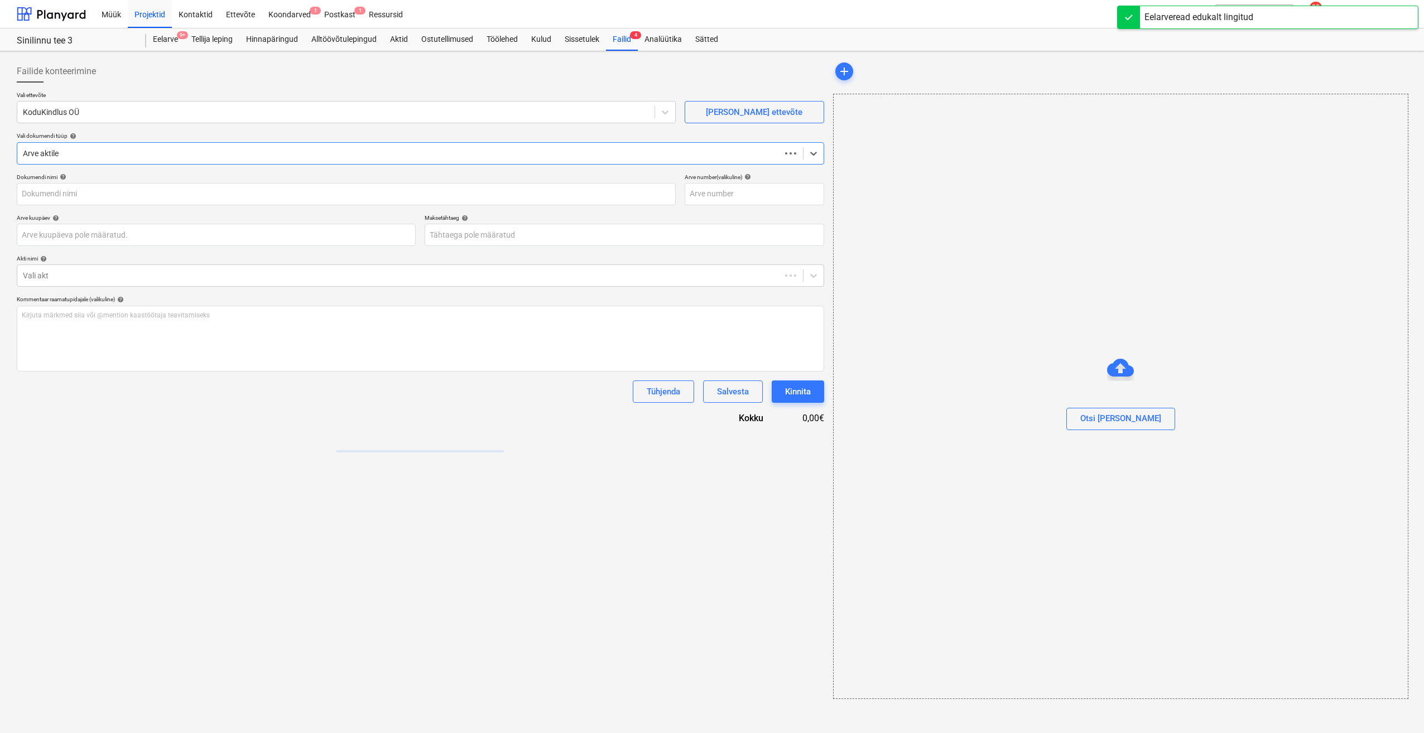
type input "25024"
type input "[DATE]"
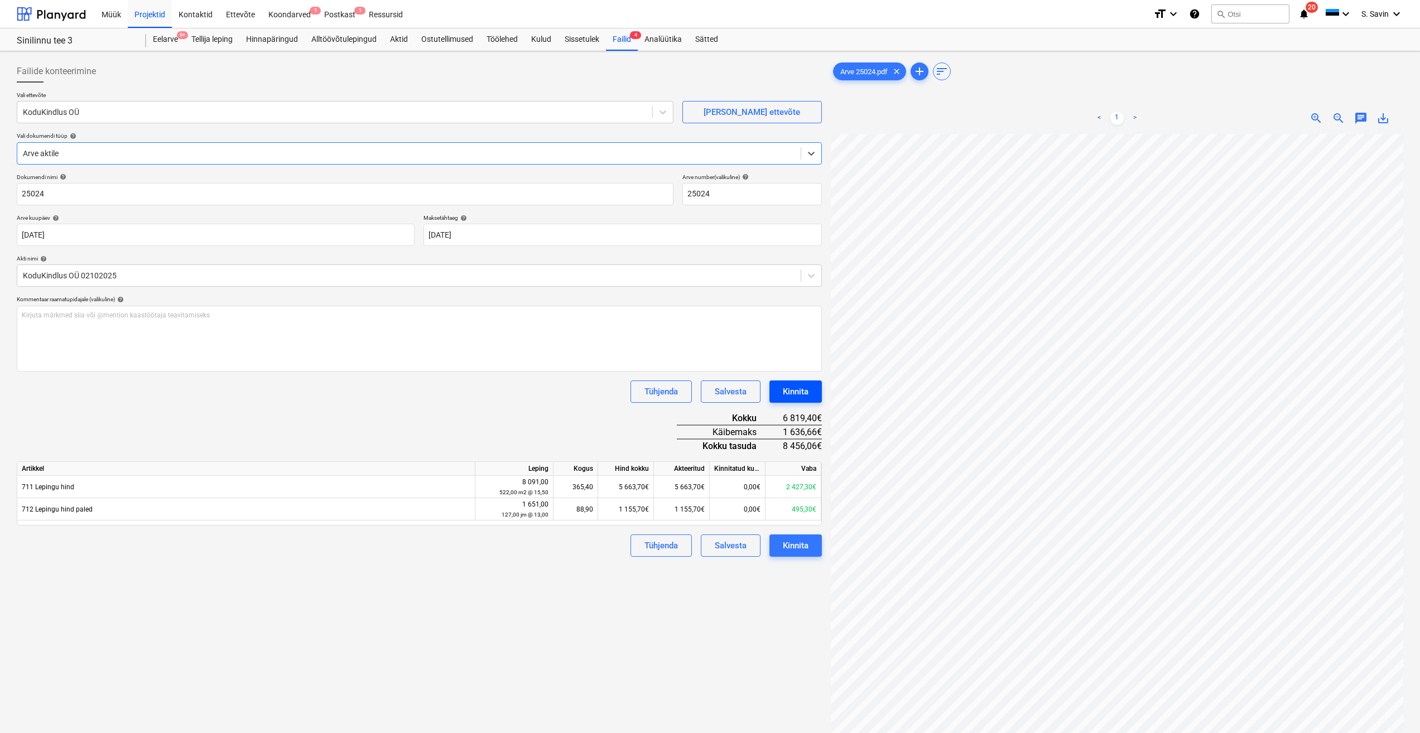
click at [792, 397] on div "Kinnita" at bounding box center [796, 391] width 26 height 15
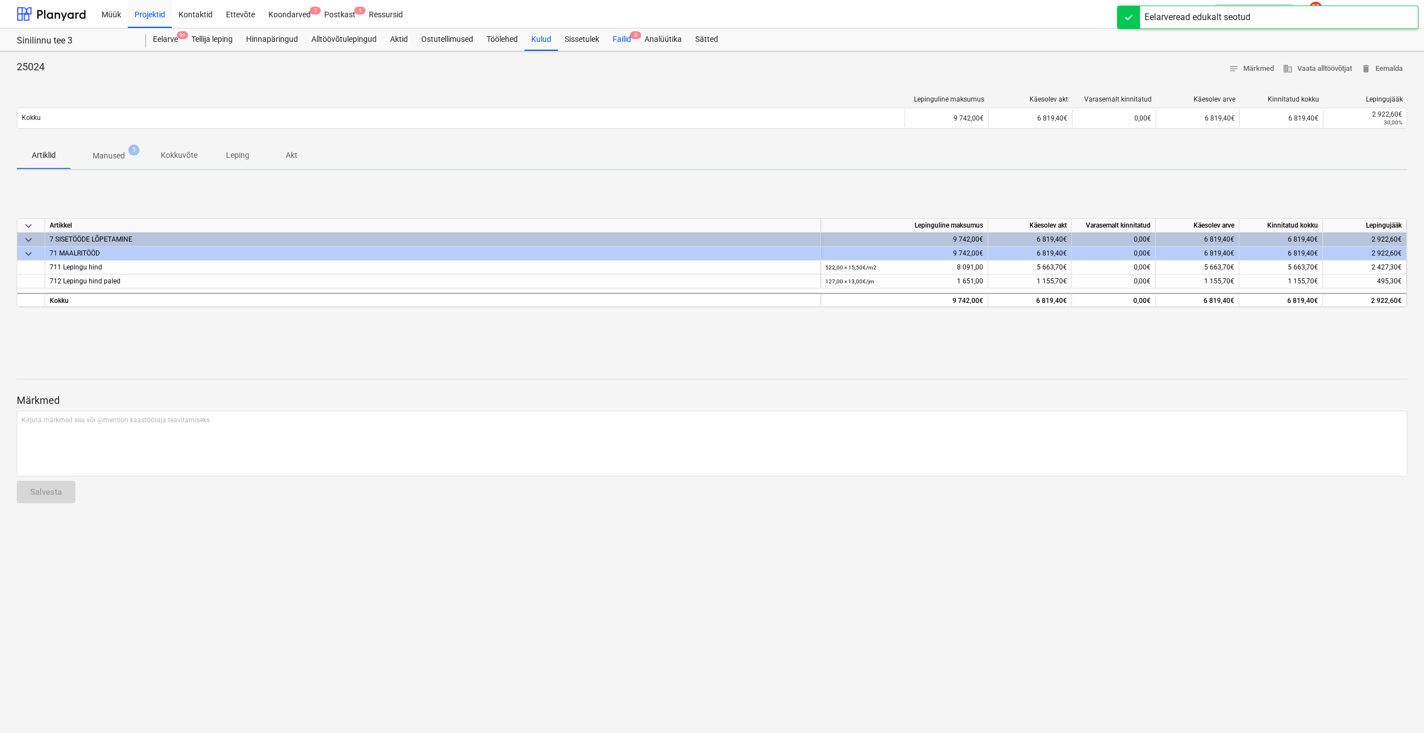
click at [629, 37] on div "Failid 3" at bounding box center [622, 39] width 32 height 22
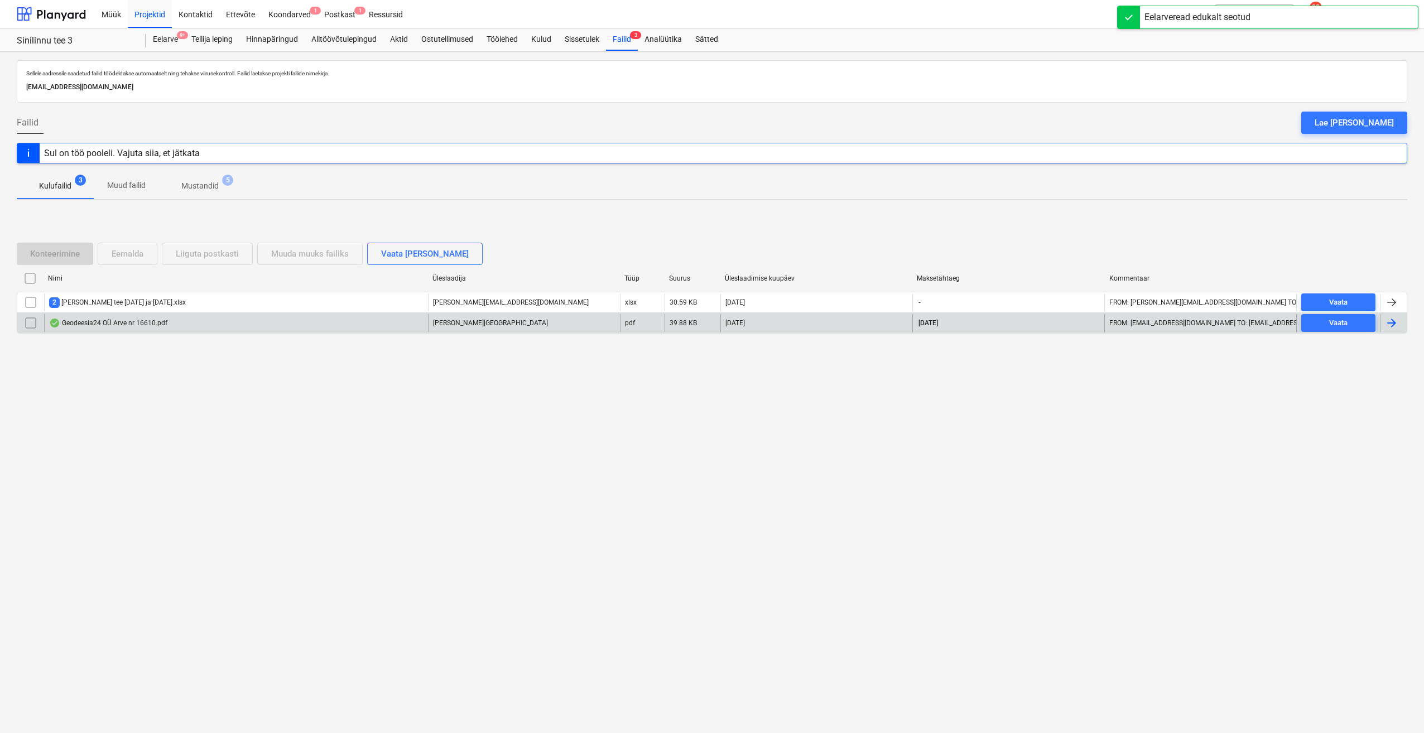
click at [1389, 325] on div at bounding box center [1391, 322] width 13 height 13
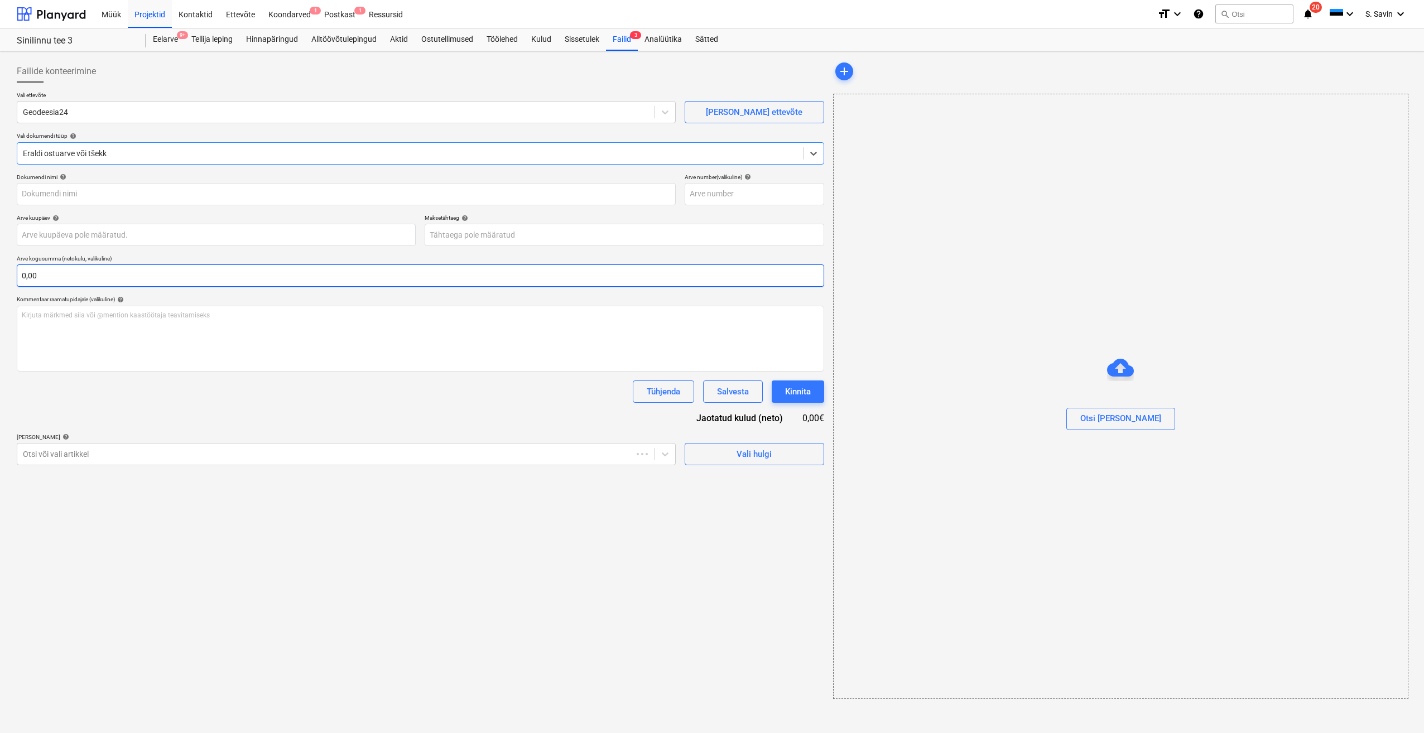
type input "16610"
type input "[DATE]"
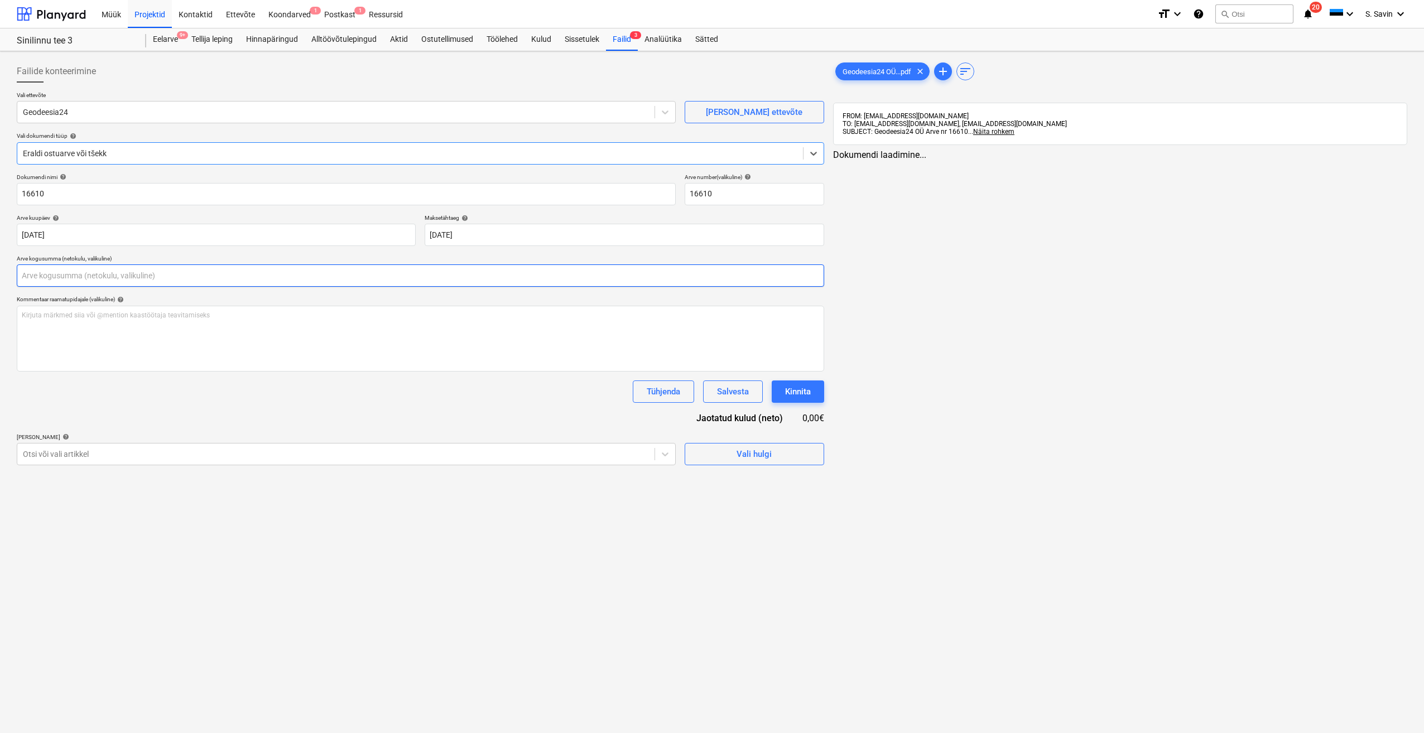
click at [110, 280] on input "text" at bounding box center [420, 275] width 807 height 22
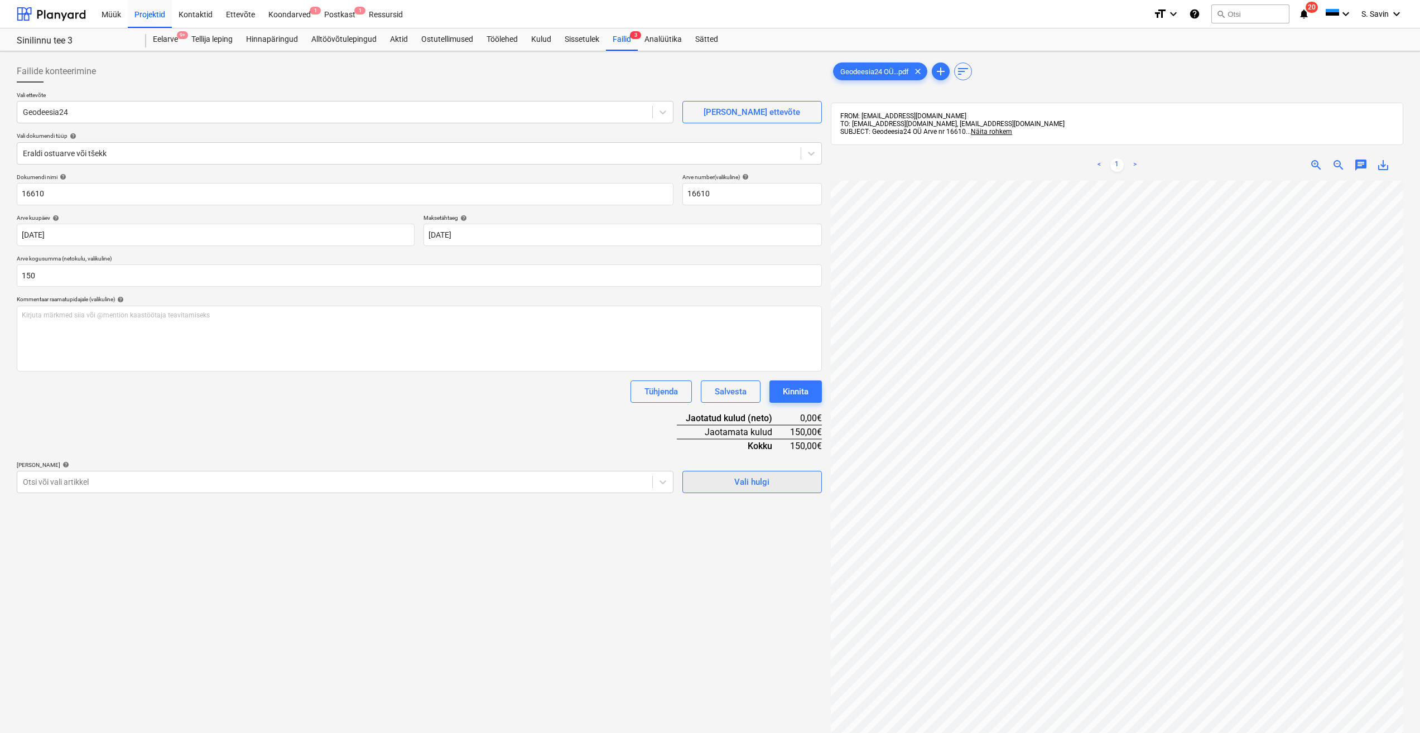
type input "150,00"
click at [701, 478] on span "Vali hulgi" at bounding box center [752, 482] width 112 height 15
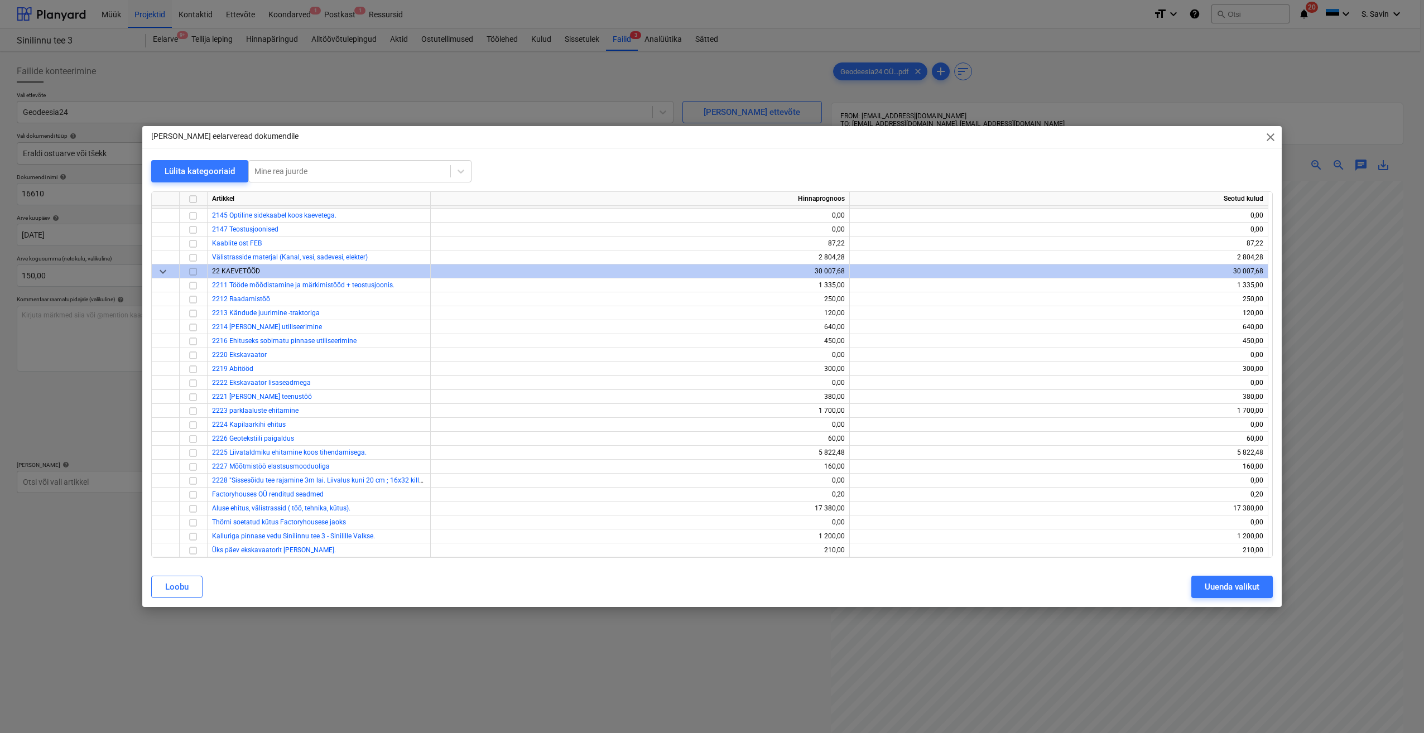
scroll to position [502, 0]
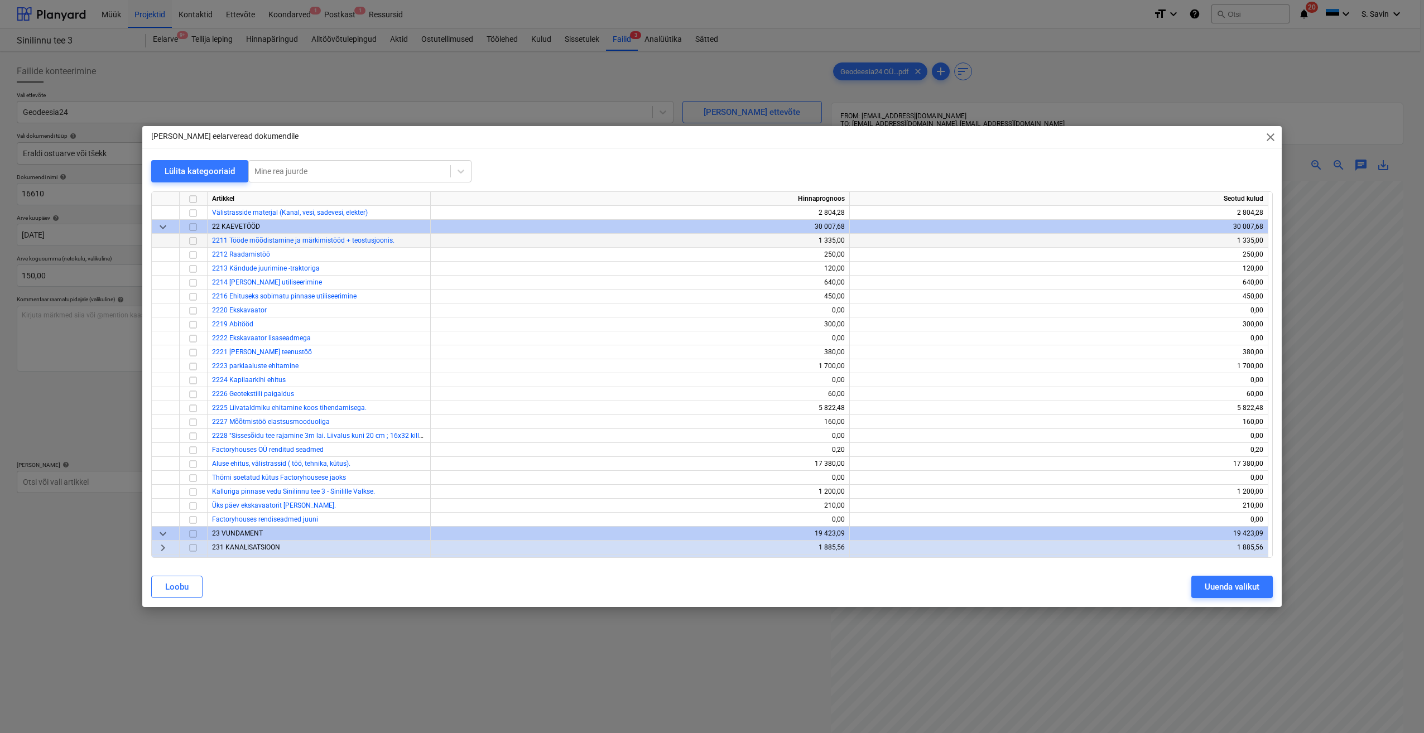
click at [189, 242] on input "checkbox" at bounding box center [192, 240] width 13 height 13
click at [1209, 593] on div "Uuenda valikut" at bounding box center [1232, 587] width 55 height 15
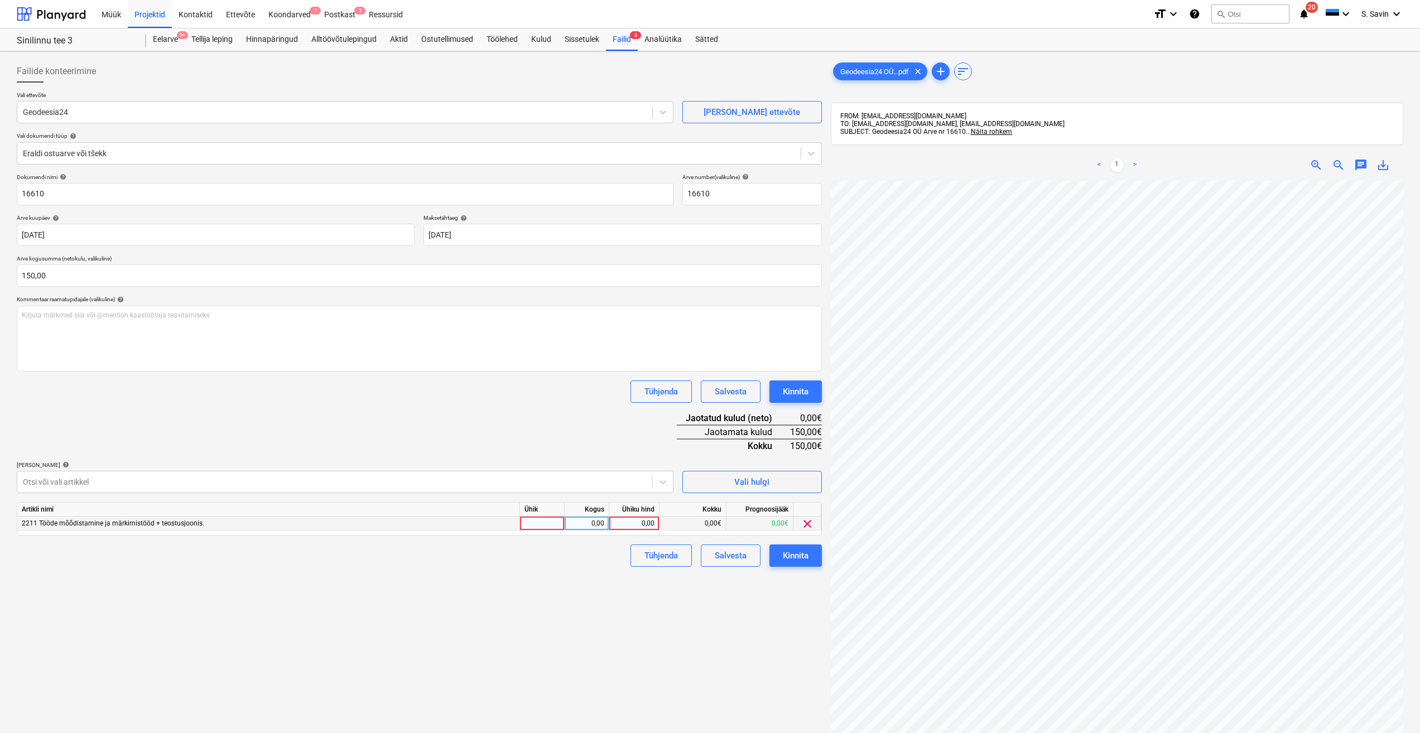
click at [539, 522] on div at bounding box center [542, 524] width 45 height 14
type input "kmpl."
click at [583, 524] on div "0,00" at bounding box center [586, 524] width 35 height 14
click at [629, 524] on div "0,00" at bounding box center [634, 524] width 41 height 14
type input "150"
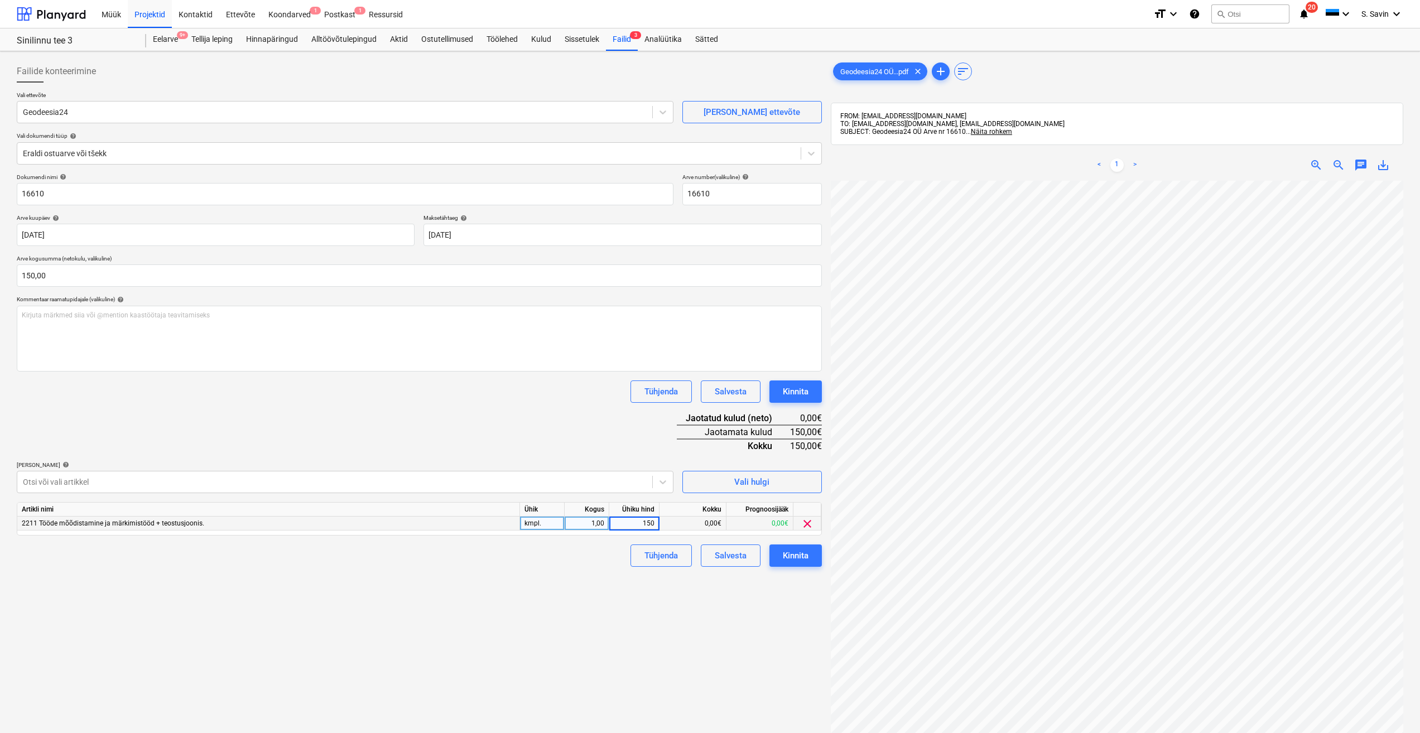
click at [695, 633] on div "Failide konteerimine Vali ettevõte Geodeesia24 [PERSON_NAME] uus ettevõte Vali …" at bounding box center [419, 471] width 814 height 831
click at [800, 555] on div "Kinnita" at bounding box center [796, 556] width 26 height 15
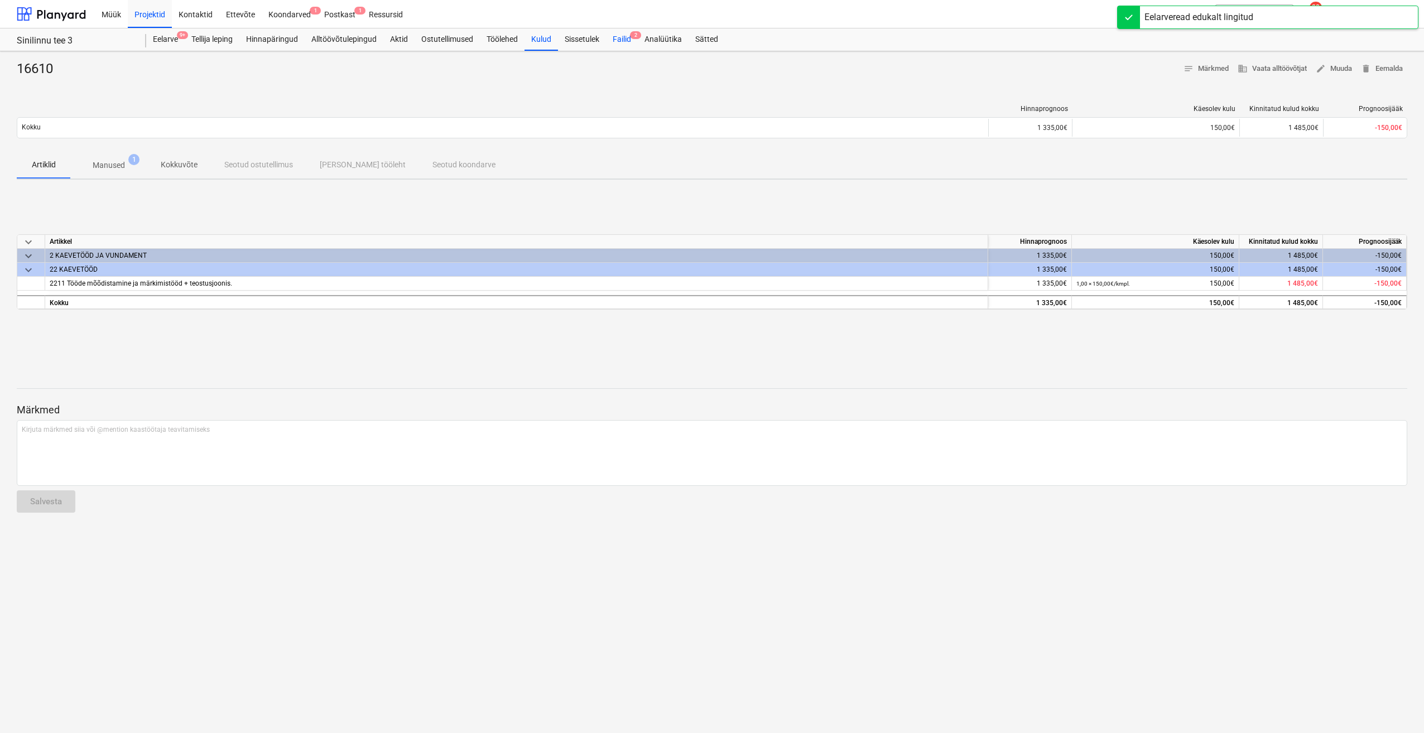
click at [622, 40] on div "Failid 2" at bounding box center [622, 39] width 32 height 22
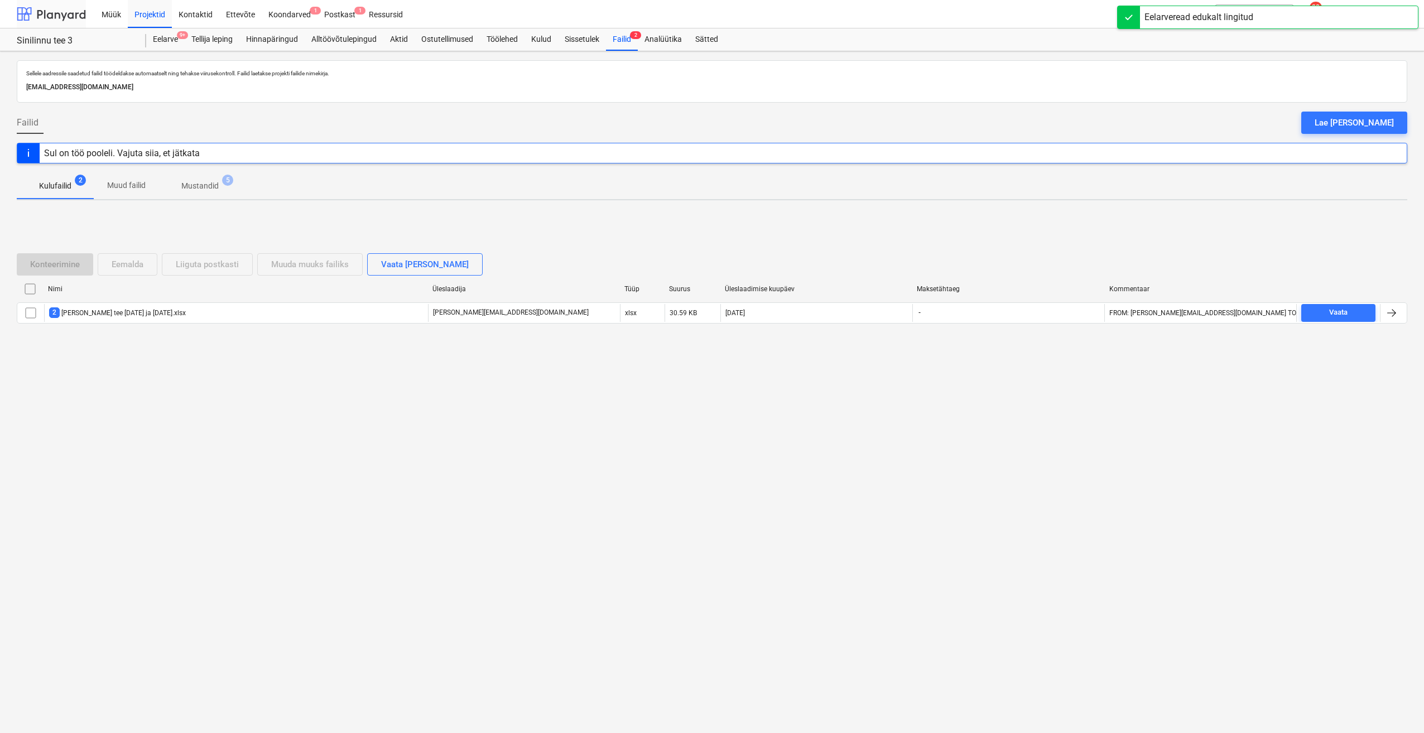
click at [64, 16] on div at bounding box center [51, 14] width 69 height 28
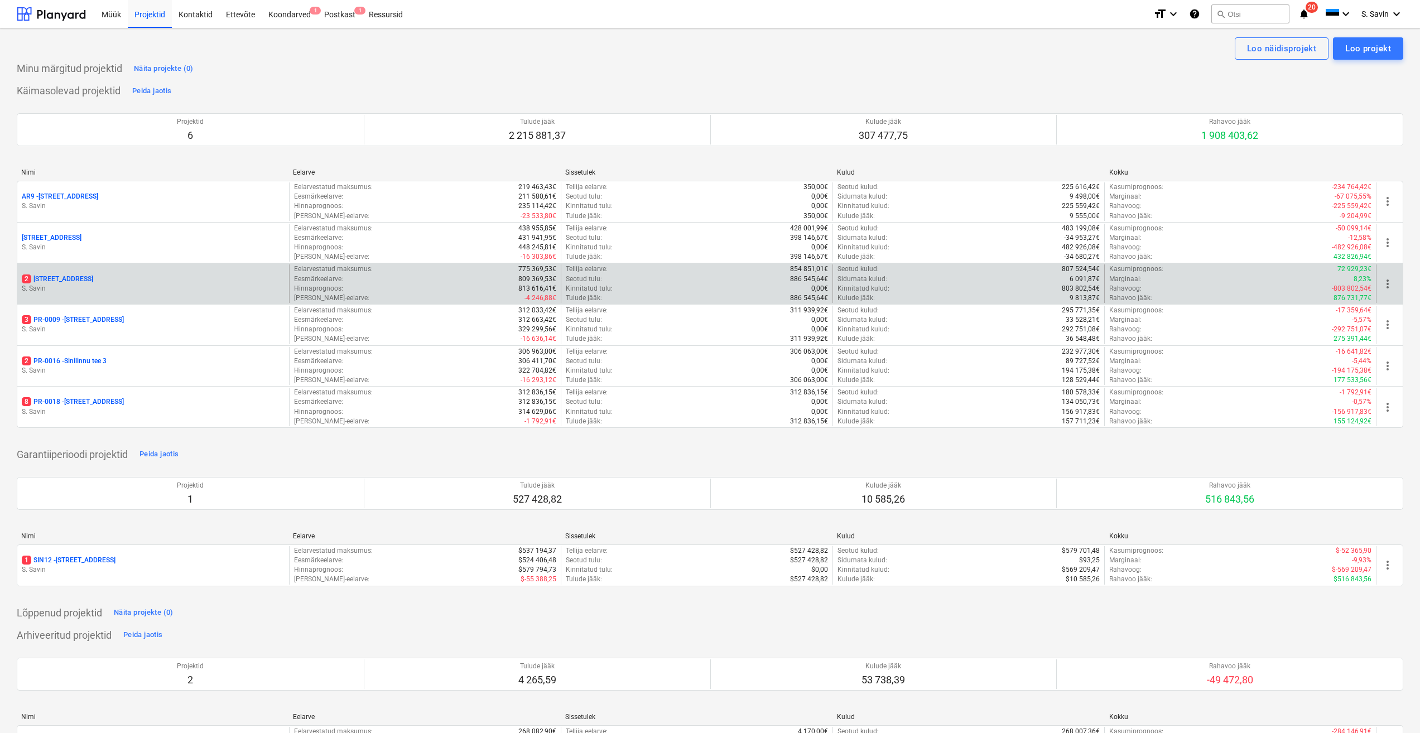
click at [90, 283] on div "2 [STREET_ADDRESS]" at bounding box center [153, 279] width 263 height 9
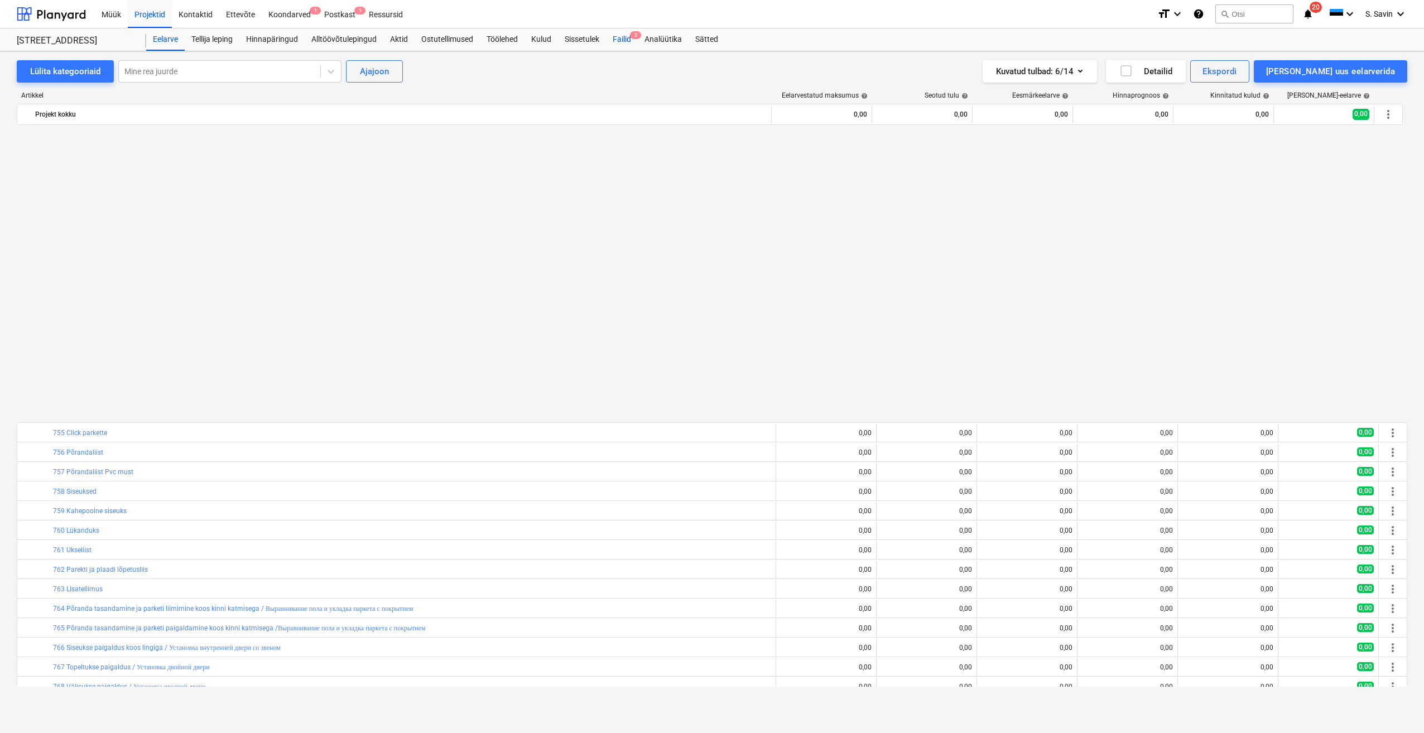
scroll to position [692, 0]
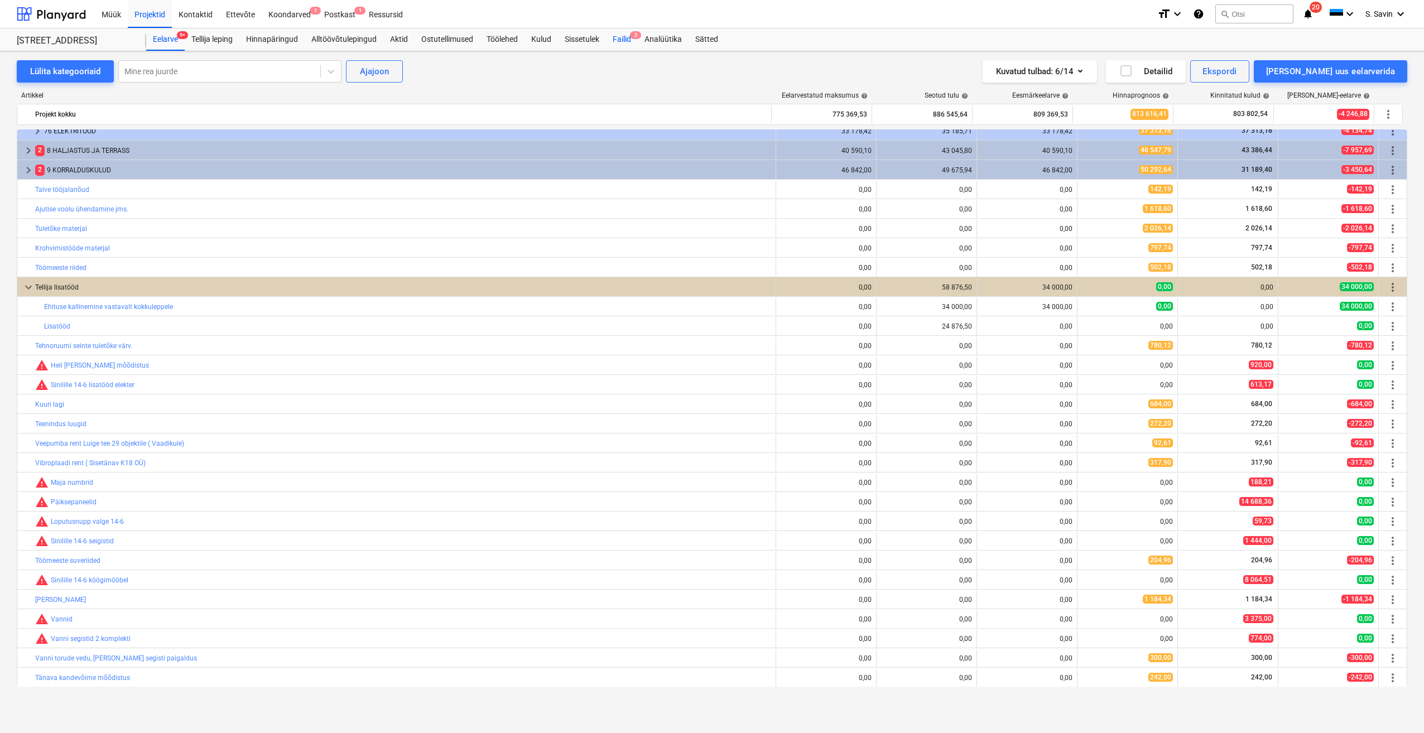
click at [625, 43] on div "Failid 2" at bounding box center [622, 39] width 32 height 22
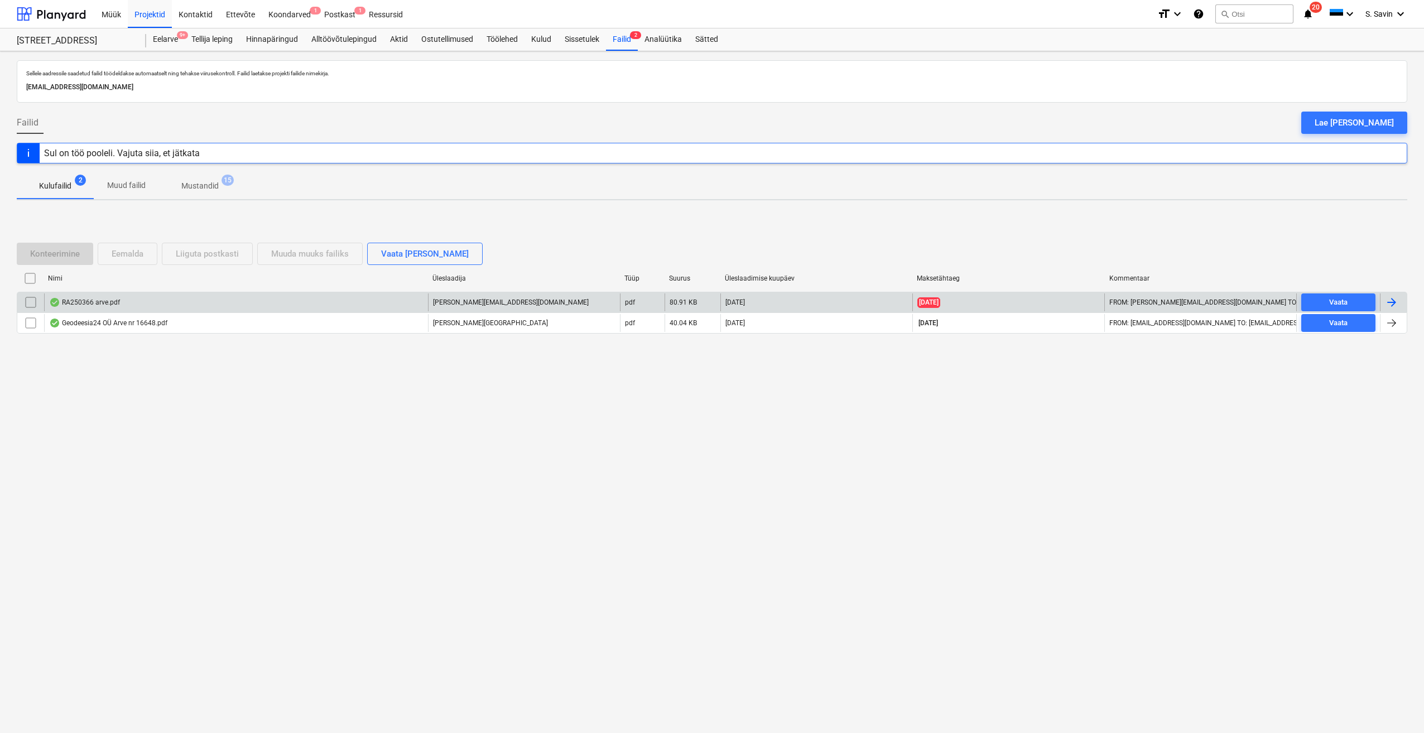
click at [1391, 298] on div at bounding box center [1391, 302] width 13 height 13
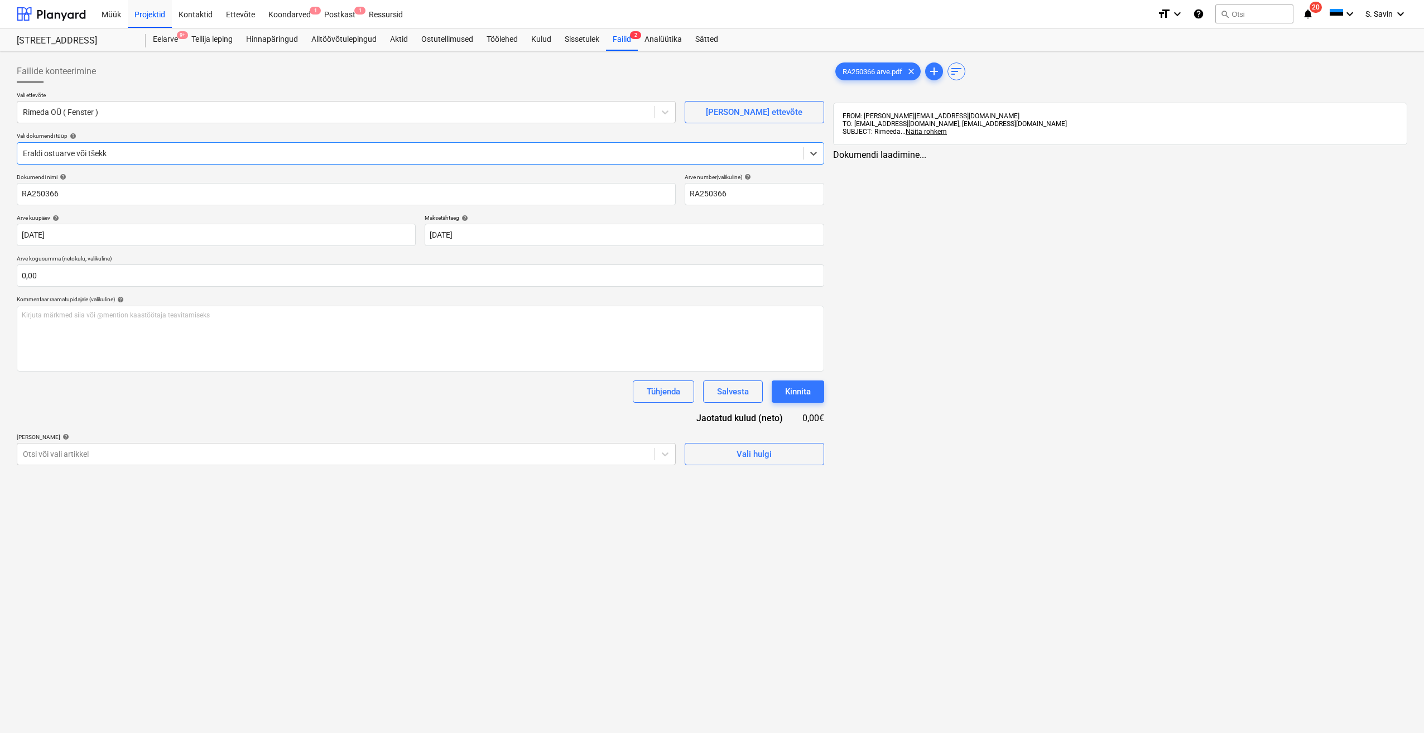
type input "RA250366"
type input "[DATE]"
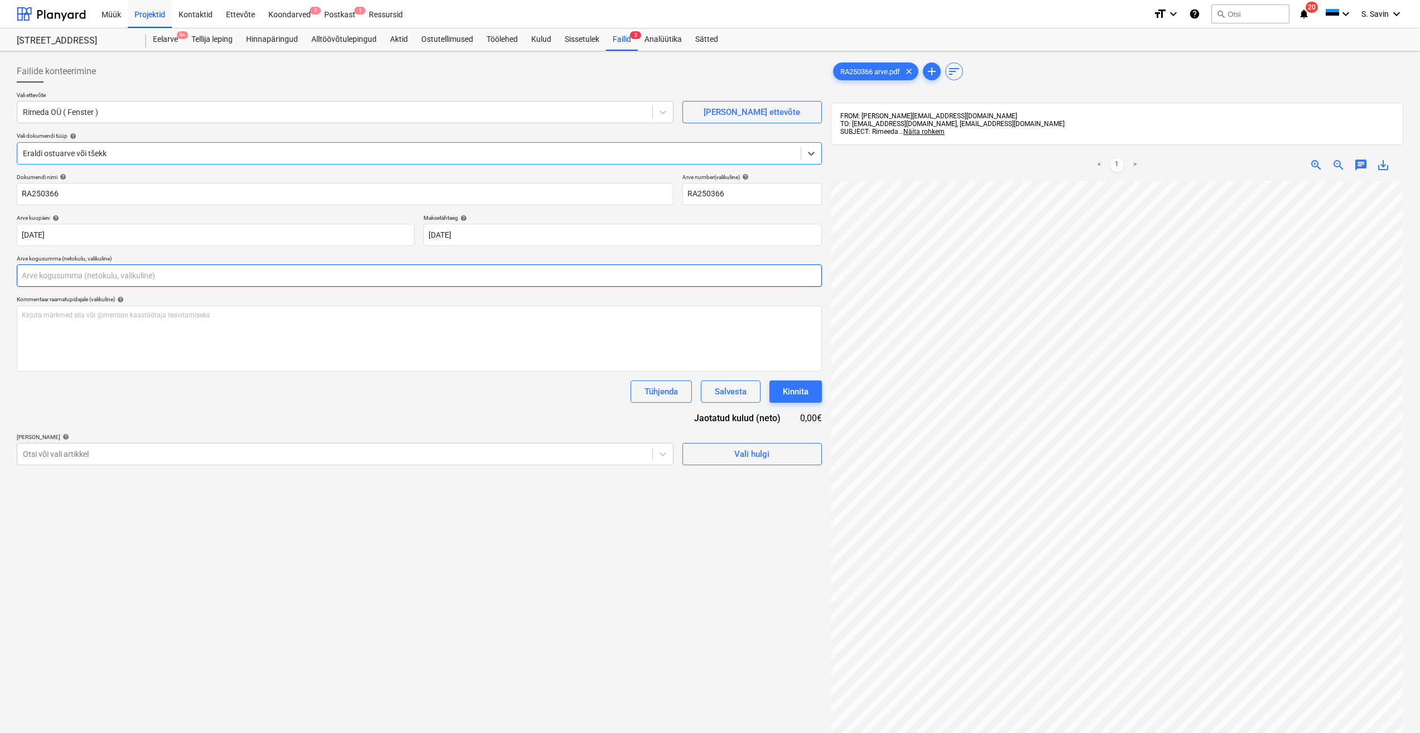
click at [126, 281] on input "text" at bounding box center [419, 275] width 805 height 22
type input "419,29"
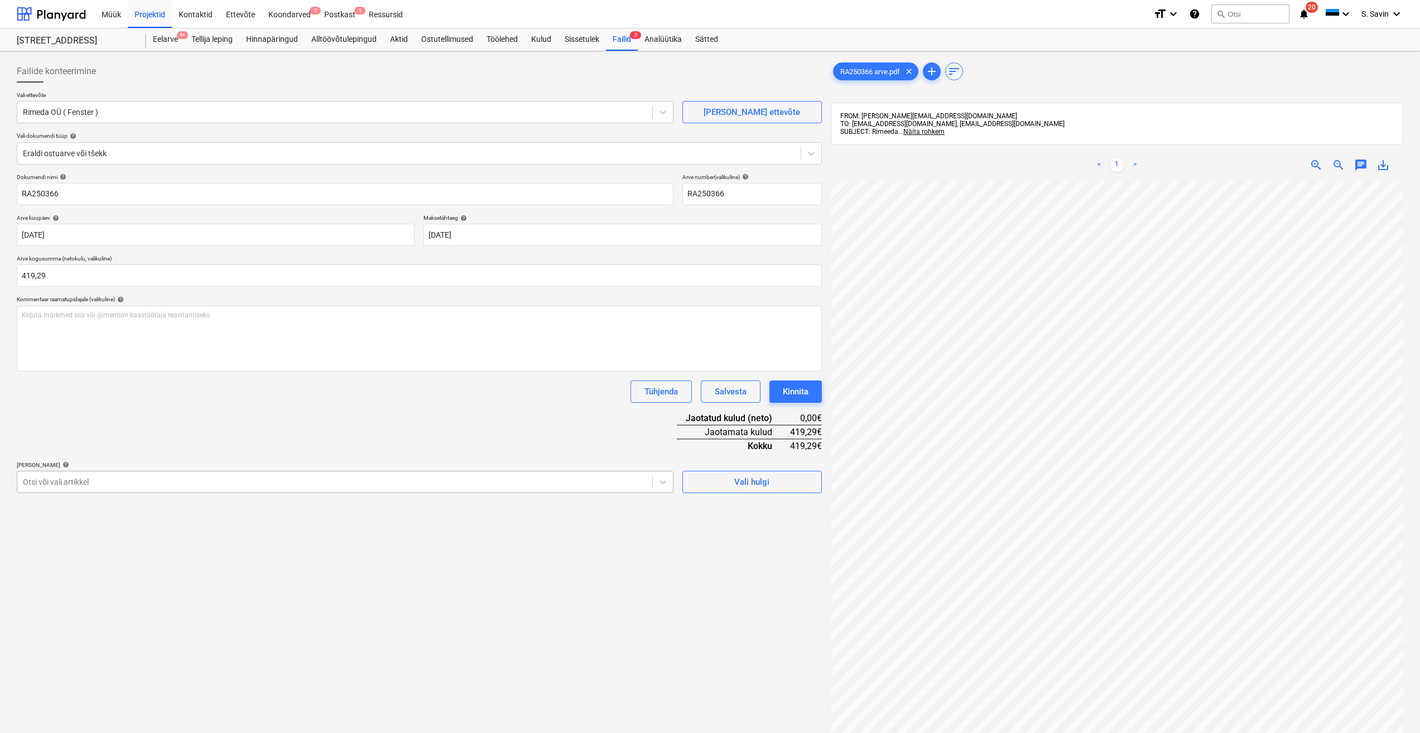
click at [107, 484] on div at bounding box center [335, 482] width 624 height 11
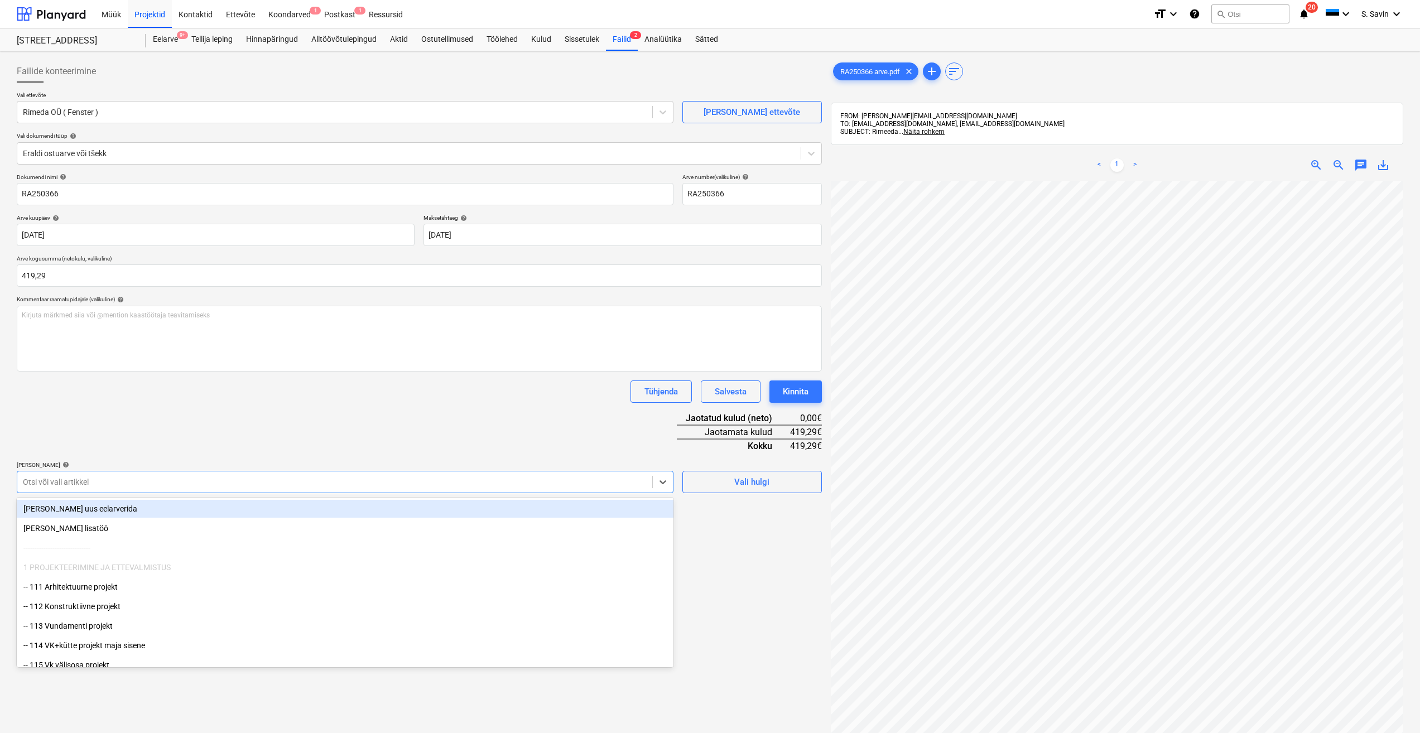
click at [107, 508] on div "[PERSON_NAME] uus eelarverida" at bounding box center [345, 509] width 657 height 18
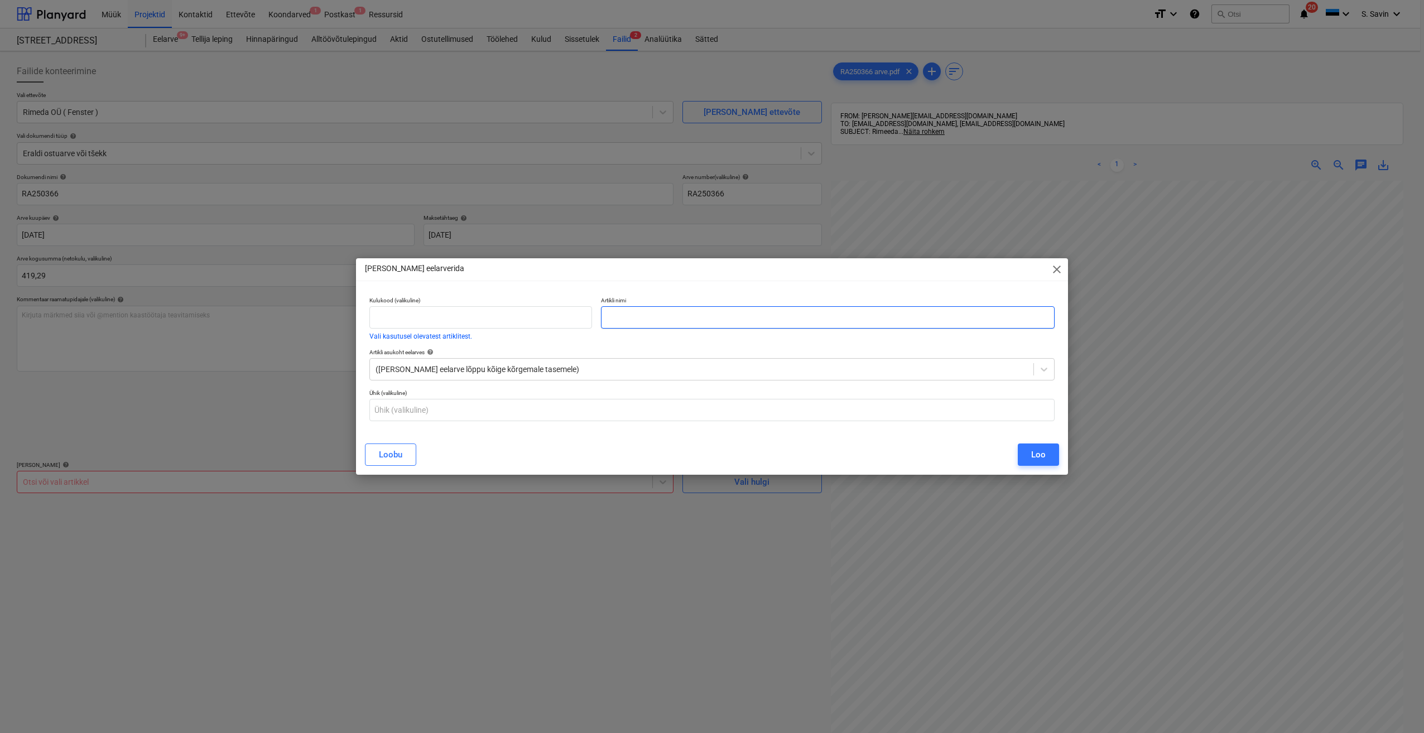
click at [616, 319] on input "text" at bounding box center [828, 317] width 454 height 22
type input "Sinilille 14-5 uued klaasid"
click at [1038, 459] on div "Loo" at bounding box center [1038, 455] width 15 height 15
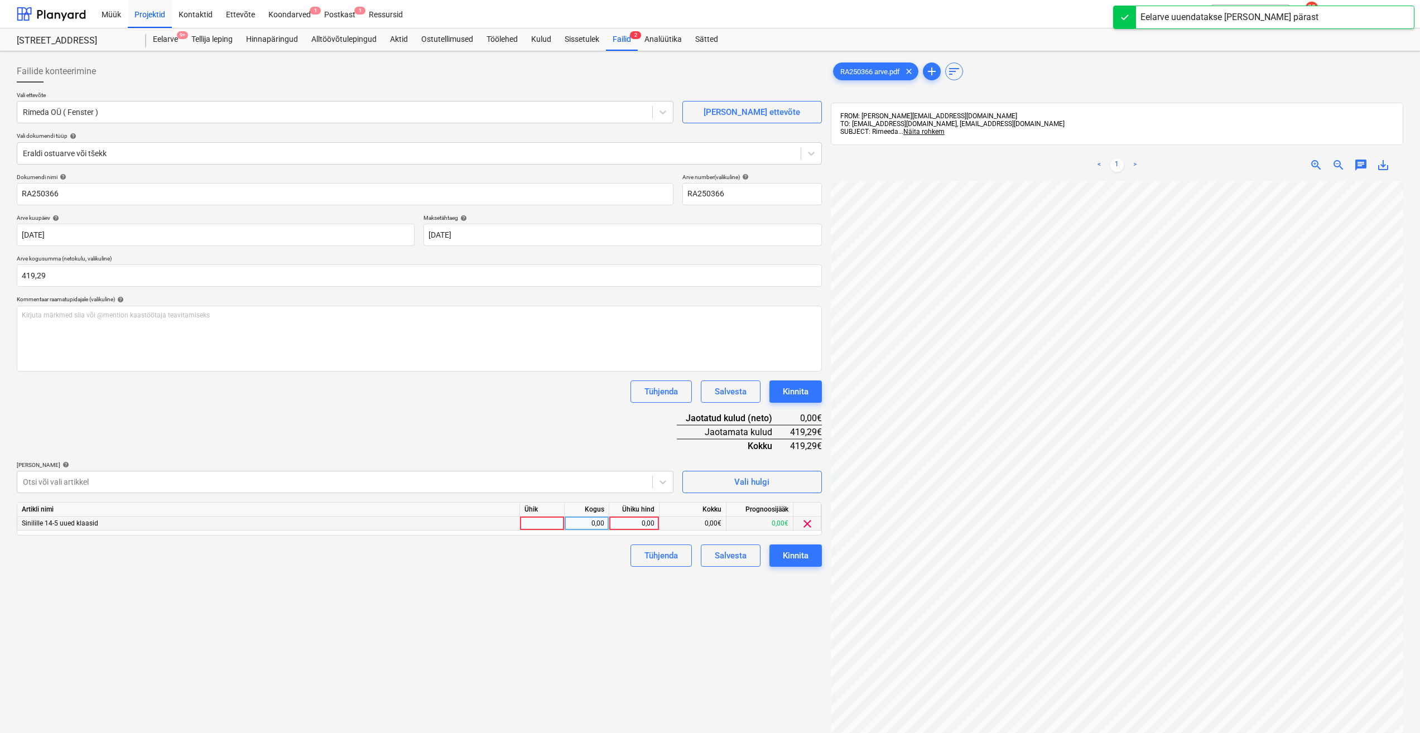
click at [542, 525] on div at bounding box center [542, 524] width 45 height 14
type input "kmpl."
click at [594, 523] on div "0,00" at bounding box center [586, 524] width 35 height 14
type input "1"
click at [629, 520] on div "0,00" at bounding box center [634, 524] width 41 height 14
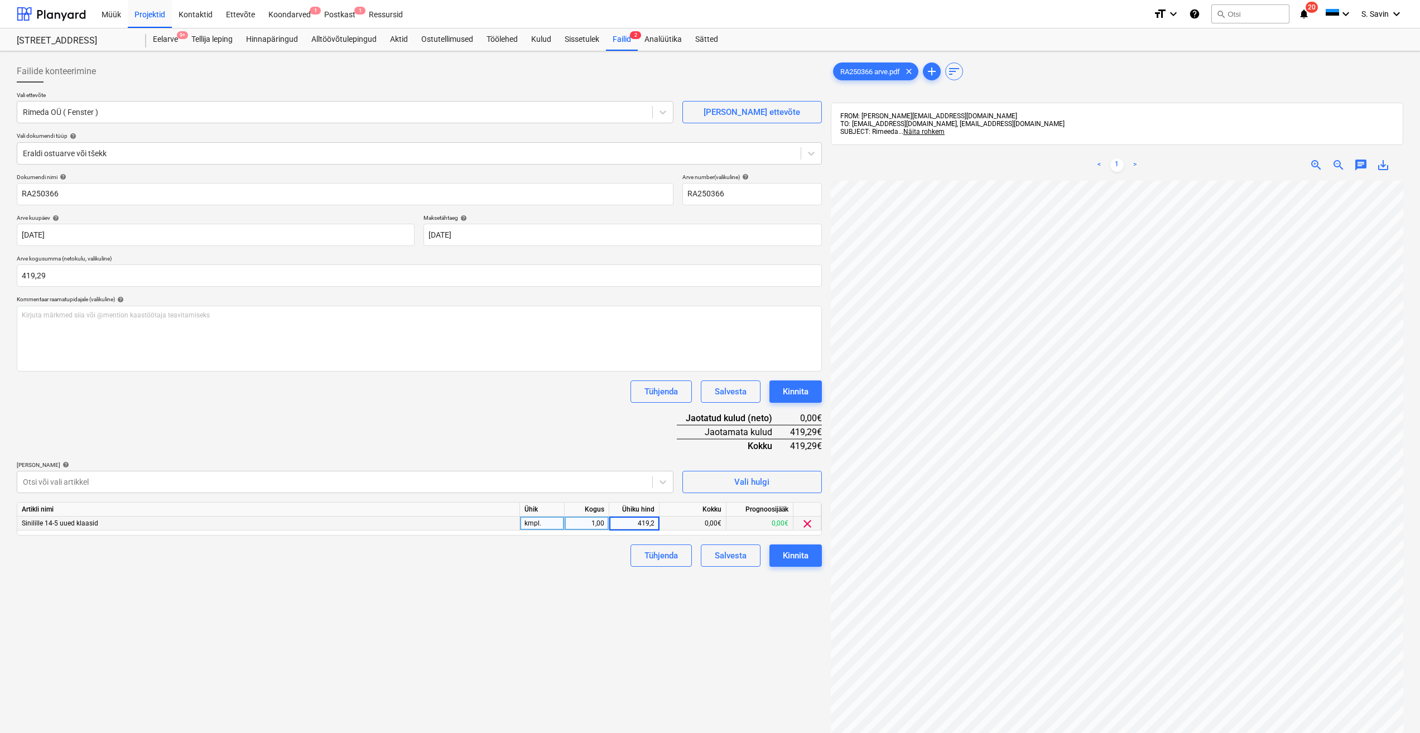
type input "419,29"
click at [586, 456] on div "Dokumendi nimi help RA250366 Arve number (valikuline) help RA250366 Arve kuupäe…" at bounding box center [419, 370] width 805 height 393
click at [784, 554] on div "Kinnita" at bounding box center [796, 556] width 26 height 15
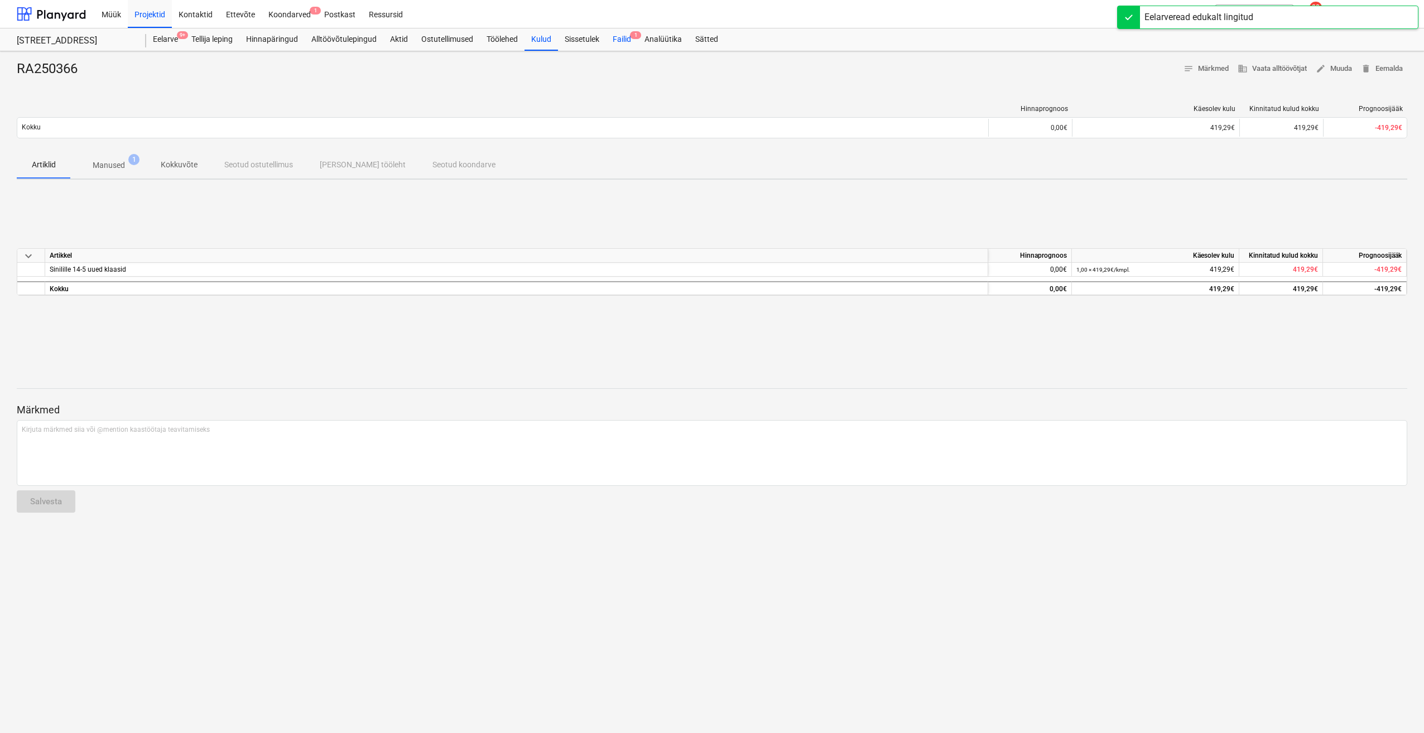
click at [632, 40] on div "Failid 1" at bounding box center [622, 39] width 32 height 22
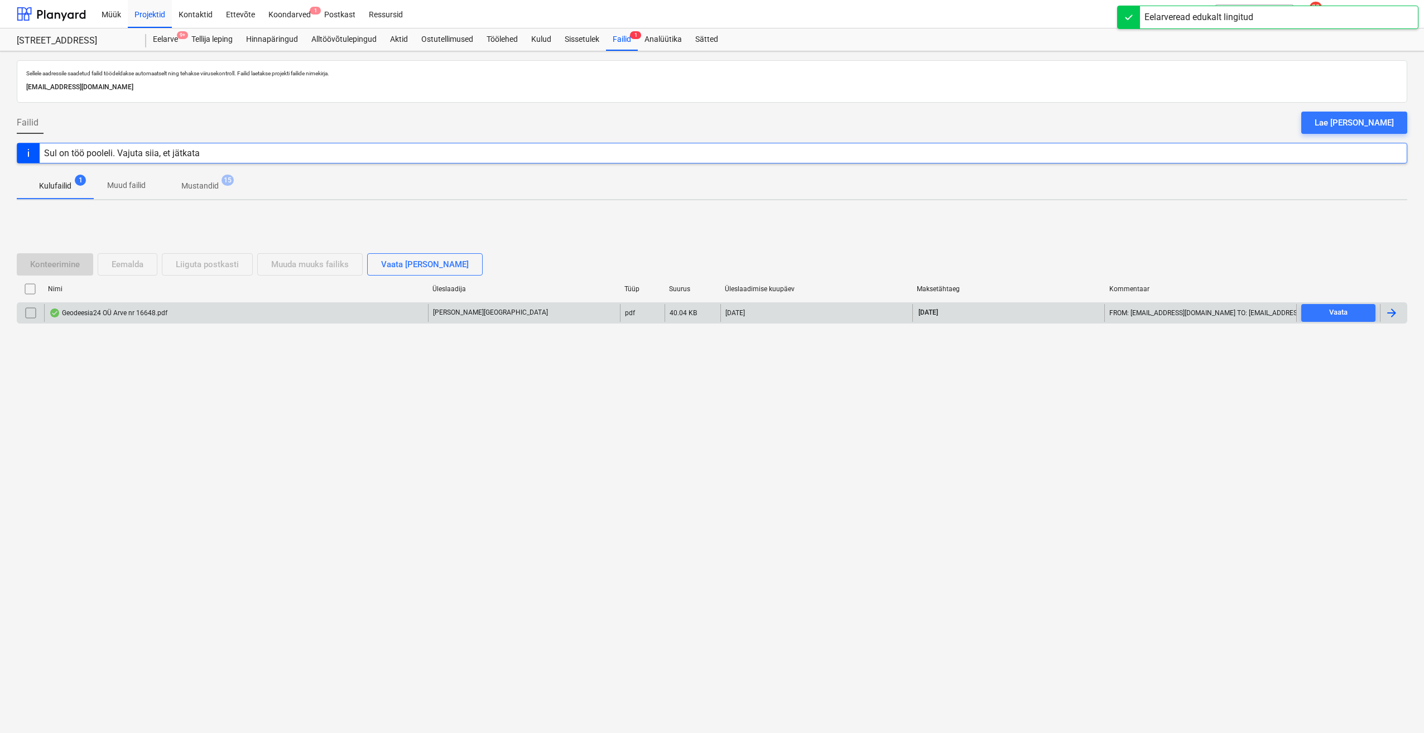
click at [1387, 310] on div at bounding box center [1391, 312] width 13 height 13
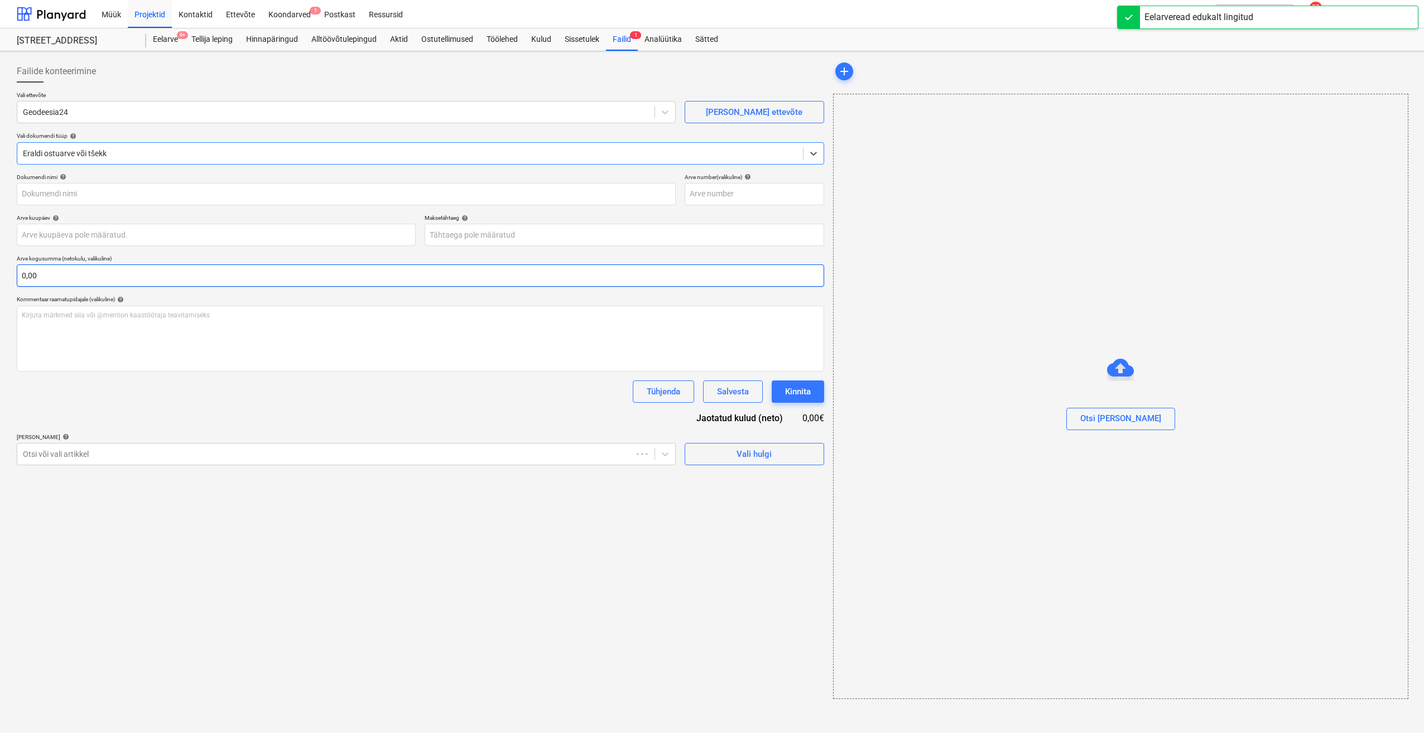
type input "16648"
type input "[DATE]"
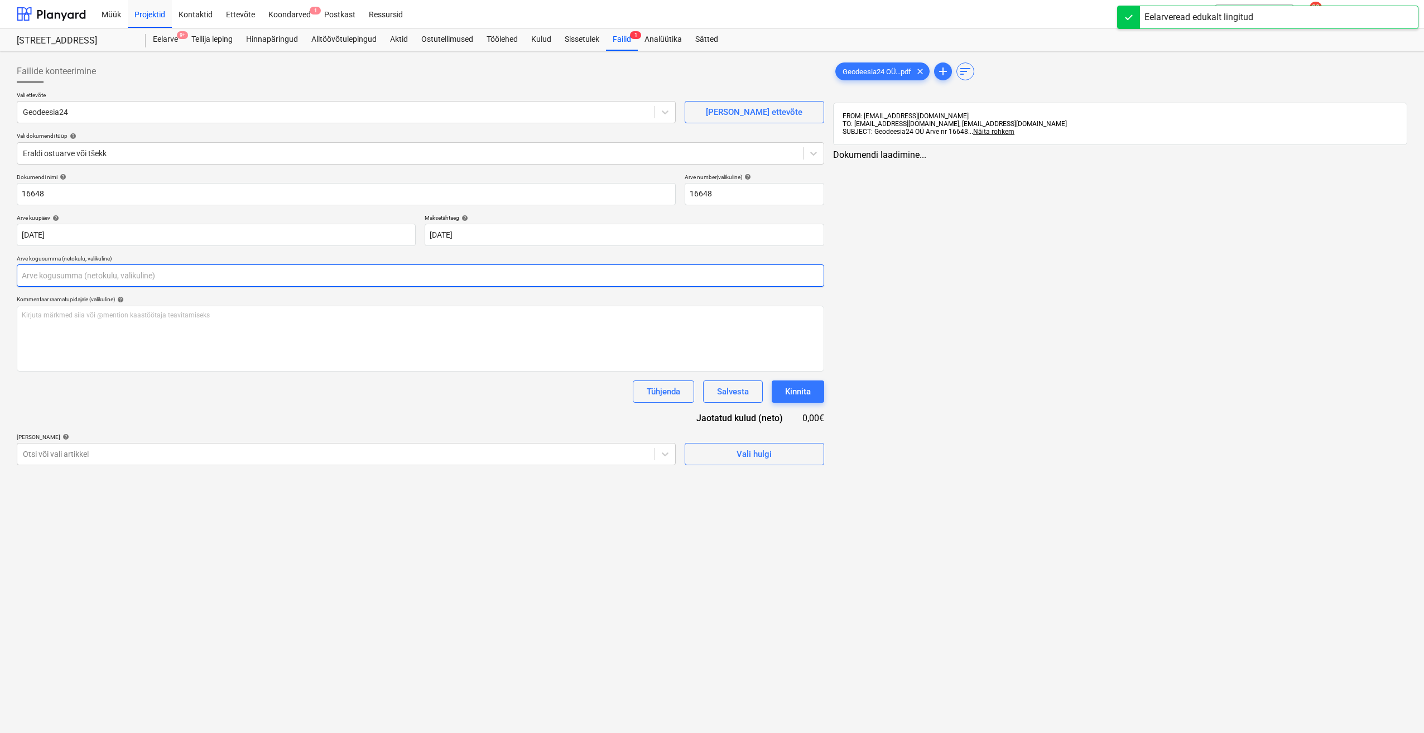
click at [149, 277] on input "text" at bounding box center [420, 275] width 807 height 22
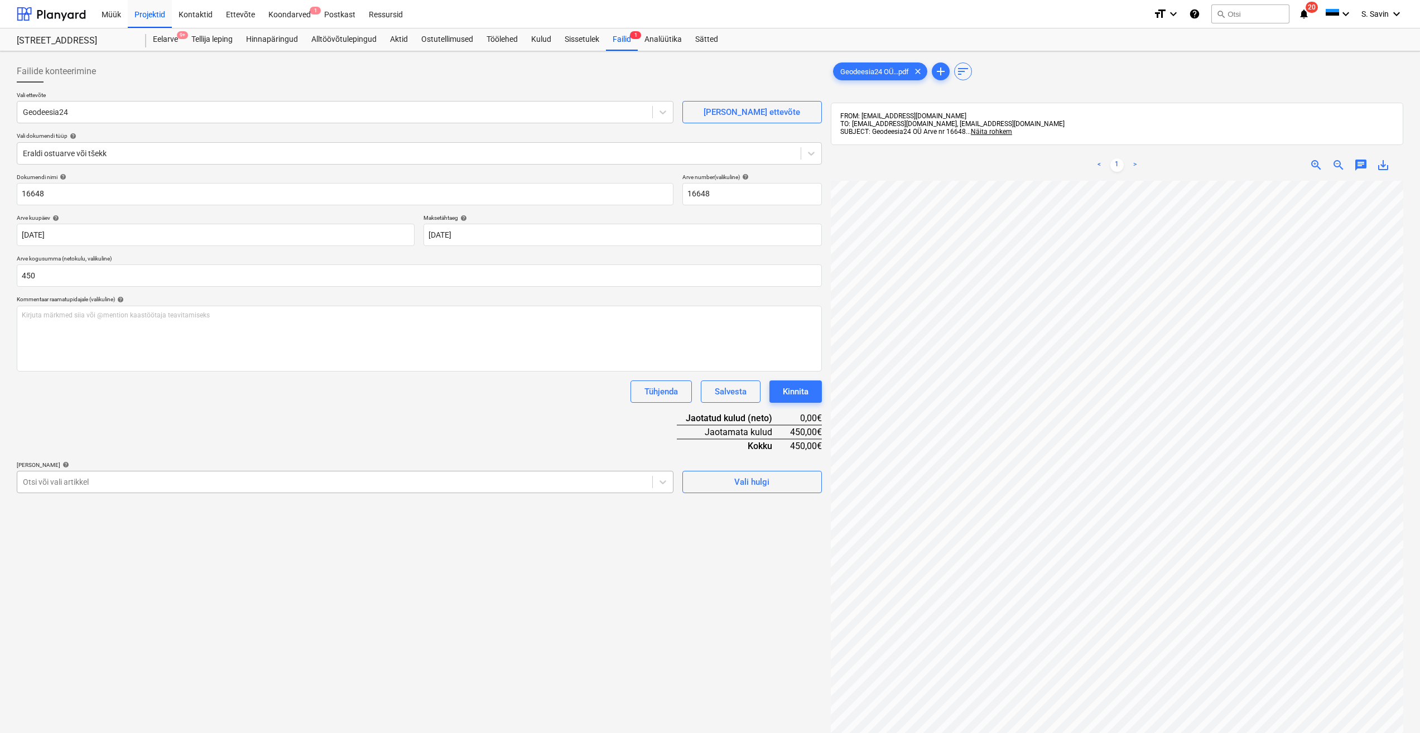
type input "450,00"
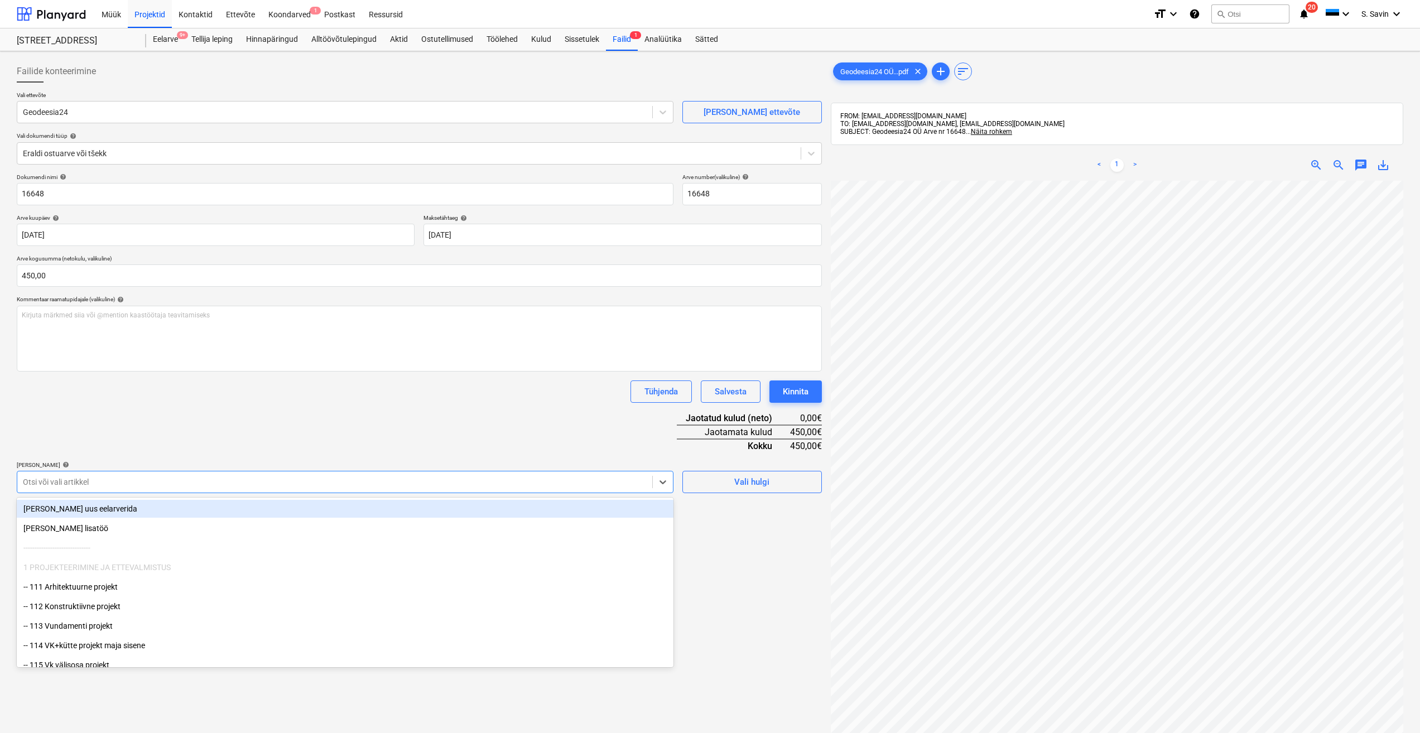
click at [82, 484] on div at bounding box center [335, 482] width 624 height 11
click at [86, 508] on div "[PERSON_NAME] uus eelarverida" at bounding box center [345, 509] width 657 height 18
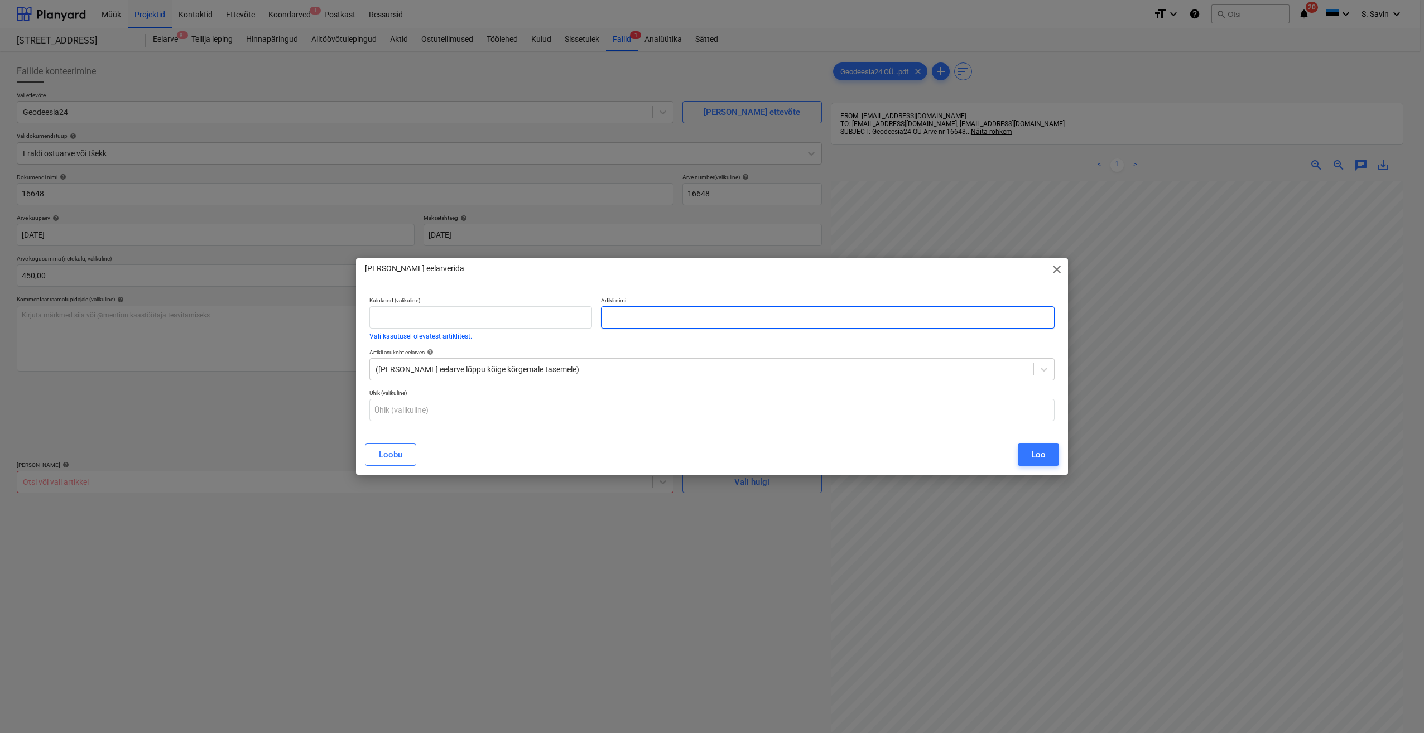
click at [631, 318] on input "text" at bounding box center [828, 317] width 454 height 22
type input "Ehitusjärgne kontrollmõõdistus"
click at [1052, 451] on button "Loo" at bounding box center [1038, 455] width 41 height 22
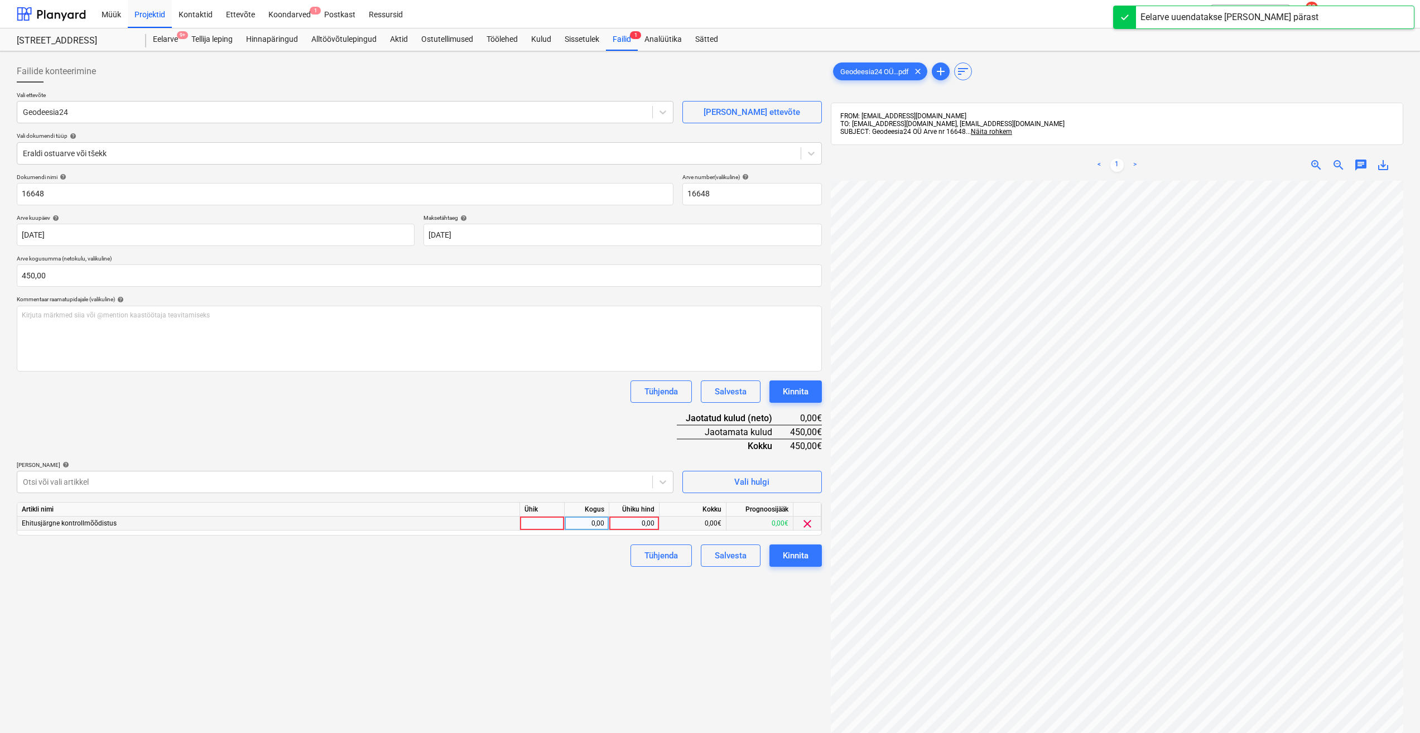
click at [535, 520] on div at bounding box center [542, 524] width 45 height 14
type input "kmpl."
click at [588, 527] on div "0,00" at bounding box center [586, 524] width 35 height 14
type input "1"
click at [623, 523] on div "0,00" at bounding box center [634, 524] width 41 height 14
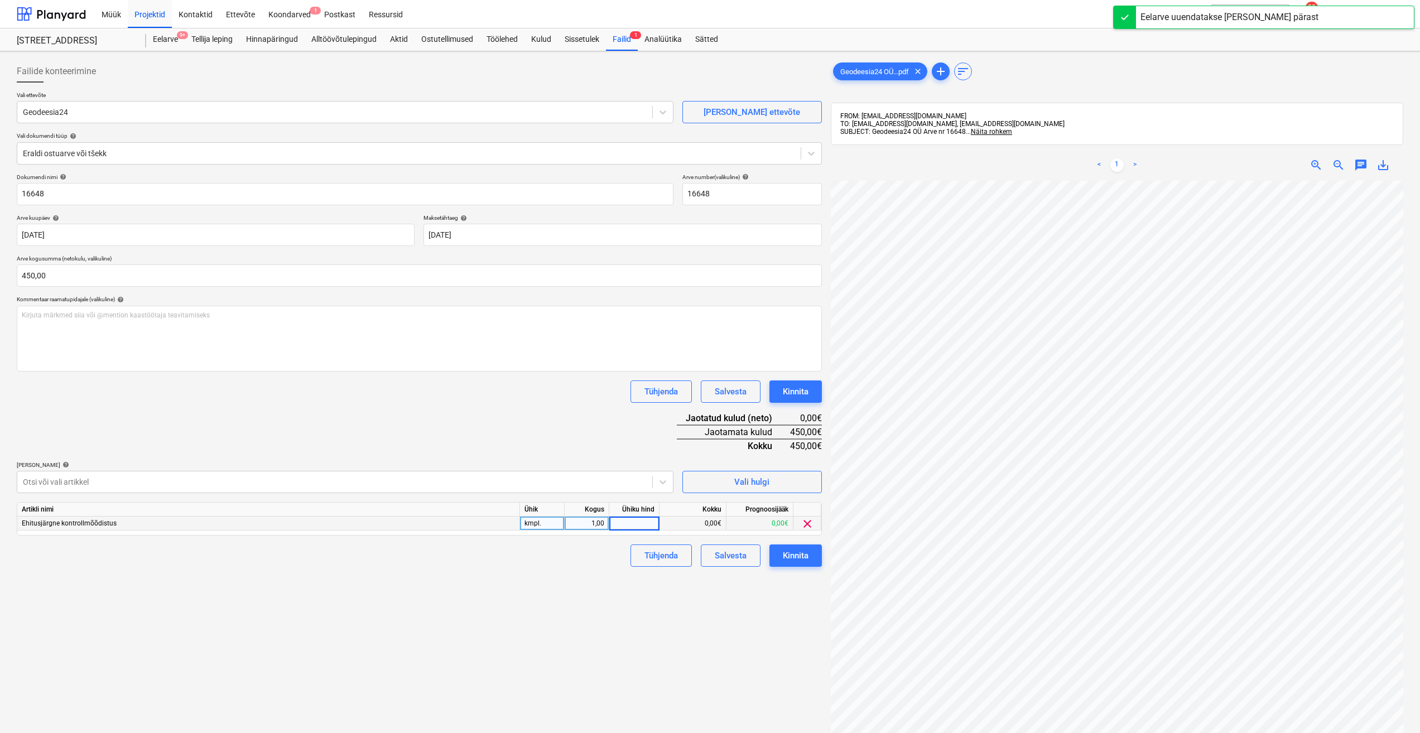
type input "1"
type input "450"
click at [626, 600] on div "Failide konteerimine Vali ettevõte Geodeesia24 [PERSON_NAME] uus ettevõte Vali …" at bounding box center [419, 471] width 814 height 831
click at [792, 561] on div "Kinnita" at bounding box center [796, 556] width 26 height 15
